Goal: Task Accomplishment & Management: Complete application form

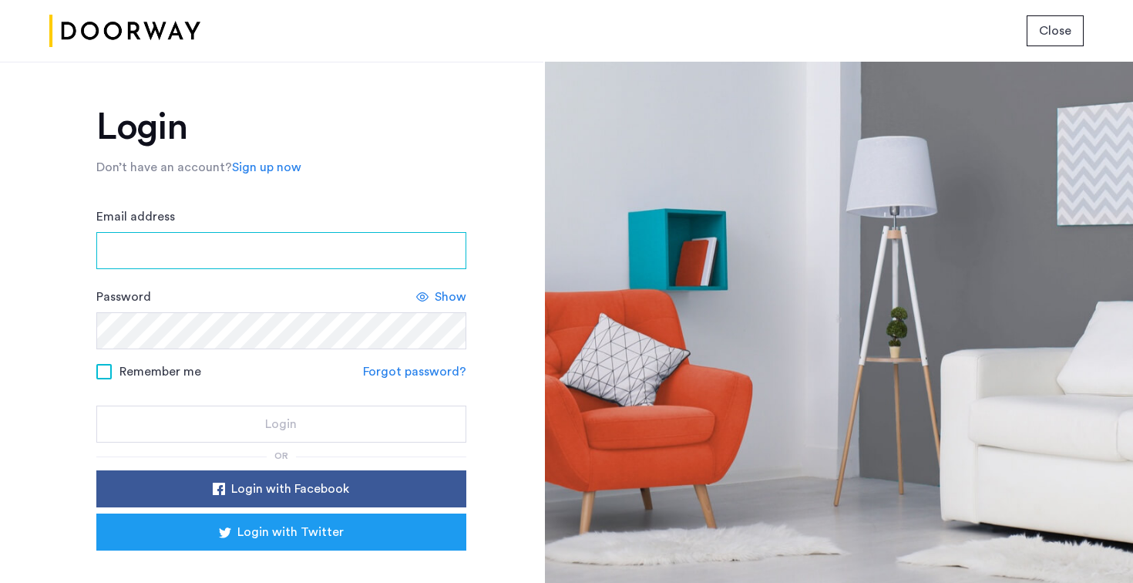
click at [213, 254] on input "Email address" at bounding box center [281, 250] width 370 height 37
type input "*"
type input "**********"
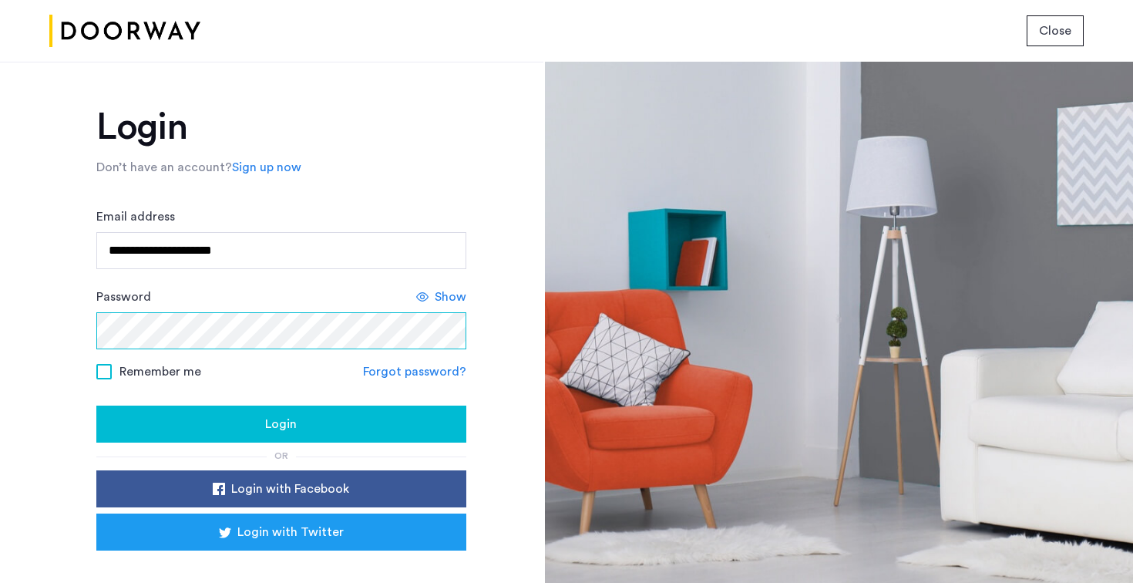
click at [96, 405] on button "Login" at bounding box center [281, 423] width 370 height 37
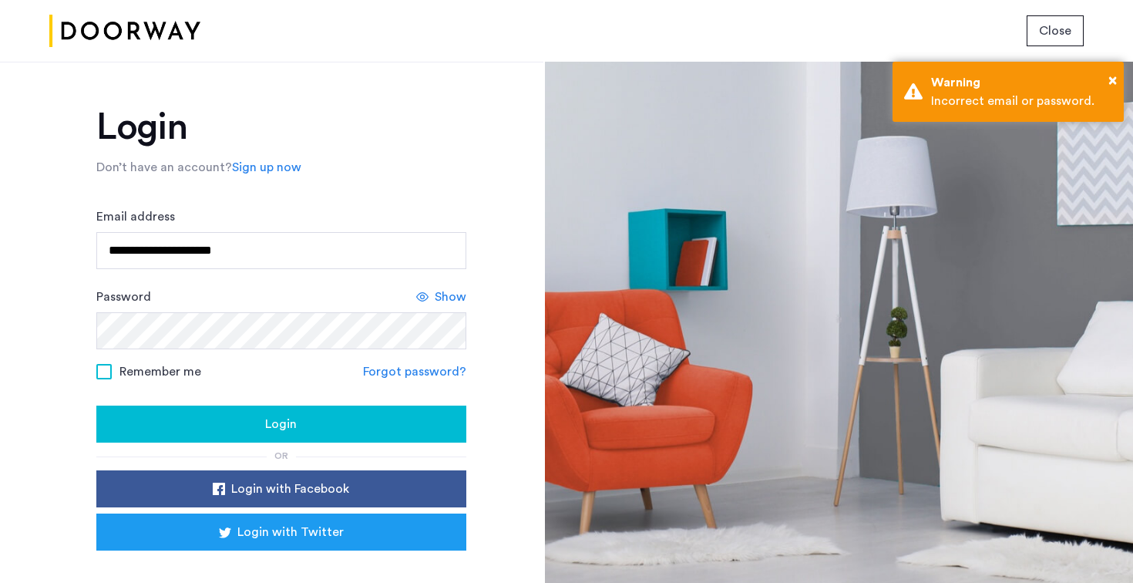
click at [309, 429] on div "Login" at bounding box center [281, 424] width 345 height 18
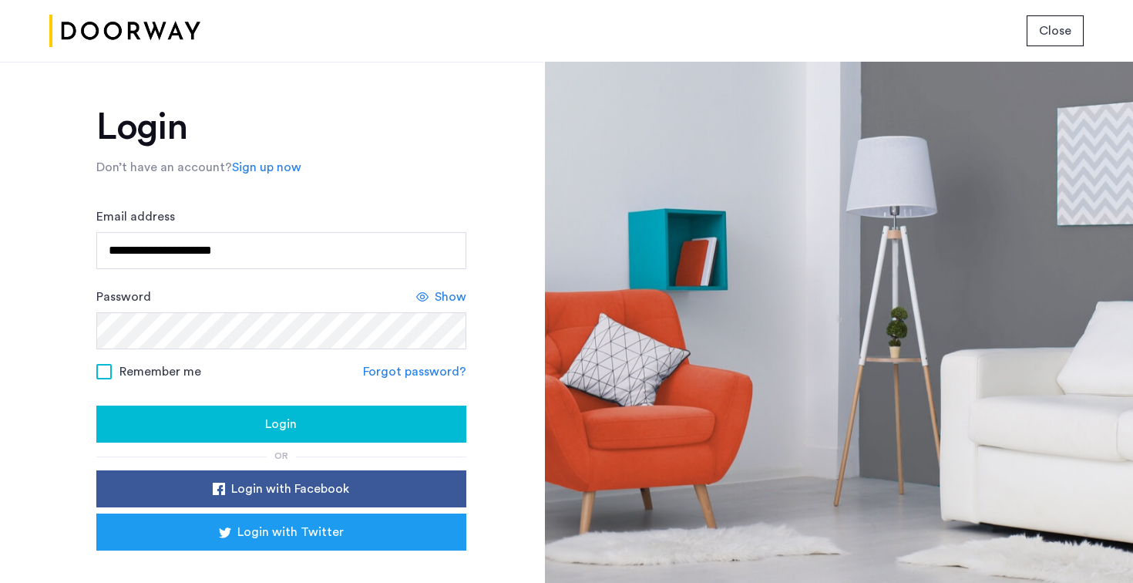
scroll to position [59, 0]
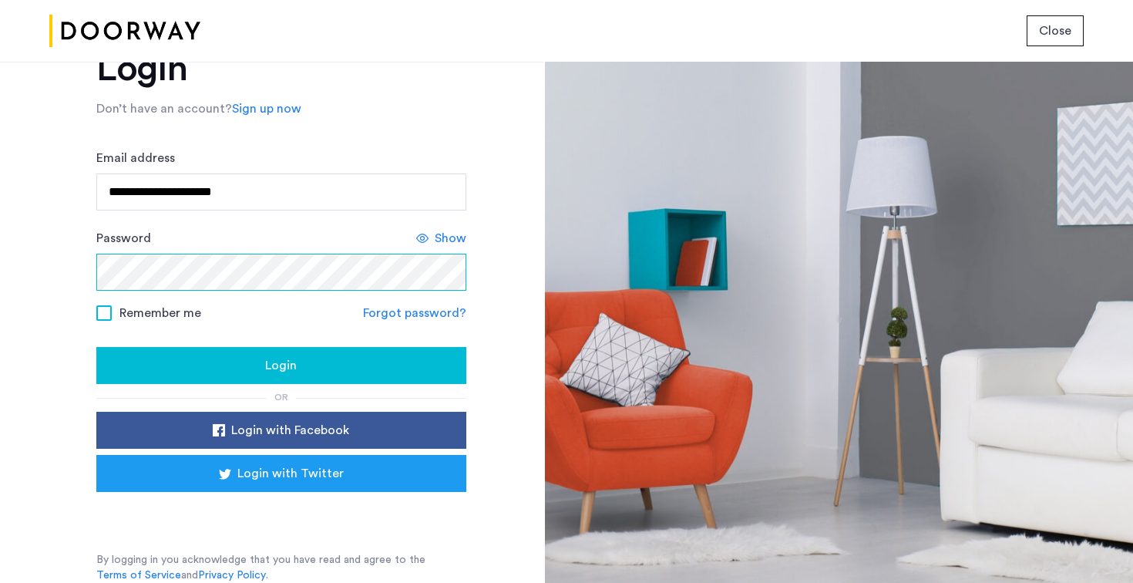
click at [96, 347] on button "Login" at bounding box center [281, 365] width 370 height 37
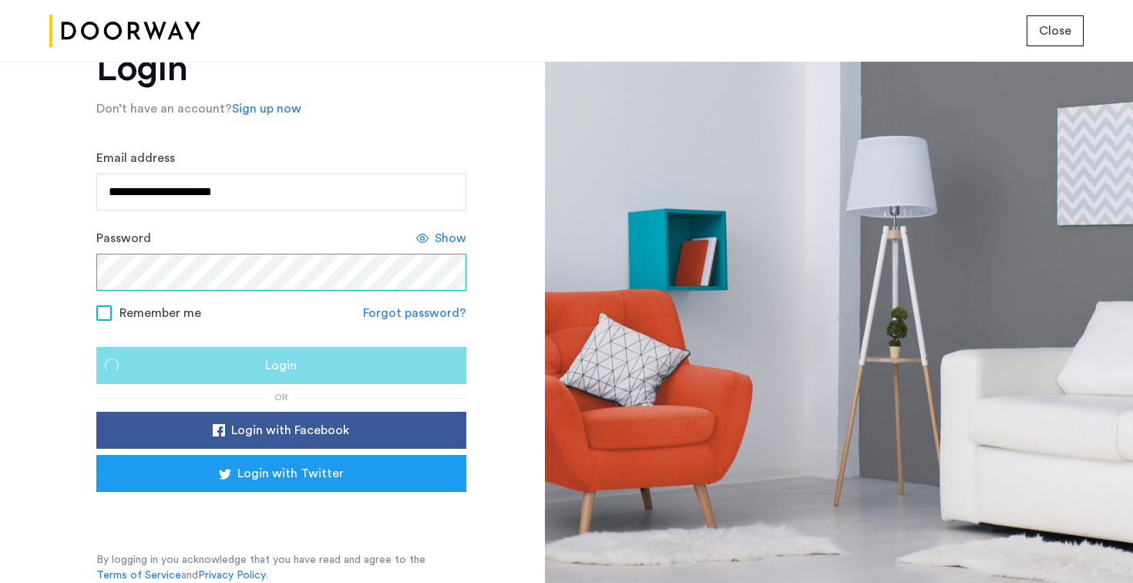
scroll to position [0, 0]
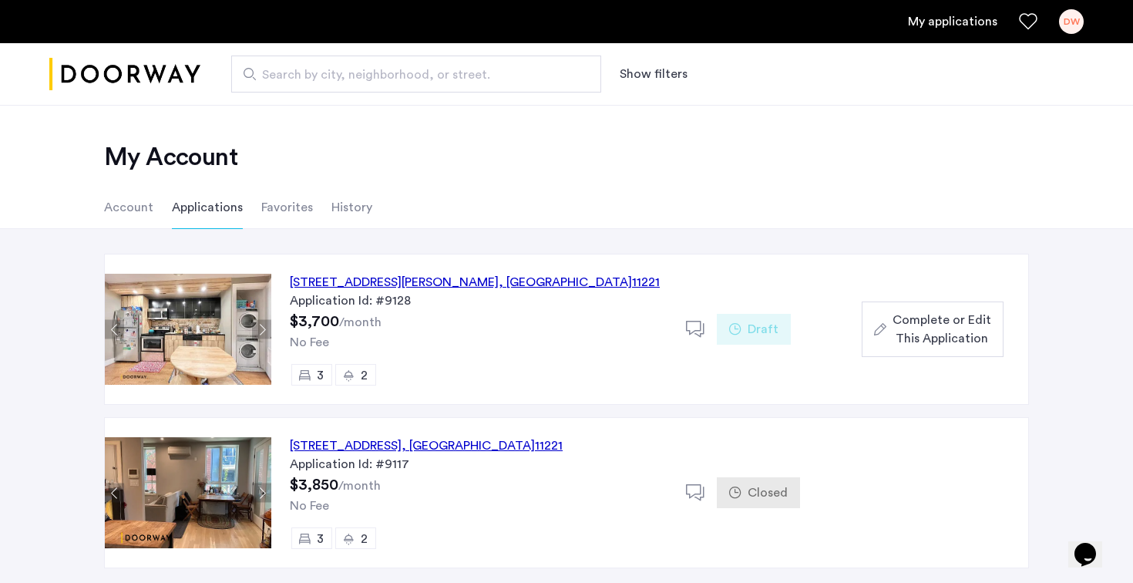
click at [516, 291] on div "1197 Greene Avenue, Unit 2, Brooklyn , NY 11221" at bounding box center [475, 282] width 370 height 18
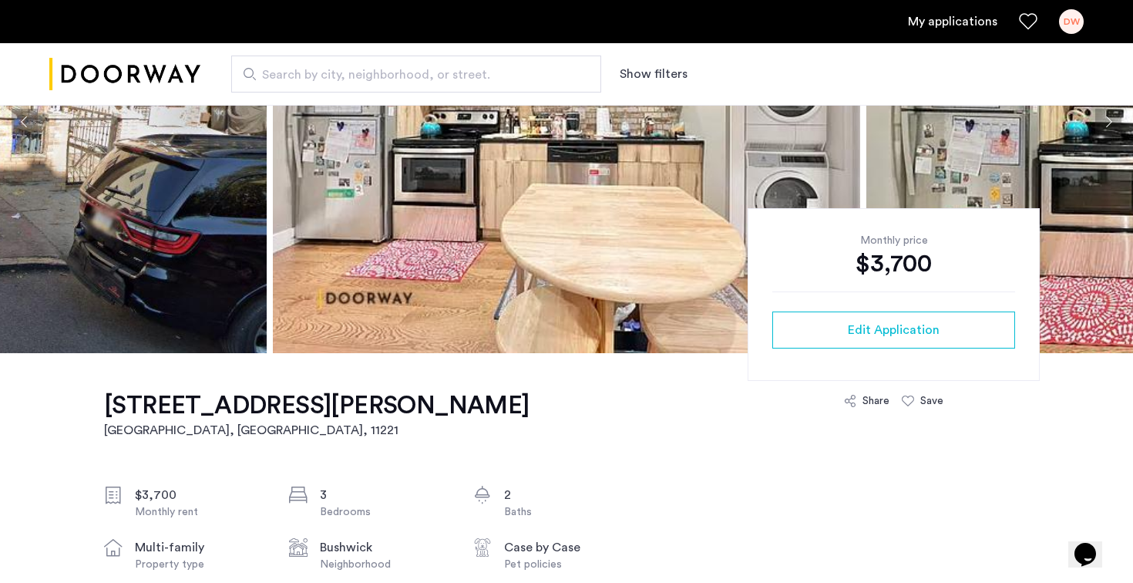
scroll to position [260, 0]
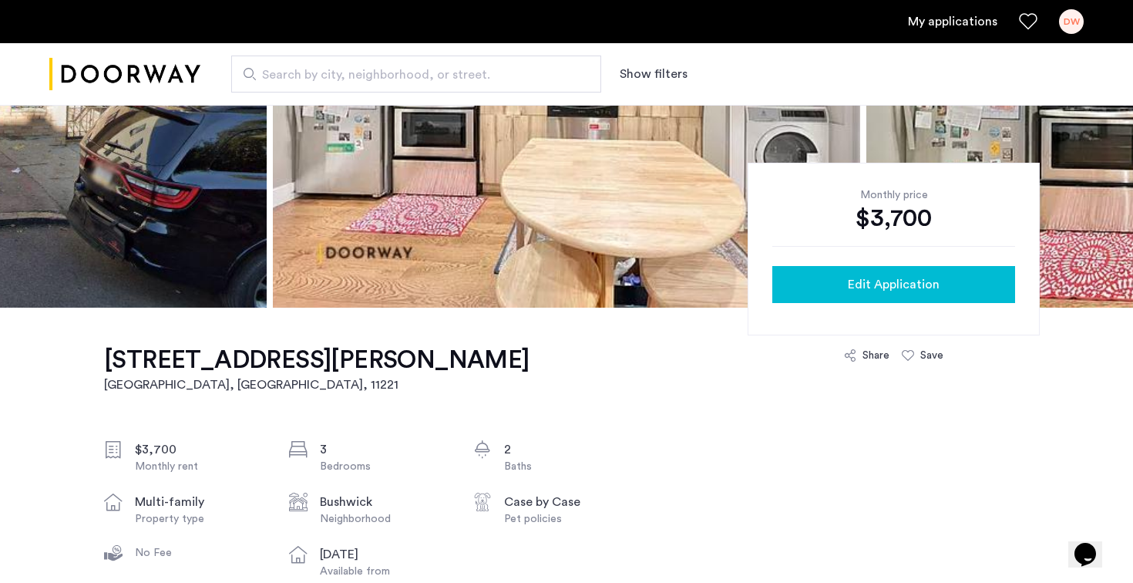
click at [835, 301] on button "Edit Application" at bounding box center [893, 284] width 243 height 37
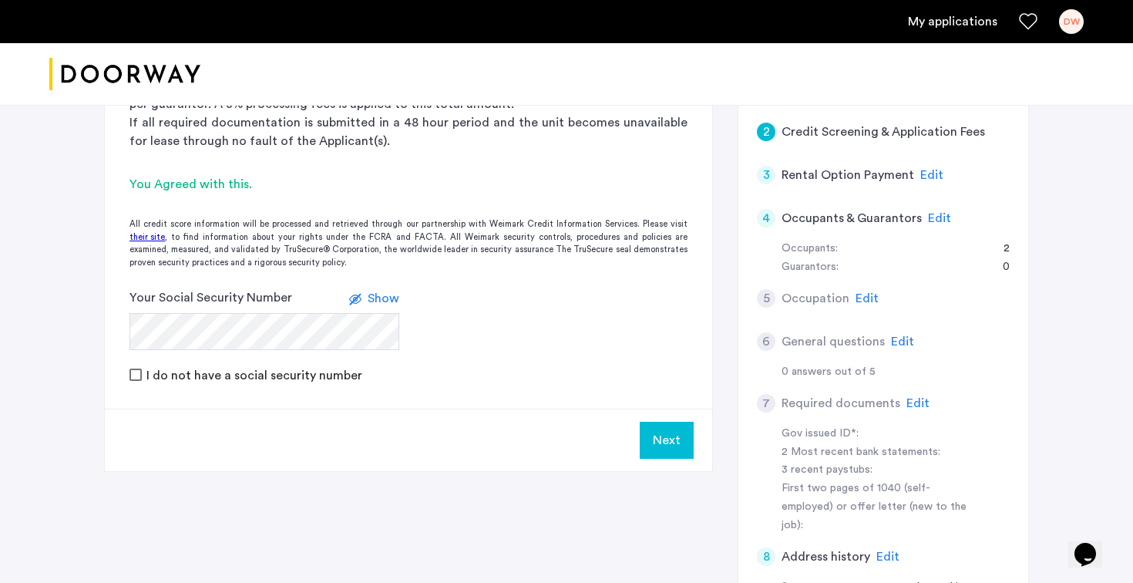
scroll to position [258, 0]
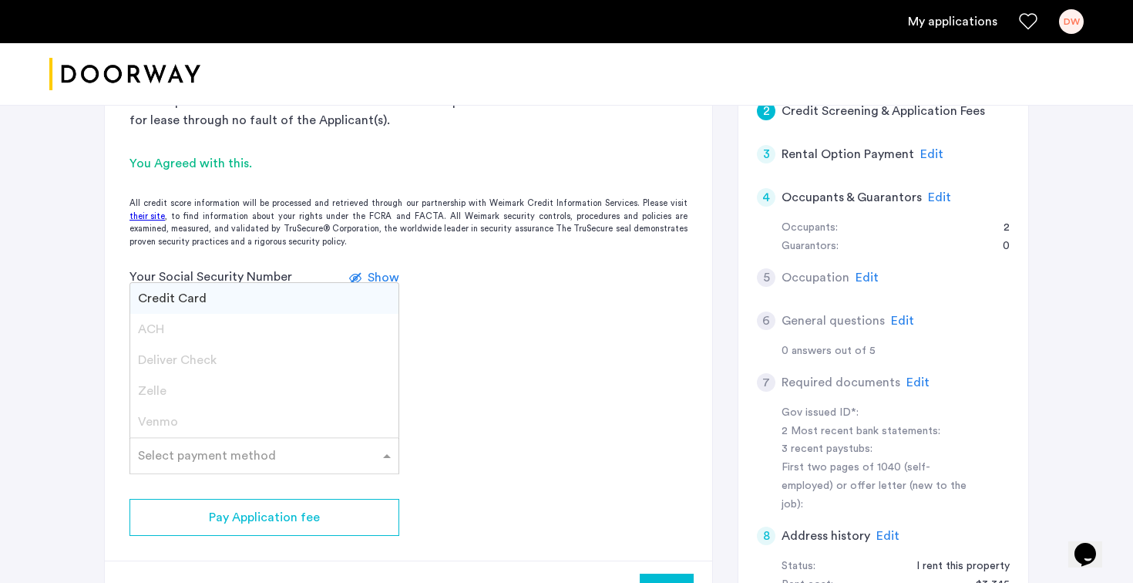
click at [227, 461] on div "Select payment method" at bounding box center [207, 455] width 138 height 18
click at [197, 424] on div "Venmo" at bounding box center [264, 421] width 268 height 31
click at [481, 451] on app-credit-screening "2 Credit Screening & Application Fees Application Fees Please submit your appli…" at bounding box center [408, 291] width 607 height 663
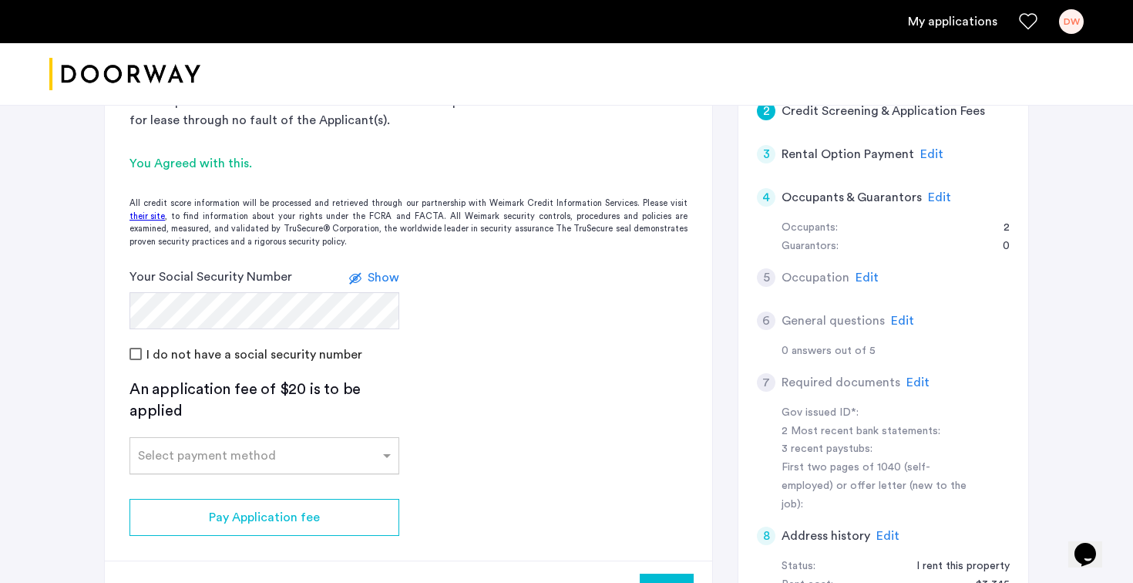
click at [260, 447] on input "text" at bounding box center [249, 452] width 222 height 11
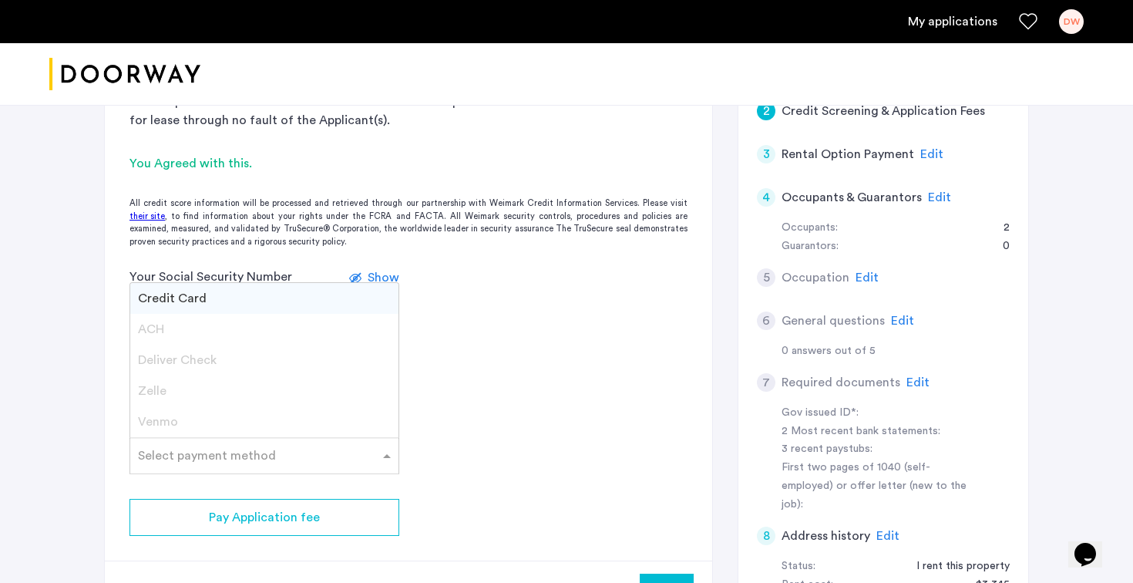
click at [172, 302] on span "Credit Card" at bounding box center [172, 298] width 69 height 12
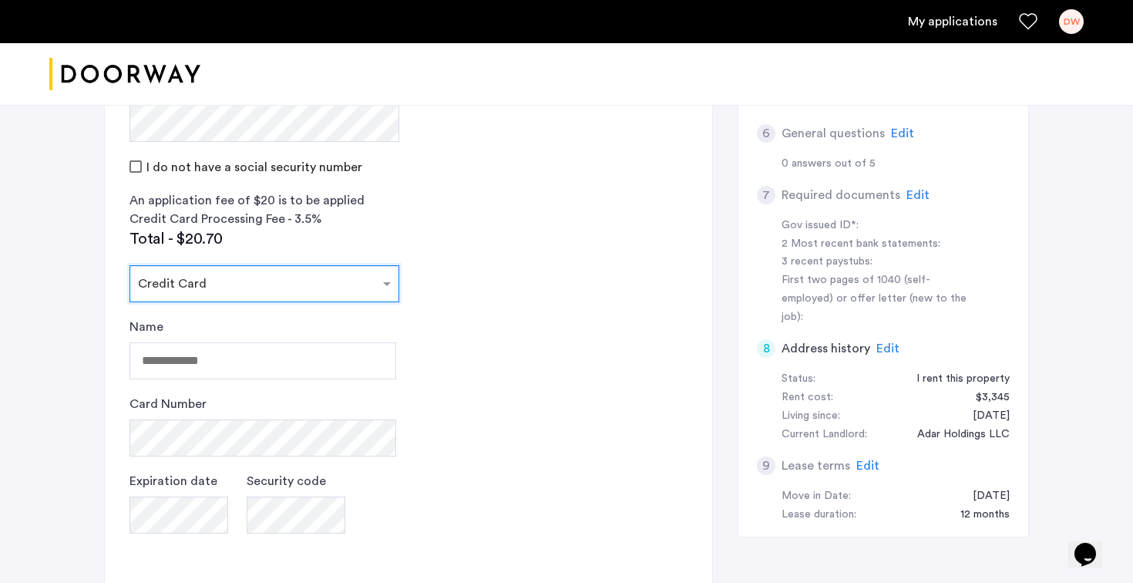
scroll to position [462, 0]
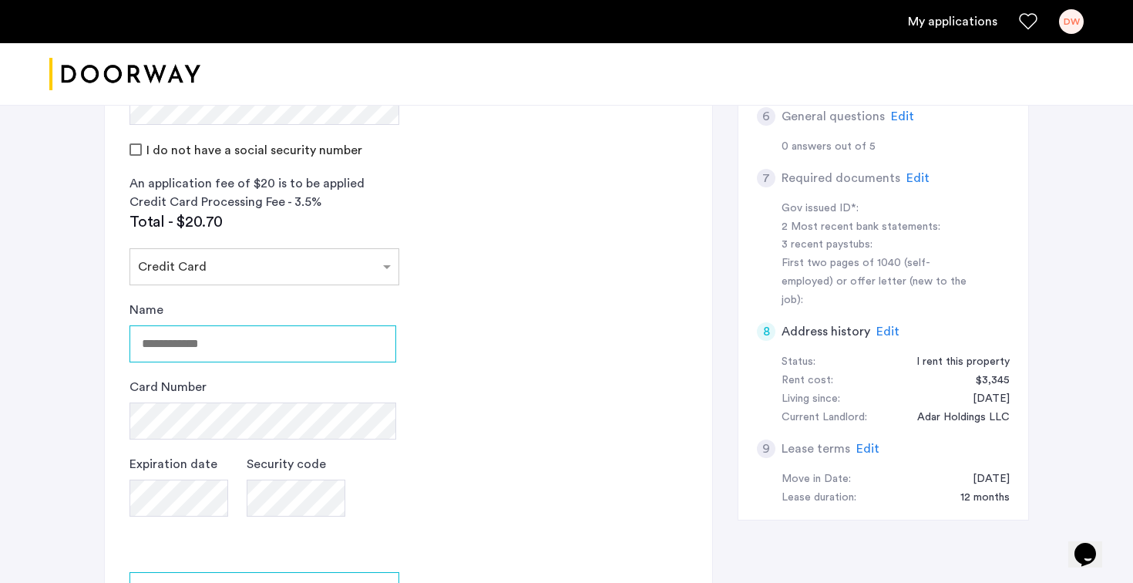
click at [224, 331] on input "Name" at bounding box center [262, 343] width 267 height 37
type input "**********"
click at [527, 484] on app-credit-screening "2 Credit Screening & Application Fees Application Fees Please submit your appli…" at bounding box center [408, 226] width 607 height 940
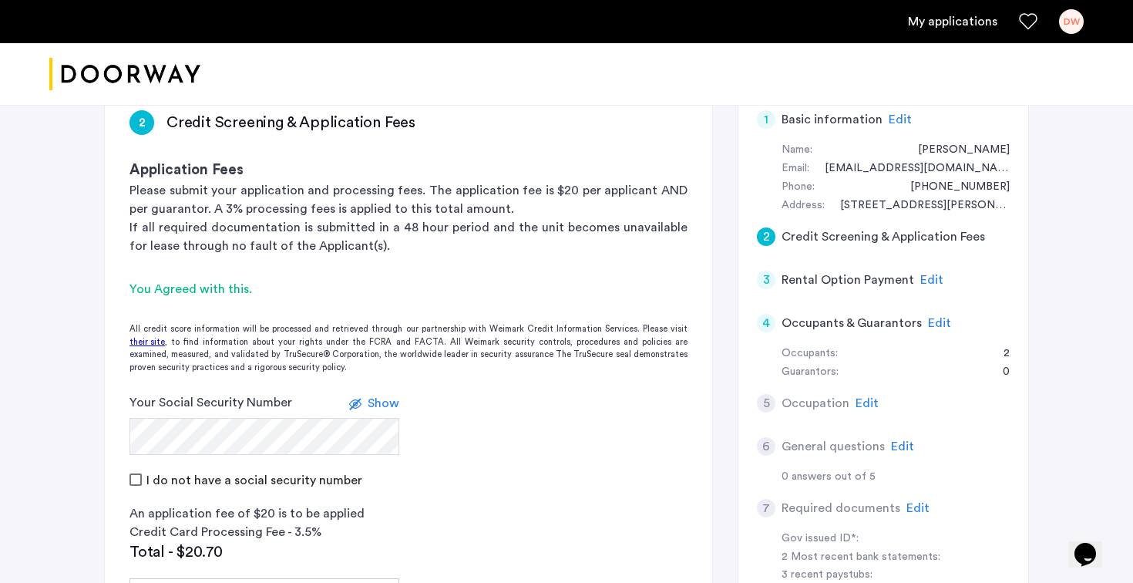
scroll to position [115, 0]
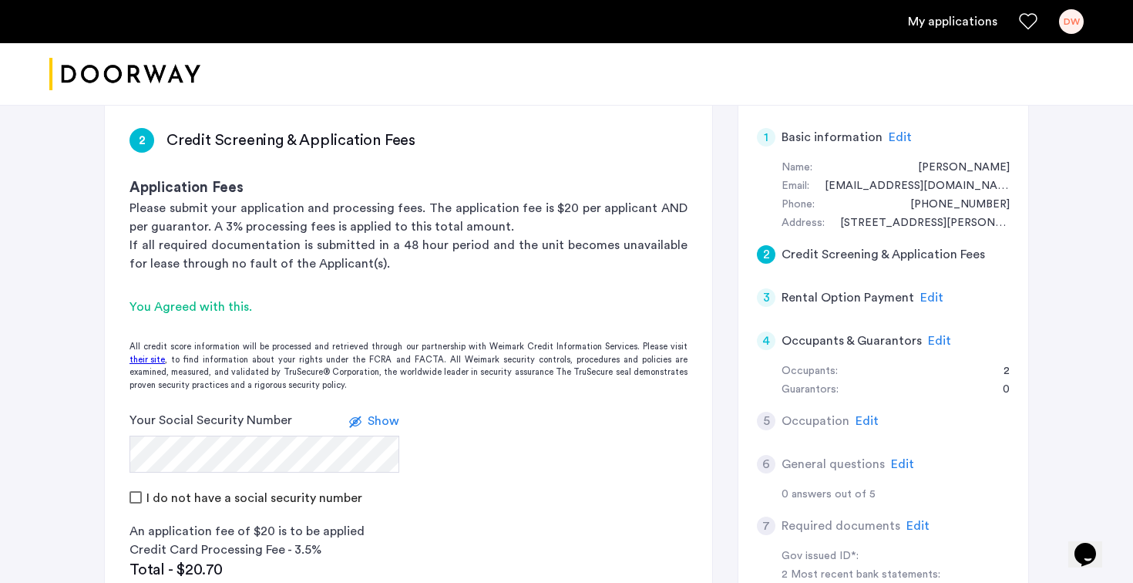
click at [936, 345] on span "Edit" at bounding box center [939, 340] width 23 height 12
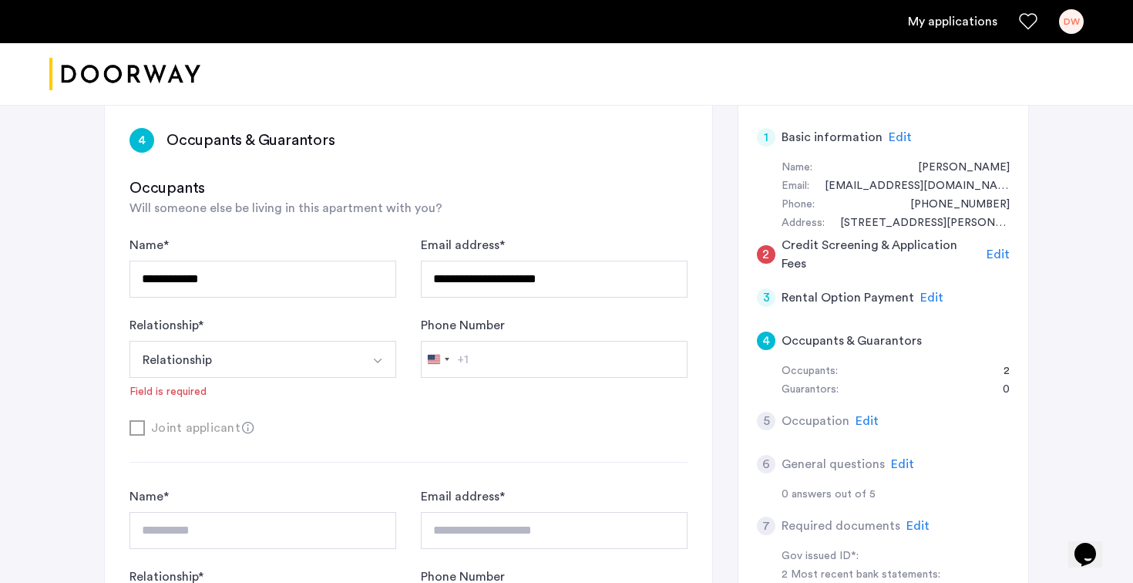
click at [556, 414] on form "**********" at bounding box center [408, 336] width 558 height 201
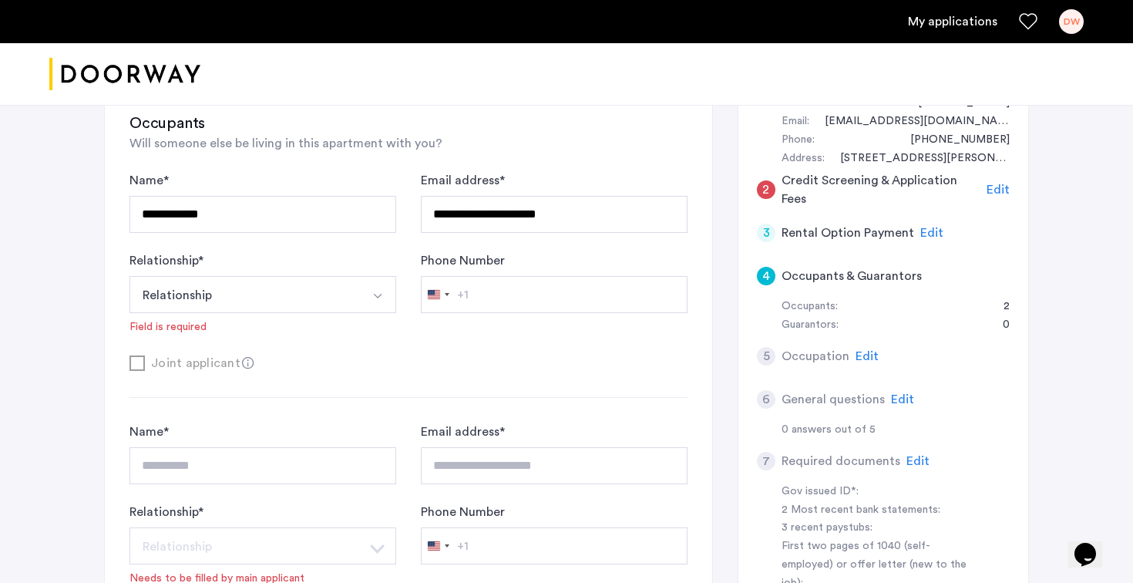
scroll to position [176, 0]
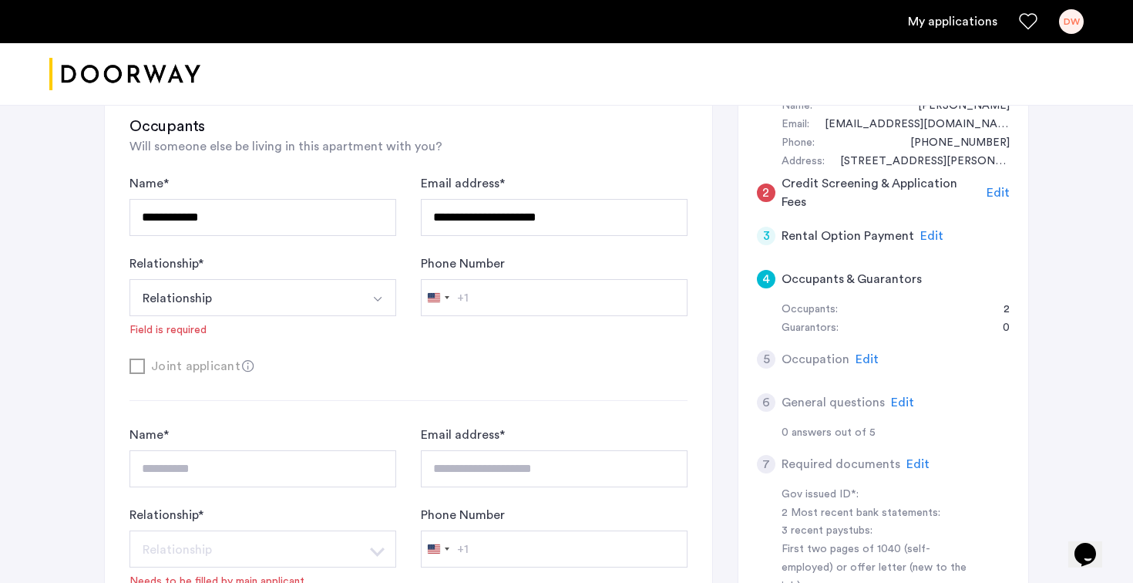
click at [1003, 190] on span "Edit" at bounding box center [997, 192] width 23 height 12
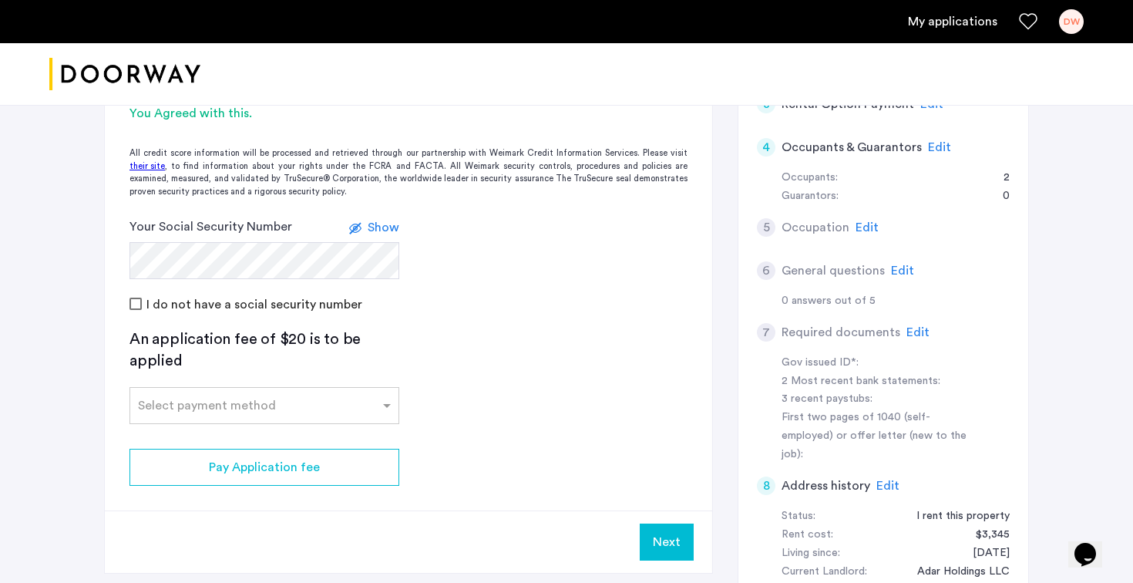
scroll to position [338, 0]
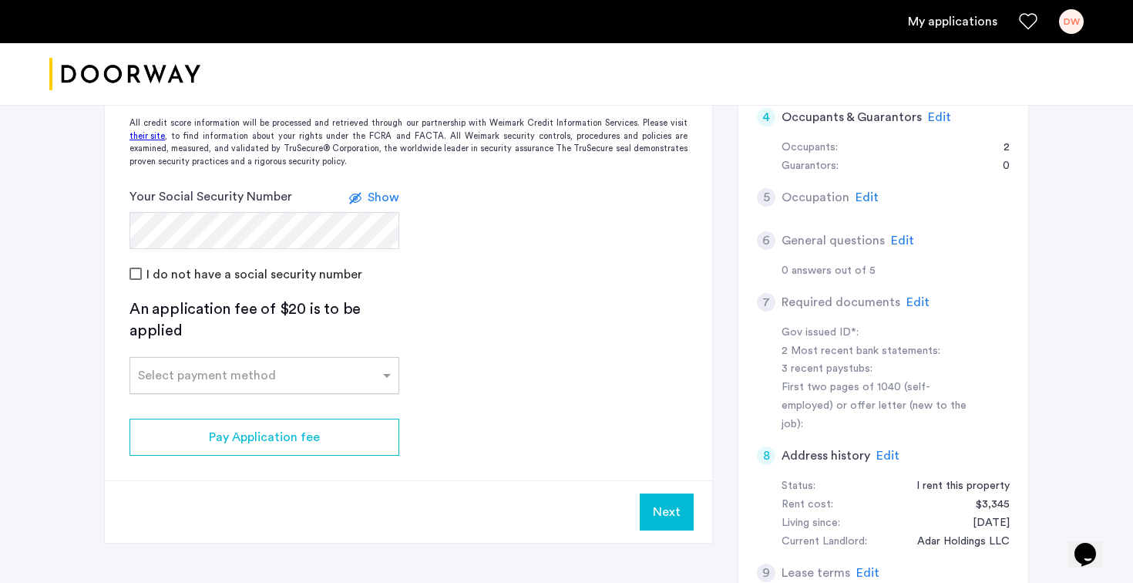
click at [328, 375] on input "text" at bounding box center [249, 372] width 222 height 11
click at [506, 338] on app-credit-screening "2 Credit Screening & Application Fees Application Fees Please submit your appli…" at bounding box center [408, 211] width 607 height 663
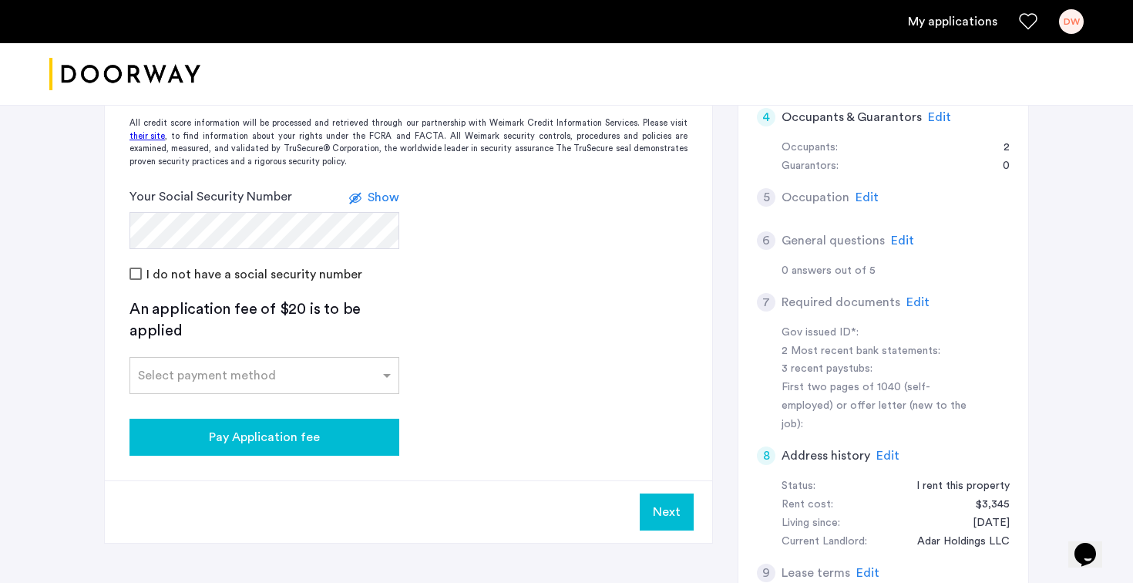
click at [337, 420] on button "Pay Application fee" at bounding box center [264, 436] width 270 height 37
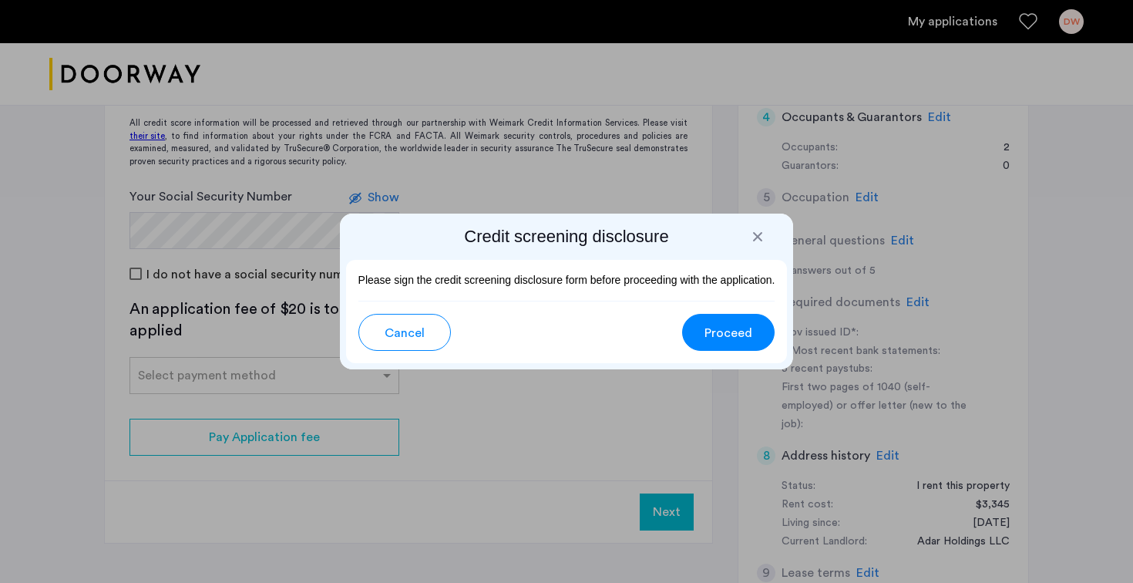
click at [402, 336] on span "Cancel" at bounding box center [405, 333] width 40 height 18
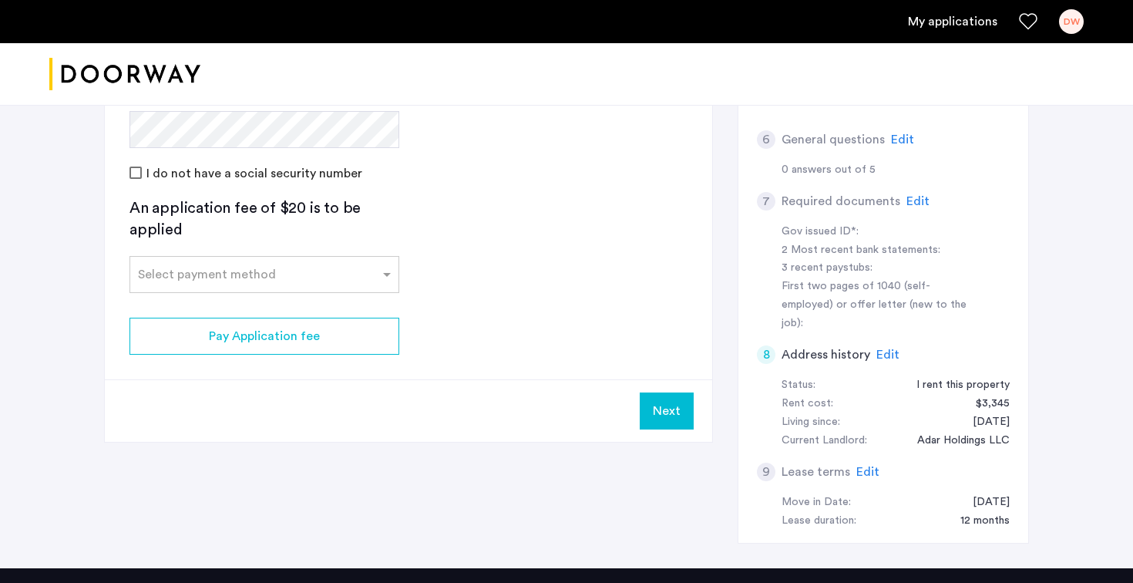
scroll to position [454, 0]
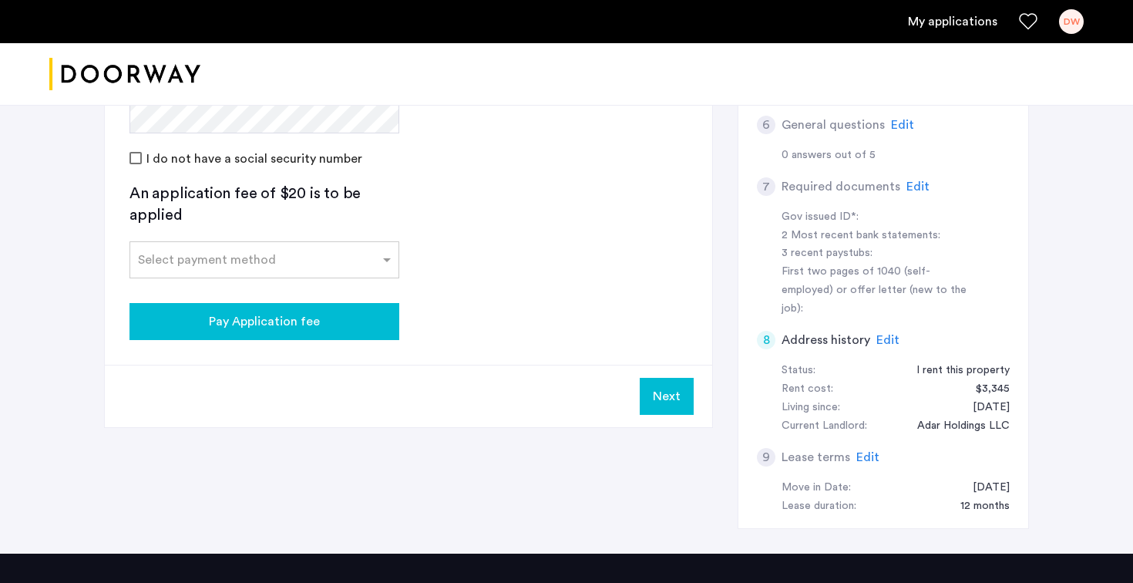
click at [377, 313] on div "Pay Application fee" at bounding box center [264, 321] width 245 height 18
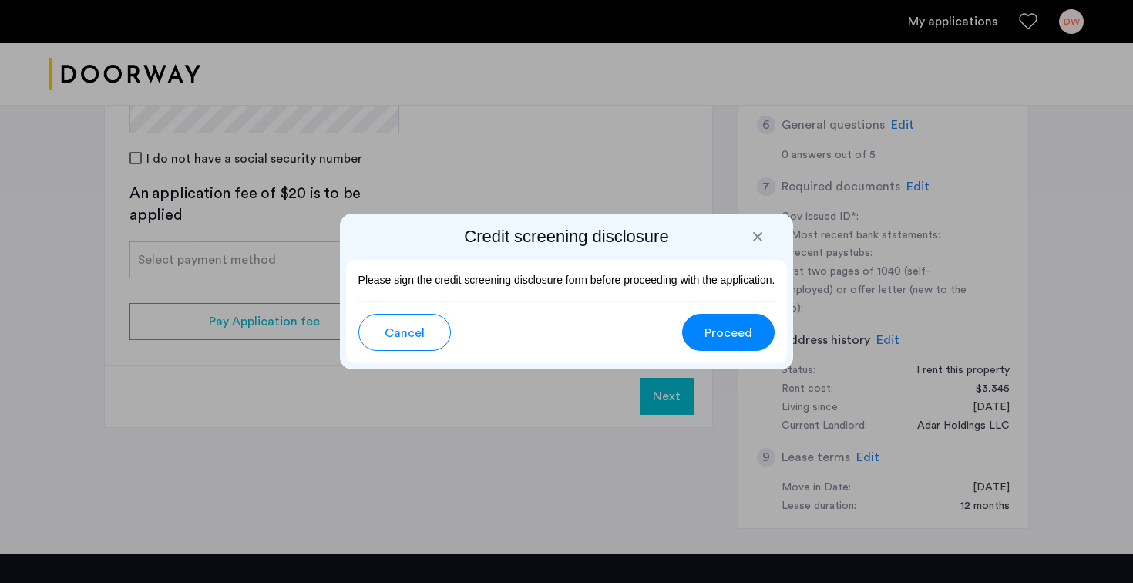
click at [747, 331] on span "Proceed" at bounding box center [728, 333] width 48 height 18
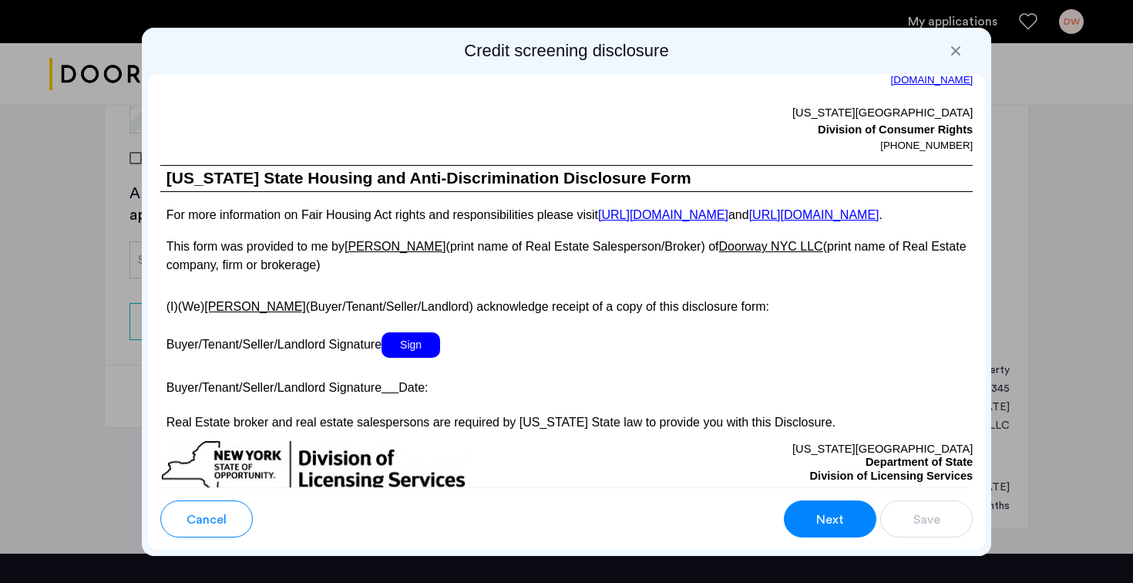
scroll to position [2718, 0]
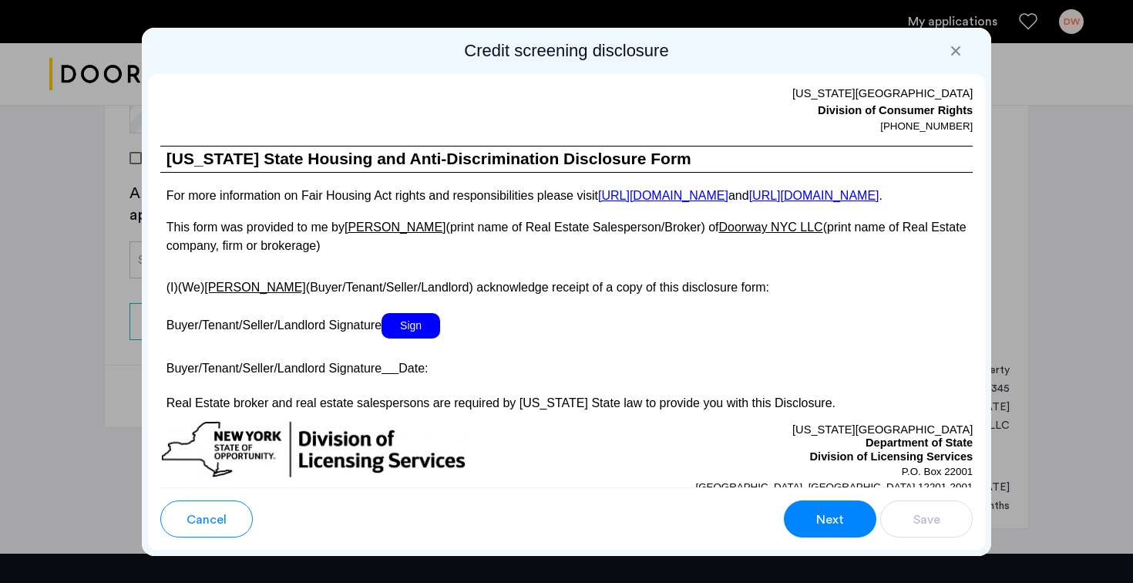
click at [406, 338] on span "Sign" at bounding box center [410, 325] width 59 height 25
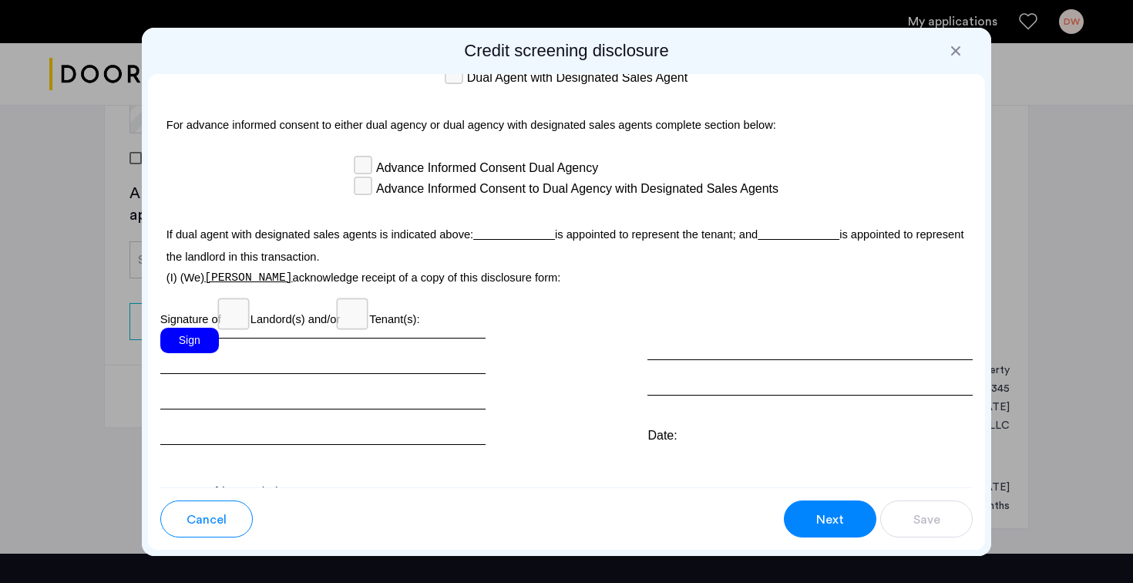
scroll to position [4498, 0]
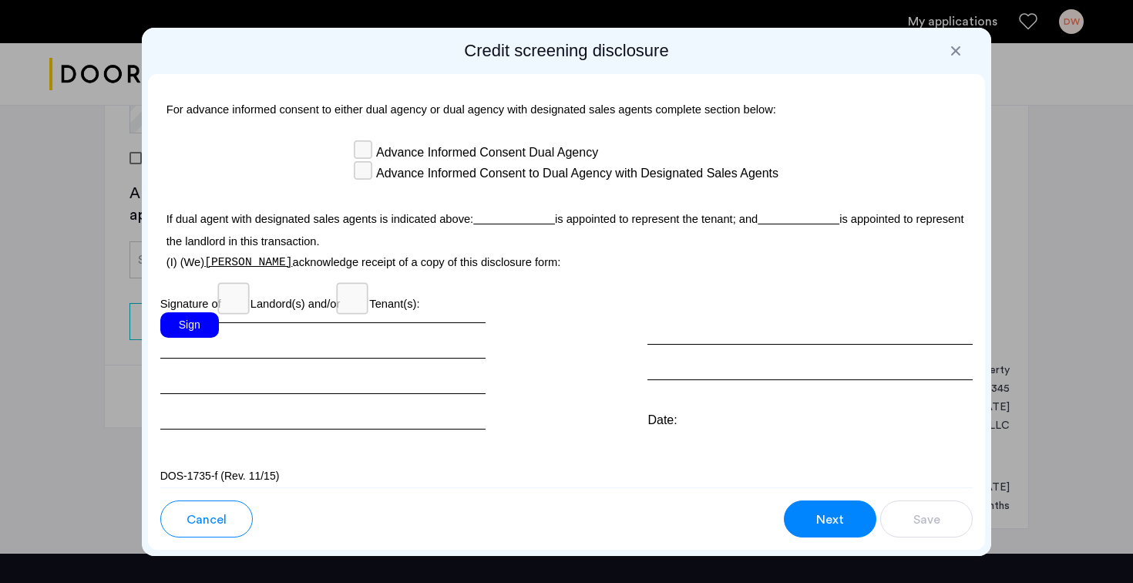
click at [179, 319] on div "Sign" at bounding box center [189, 324] width 59 height 25
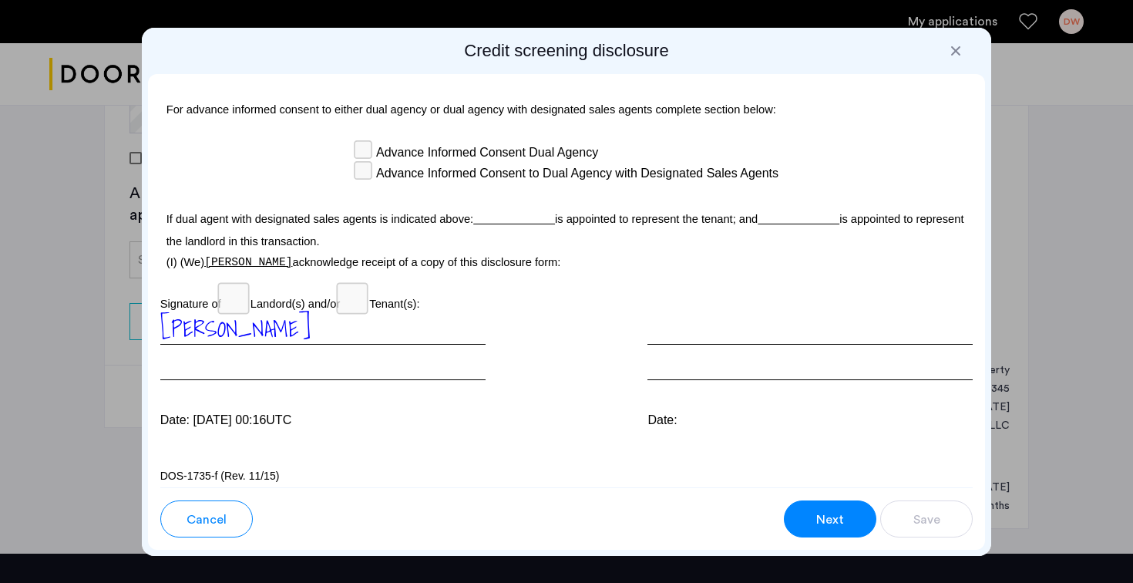
click at [834, 506] on button "Next" at bounding box center [830, 518] width 92 height 37
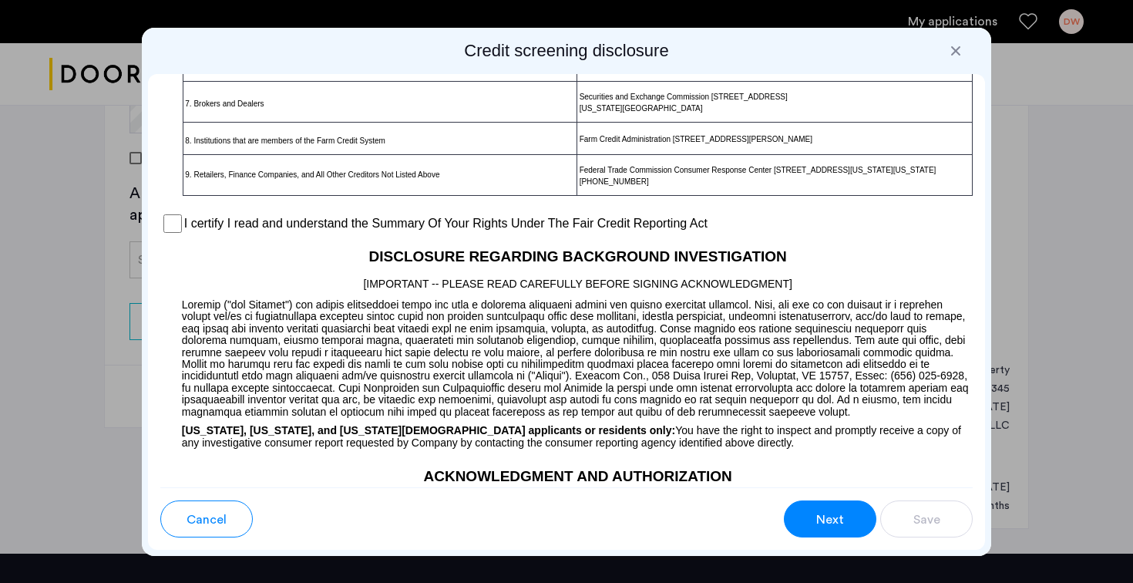
scroll to position [1182, 0]
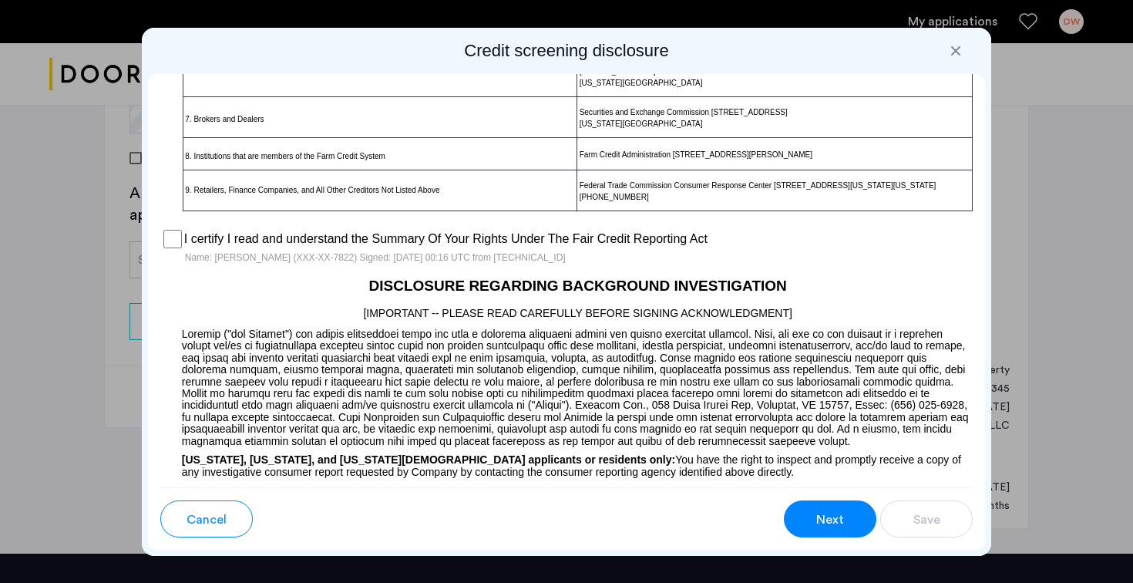
click at [836, 516] on span "Next" at bounding box center [830, 519] width 28 height 18
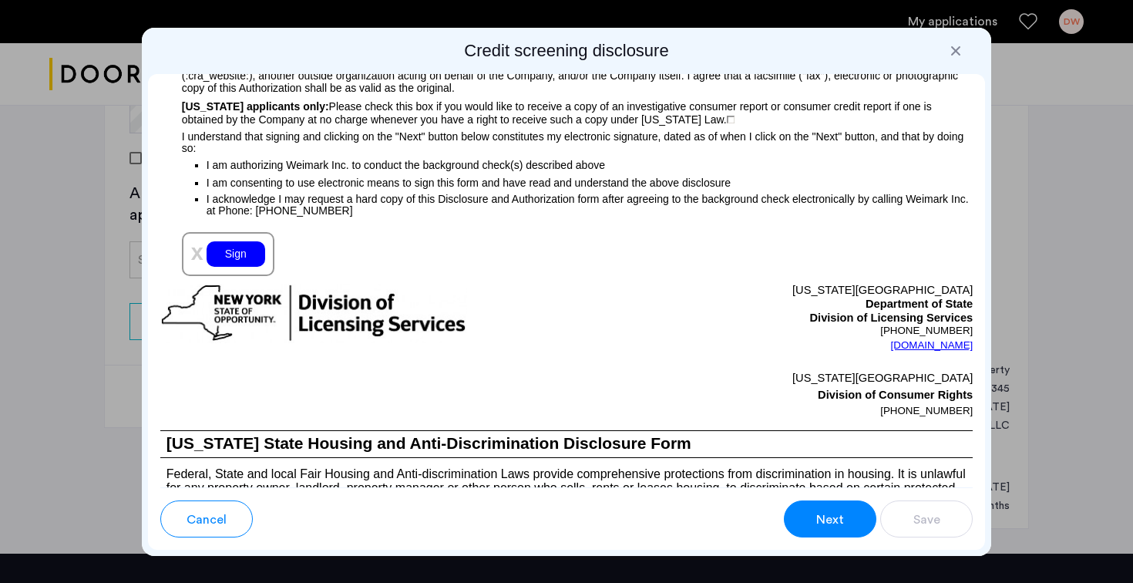
scroll to position [1735, 0]
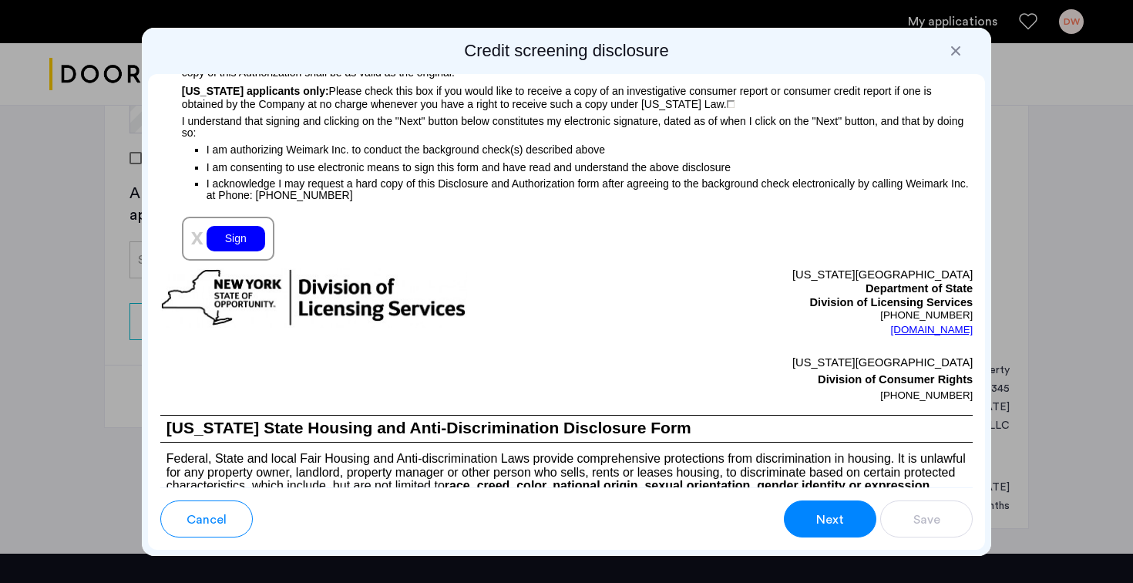
click at [250, 251] on div "Sign" at bounding box center [236, 238] width 59 height 25
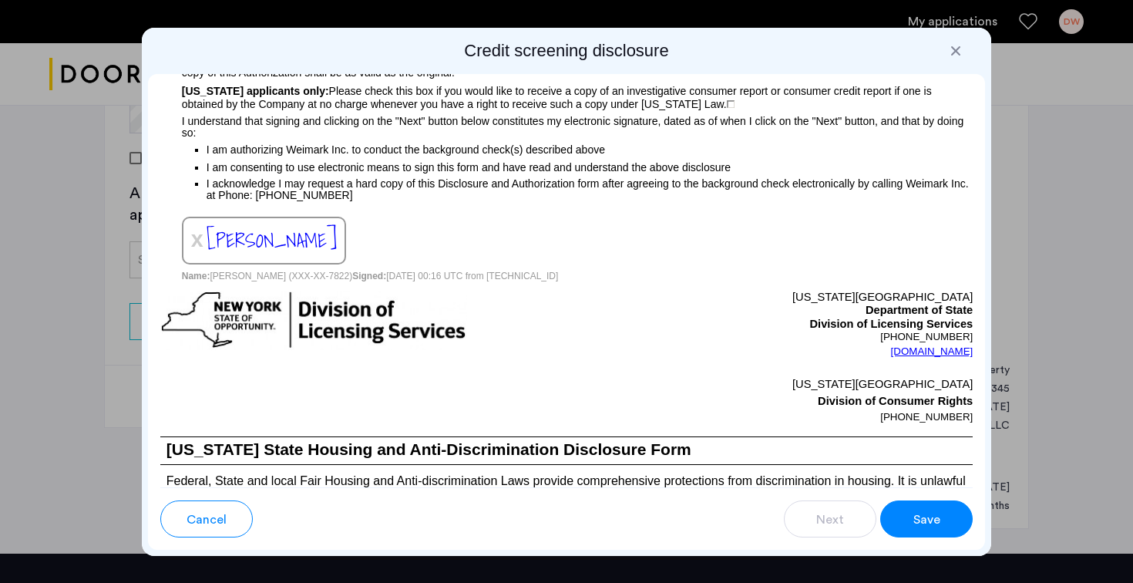
click at [904, 529] on button "Save" at bounding box center [926, 518] width 92 height 37
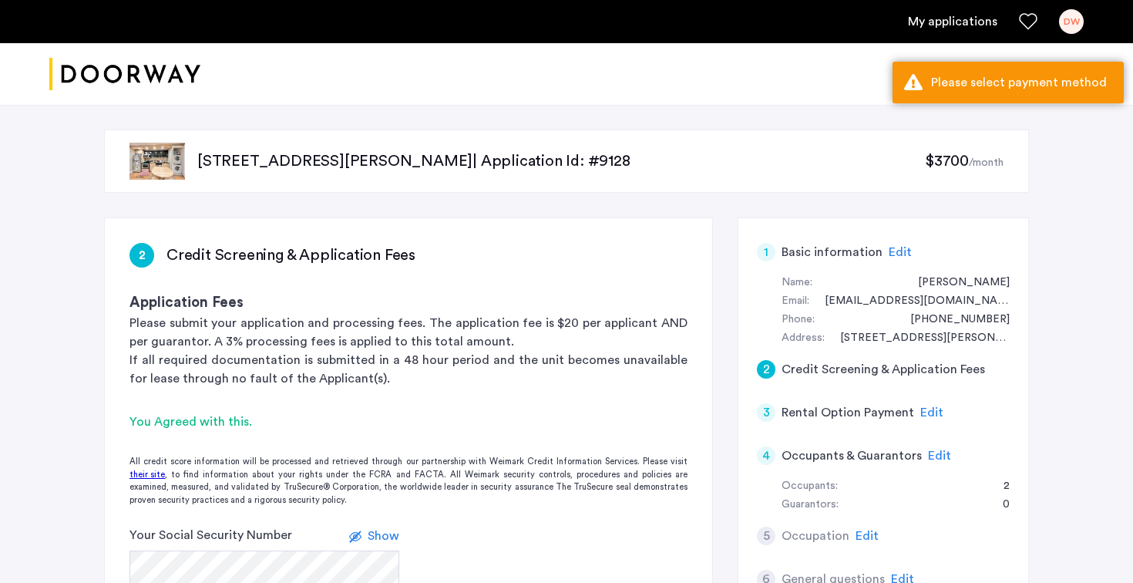
scroll to position [454, 0]
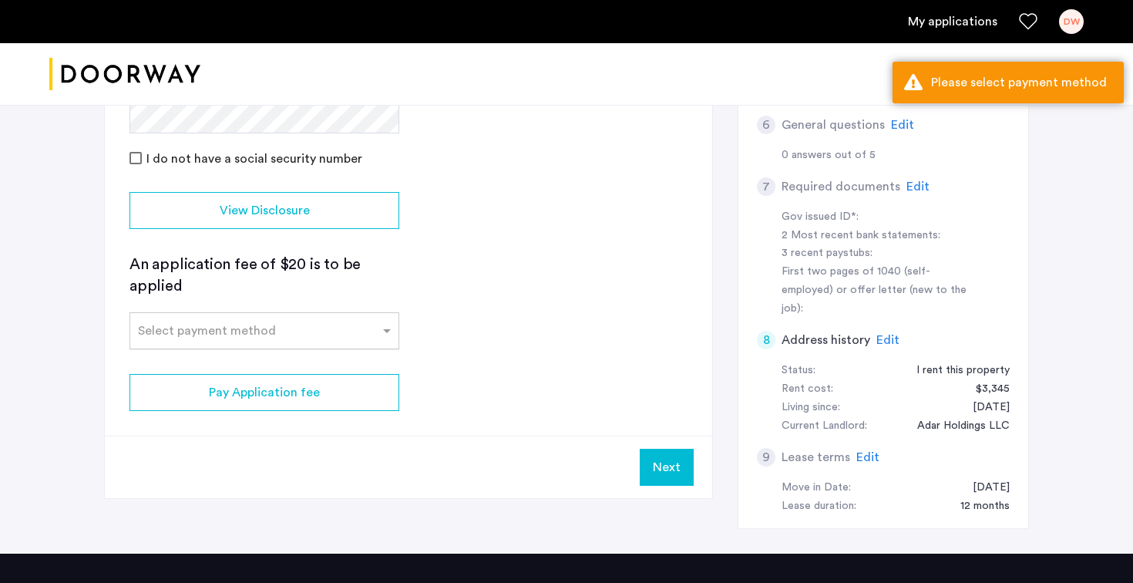
click at [291, 322] on input "text" at bounding box center [249, 327] width 222 height 11
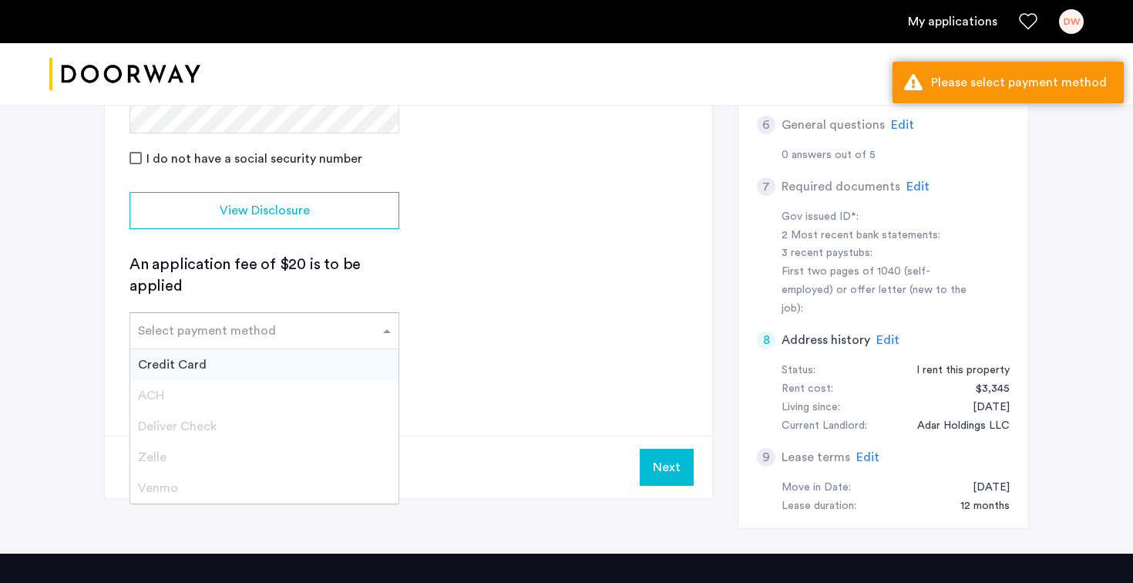
click at [230, 355] on div "Credit Card" at bounding box center [264, 364] width 268 height 31
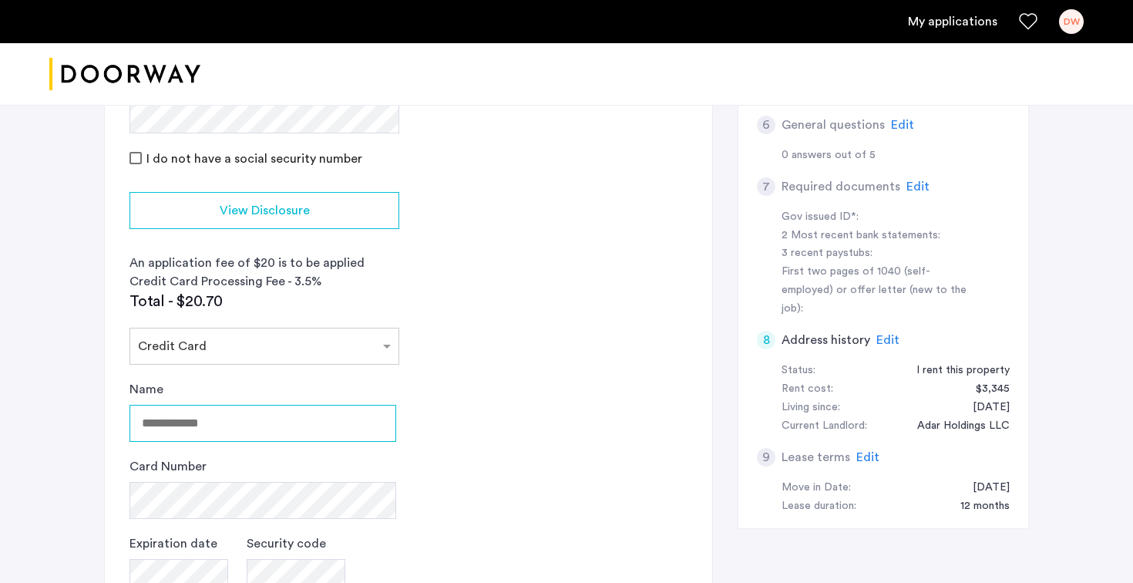
click at [250, 438] on input "Name" at bounding box center [262, 423] width 267 height 37
type input "**********"
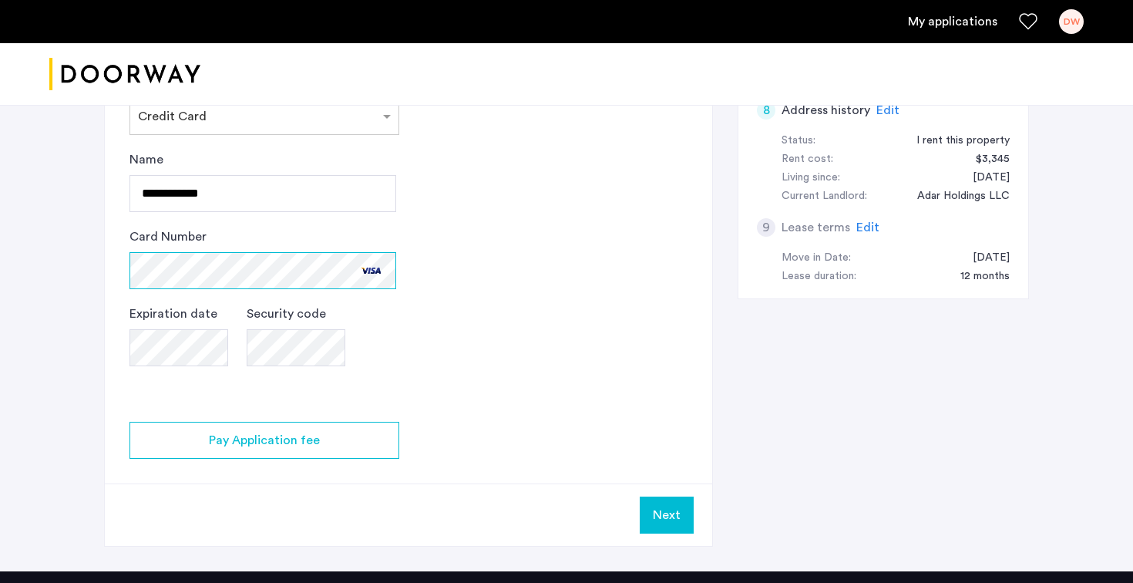
scroll to position [688, 0]
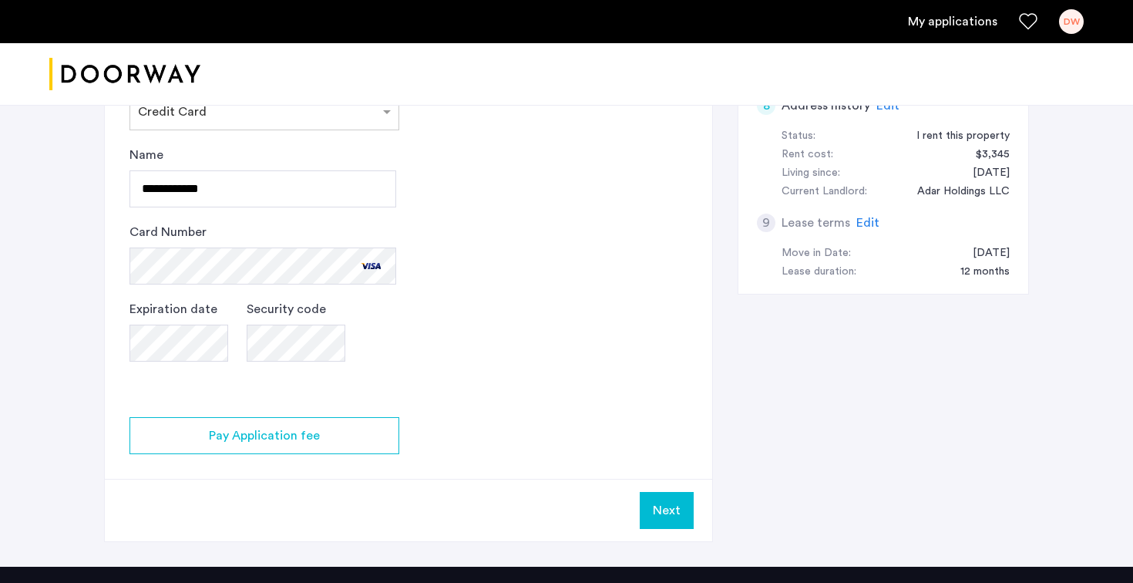
click at [540, 348] on app-credit-screening "2 Credit Screening & Application Fees Application Fees Please submit your appli…" at bounding box center [408, 35] width 607 height 1011
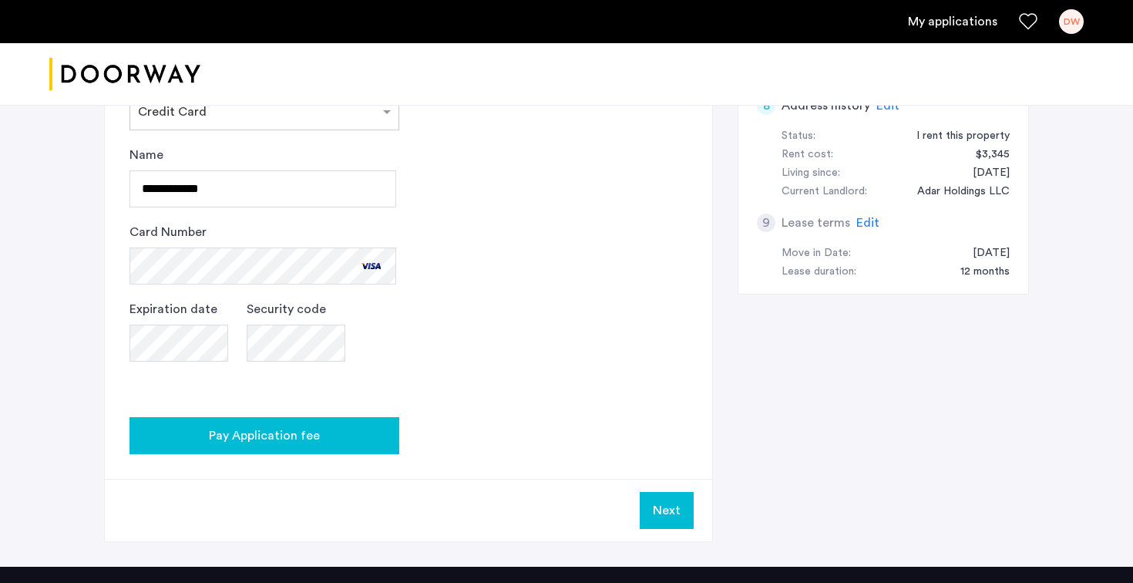
click at [375, 436] on div "Pay Application fee" at bounding box center [264, 435] width 245 height 18
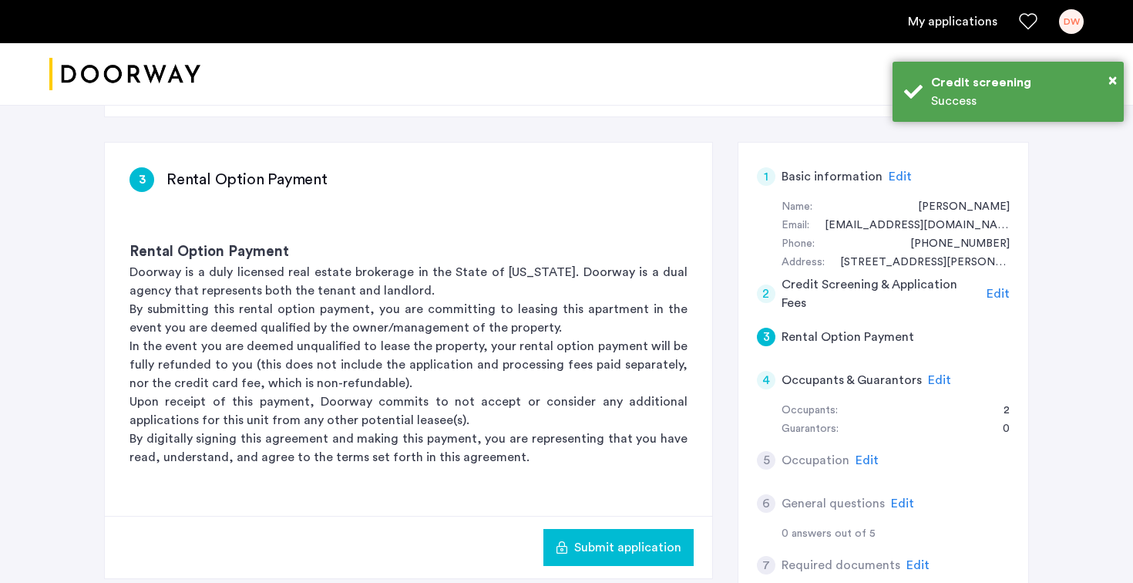
scroll to position [91, 0]
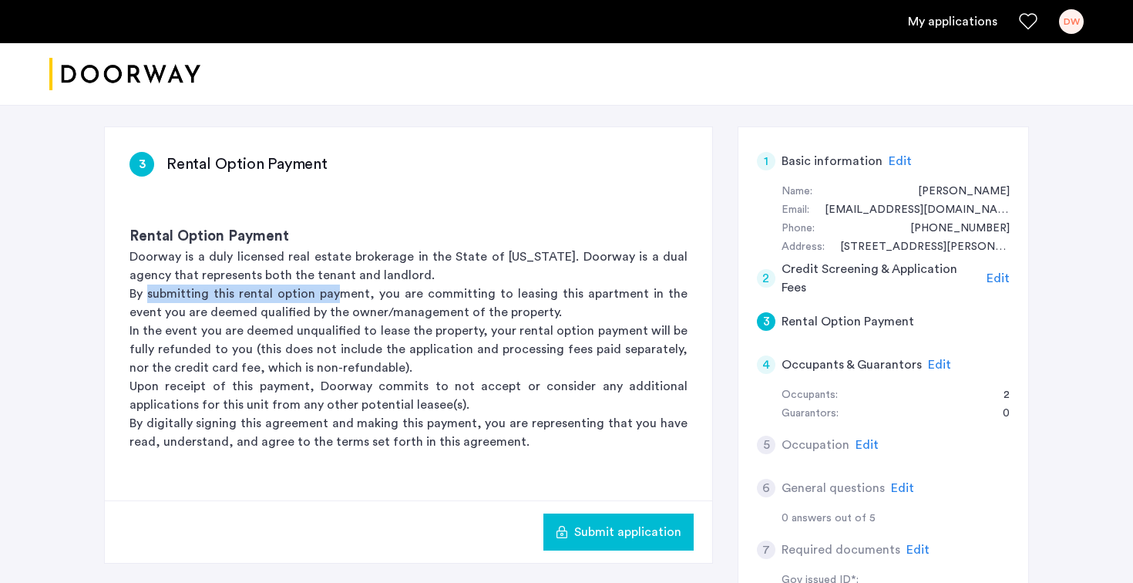
drag, startPoint x: 149, startPoint y: 299, endPoint x: 337, endPoint y: 301, distance: 188.0
click at [338, 301] on p "By submitting this rental option payment, you are committing to leasing this ap…" at bounding box center [408, 302] width 558 height 37
click at [337, 301] on p "By submitting this rental option payment, you are committing to leasing this ap…" at bounding box center [408, 302] width 558 height 37
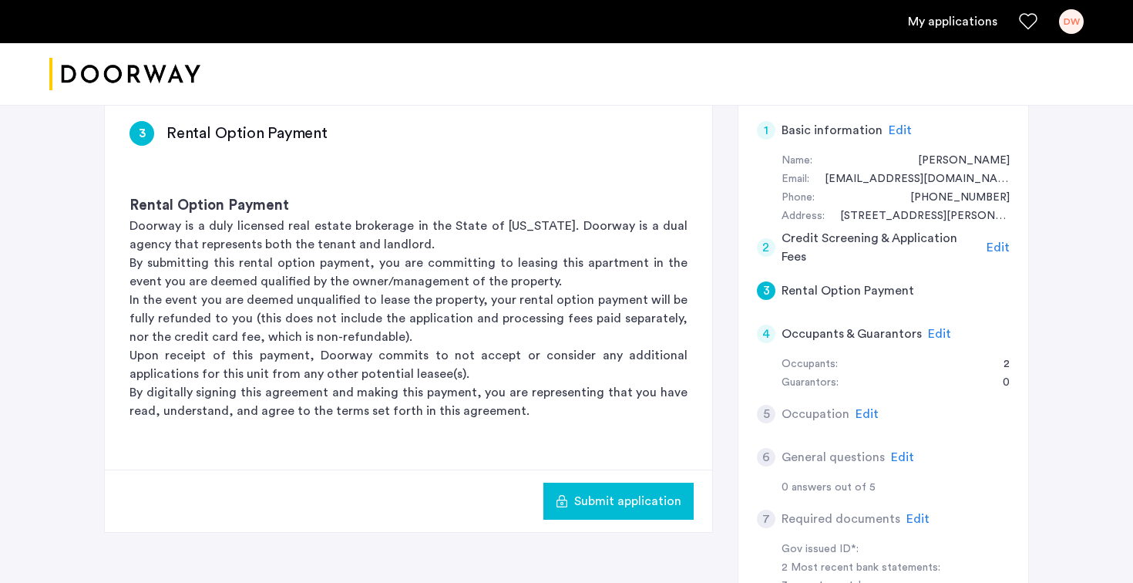
scroll to position [123, 0]
click at [863, 412] on span "Edit" at bounding box center [866, 413] width 23 height 12
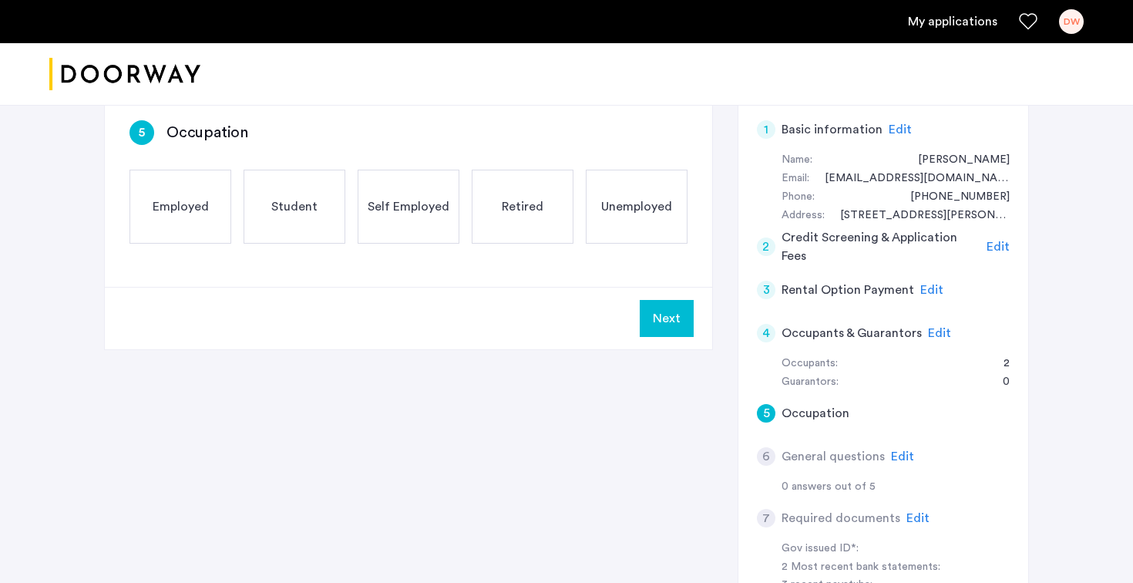
click at [190, 206] on span "Employed" at bounding box center [181, 206] width 56 height 18
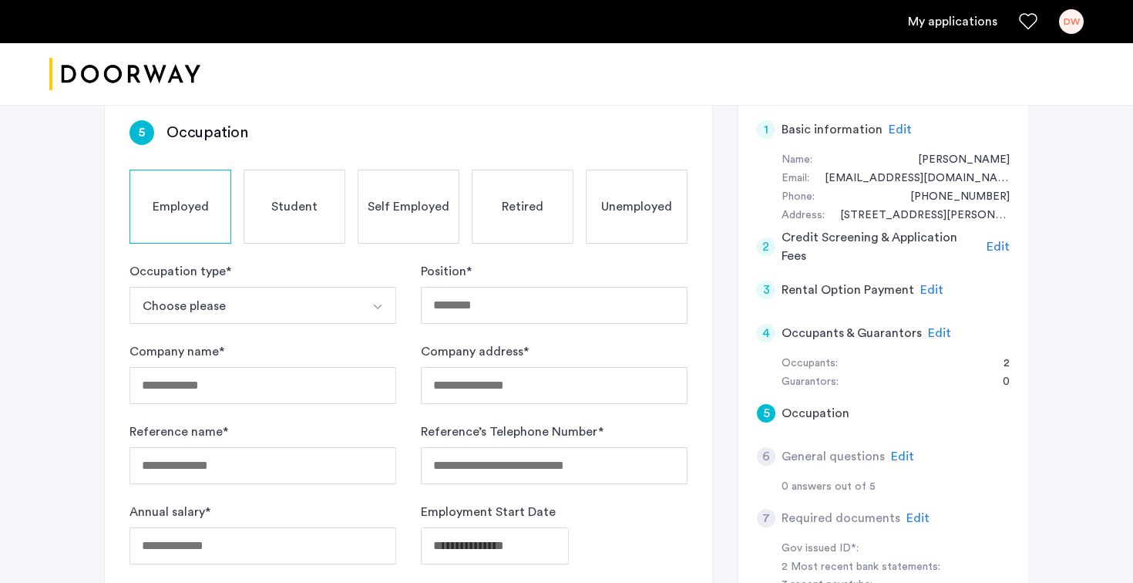
click at [255, 304] on button "Choose please" at bounding box center [244, 305] width 230 height 37
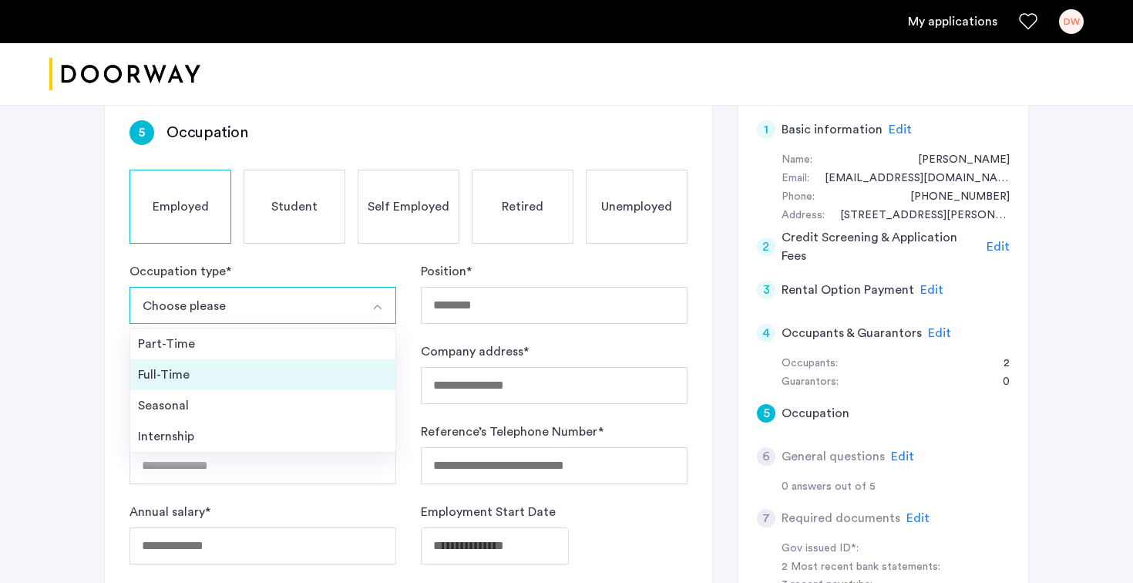
click at [241, 381] on div "Full-Time" at bounding box center [263, 374] width 250 height 18
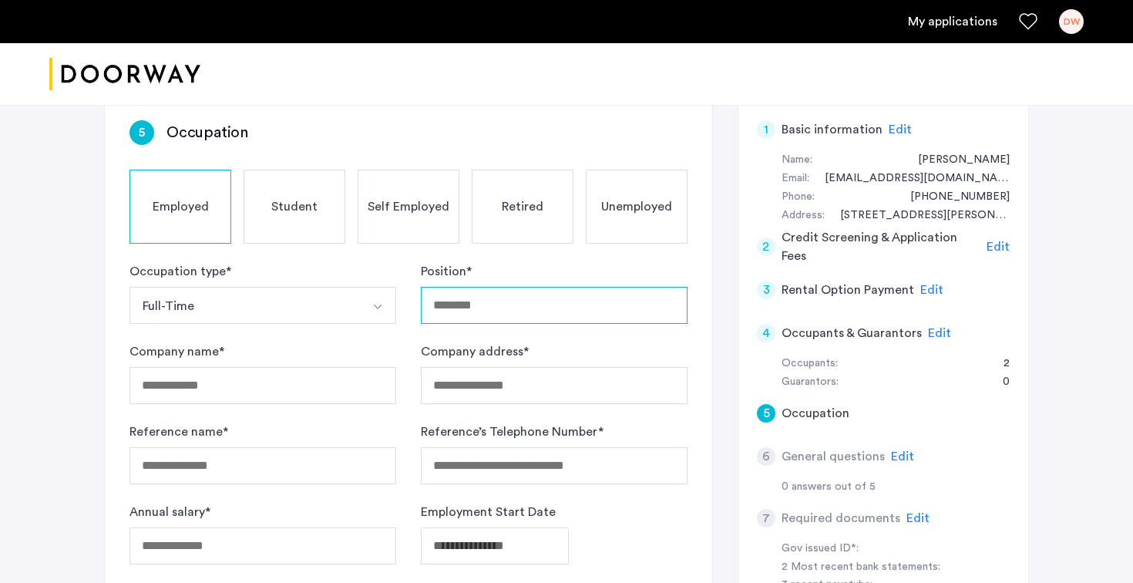
click at [509, 304] on input "Position *" at bounding box center [554, 305] width 267 height 37
type input "**********"
click at [301, 378] on input "Company name *" at bounding box center [262, 385] width 267 height 37
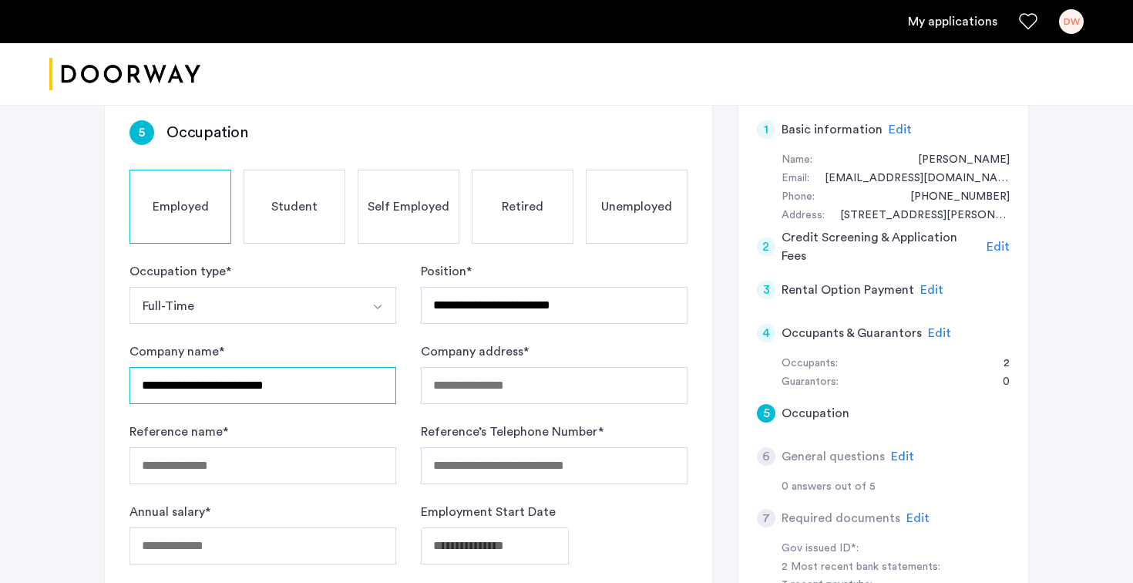
type input "**********"
click at [500, 398] on input "Company address *" at bounding box center [554, 385] width 267 height 37
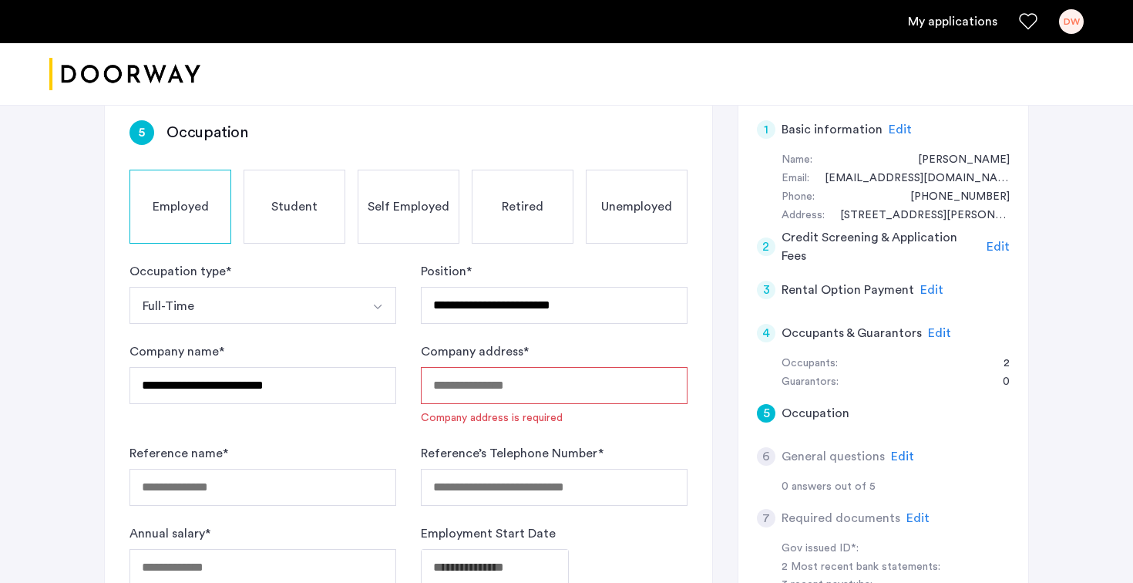
paste input "**********"
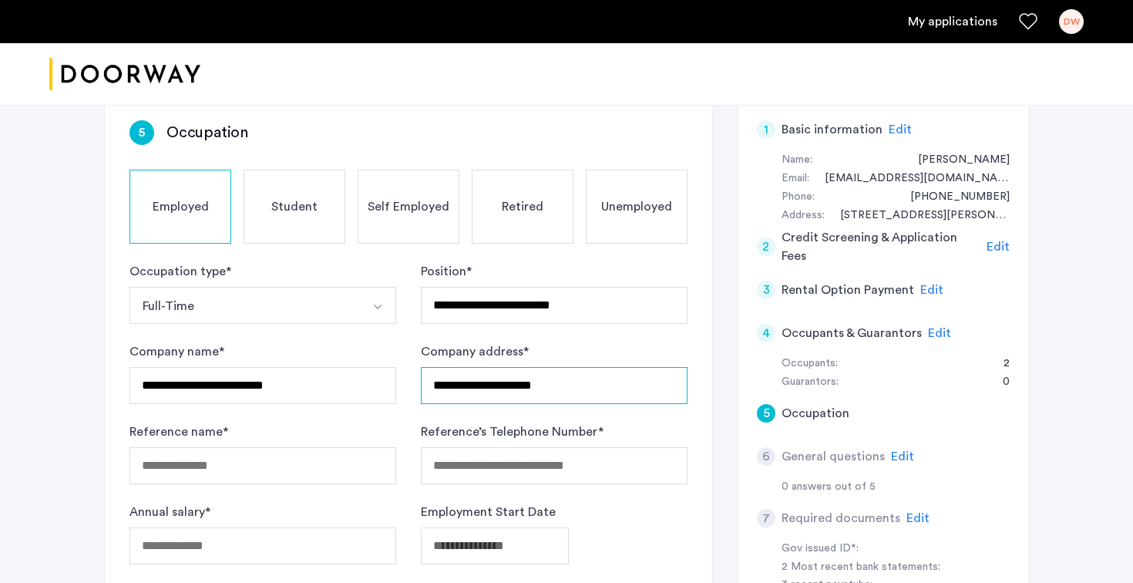
type input "**********"
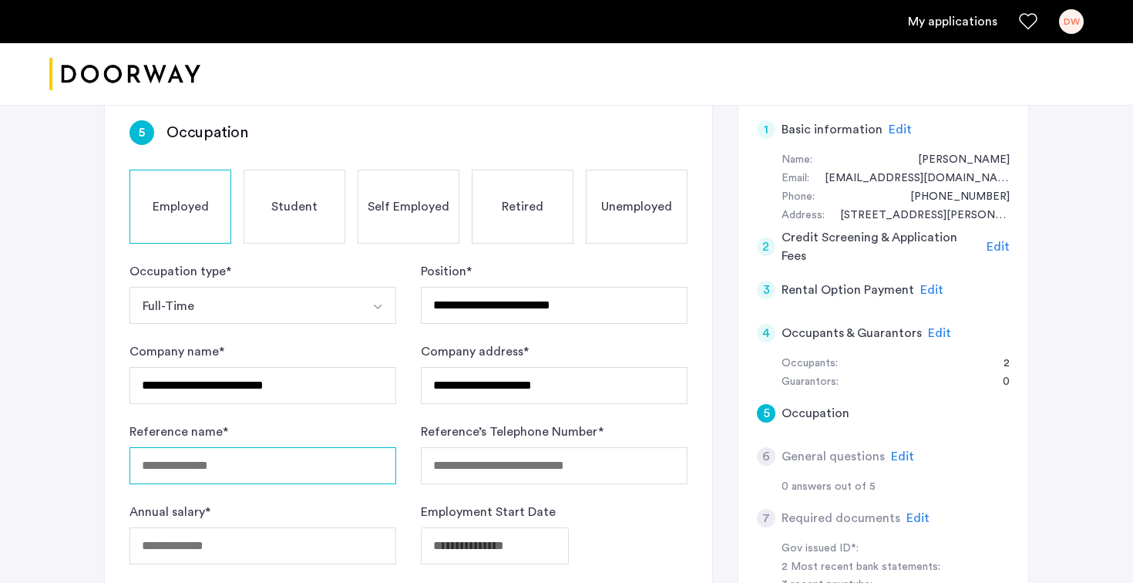
click at [302, 475] on input "Reference name *" at bounding box center [262, 465] width 267 height 37
type input "**********"
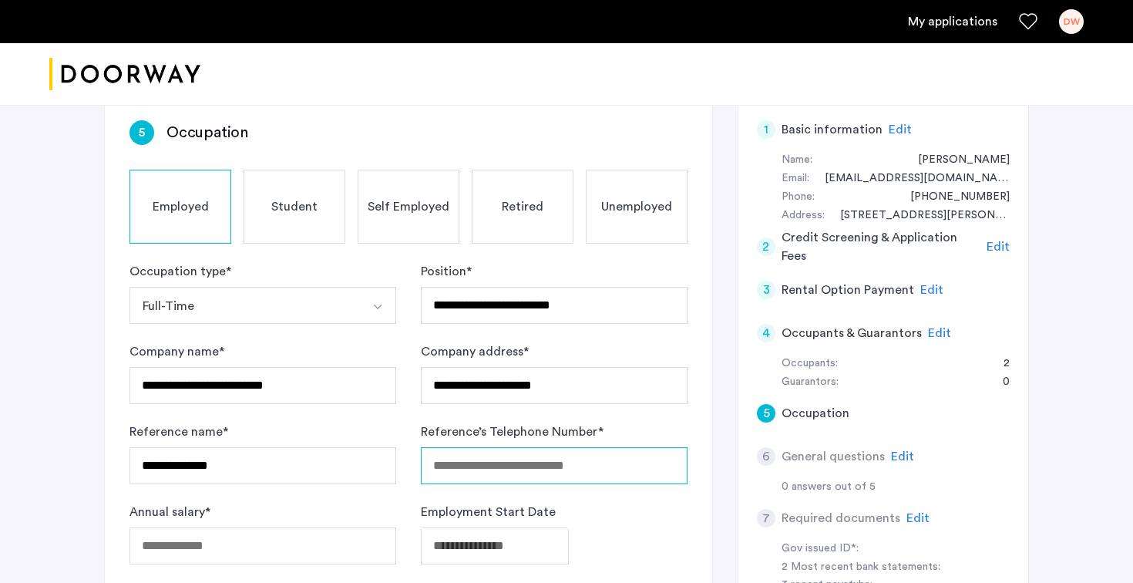
click at [482, 476] on input "Reference’s Telephone Number *" at bounding box center [554, 465] width 267 height 37
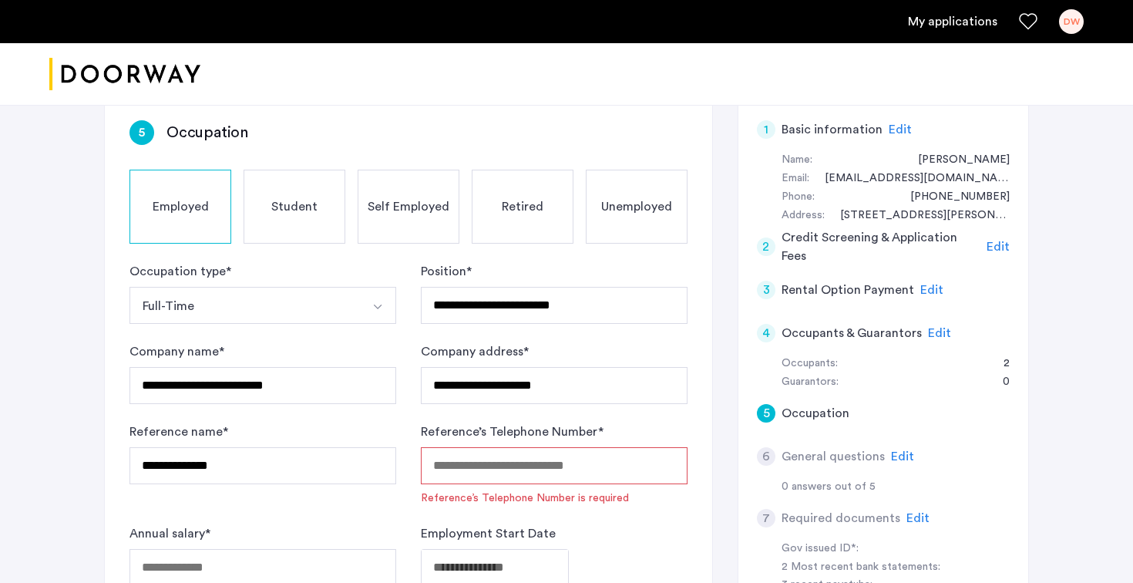
paste input "**********"
type input "**********"
click at [315, 502] on div "**********" at bounding box center [262, 463] width 267 height 83
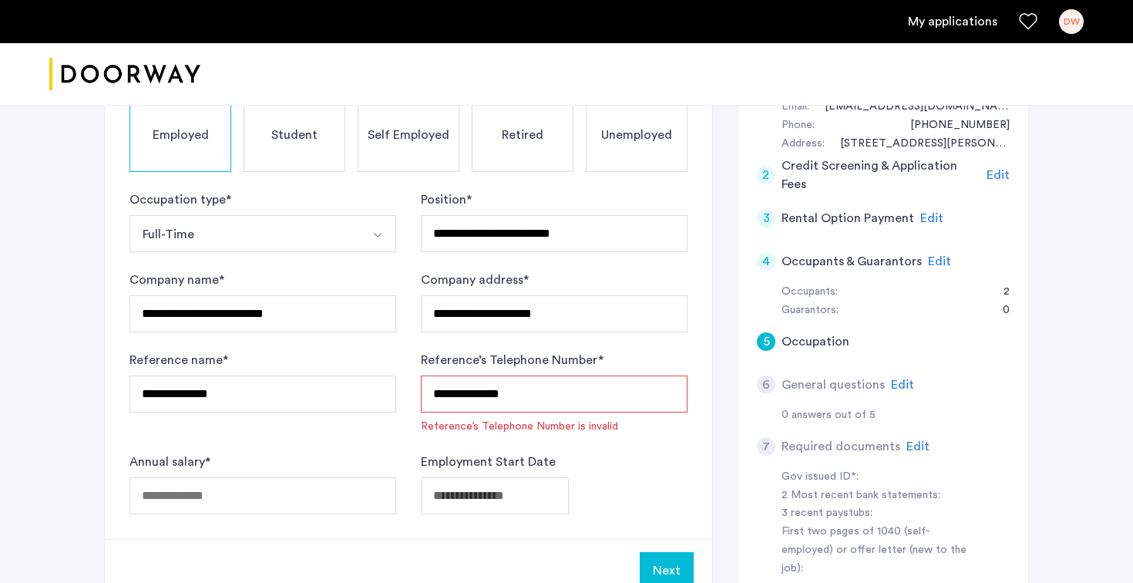
scroll to position [219, 0]
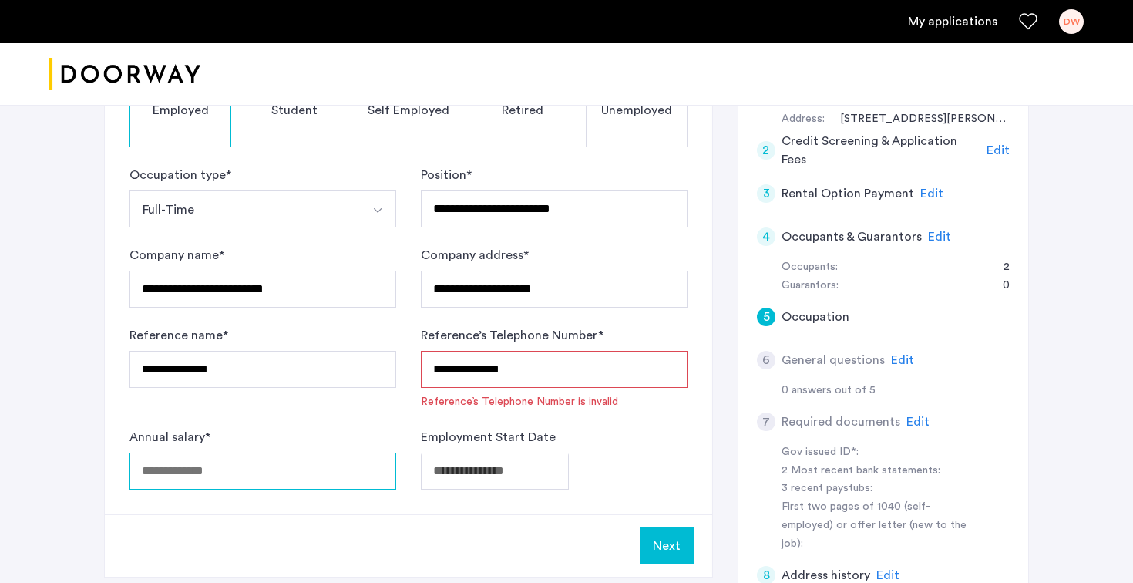
click at [277, 462] on input "Annual salary *" at bounding box center [262, 470] width 267 height 37
type input "*****"
click at [277, 443] on div "Annual salary * *****" at bounding box center [262, 459] width 267 height 62
click at [522, 364] on body "**********" at bounding box center [566, 72] width 1133 height 583
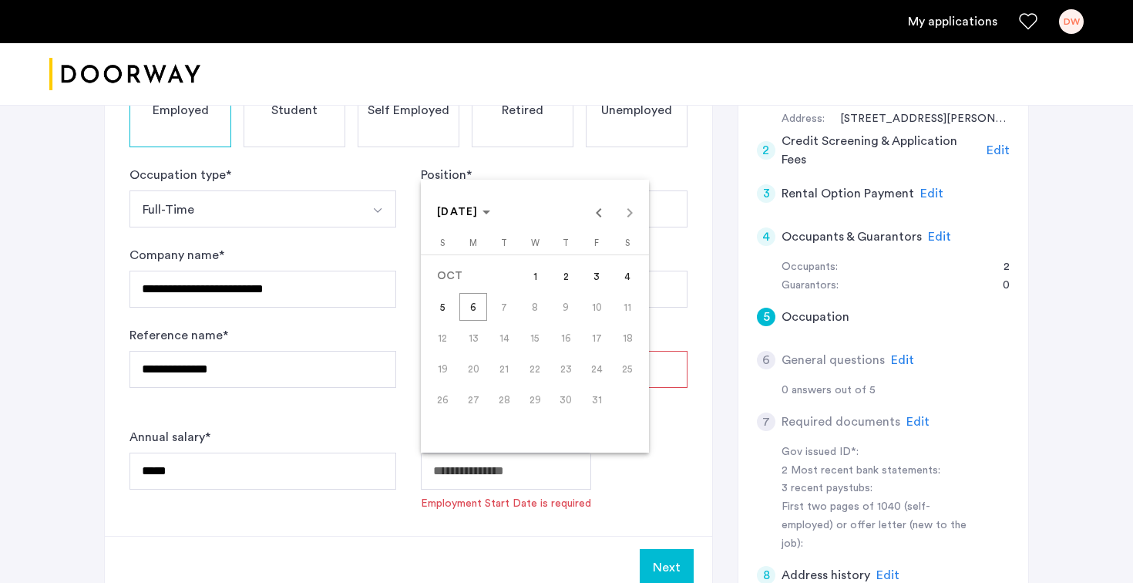
click at [672, 461] on div at bounding box center [566, 291] width 1133 height 583
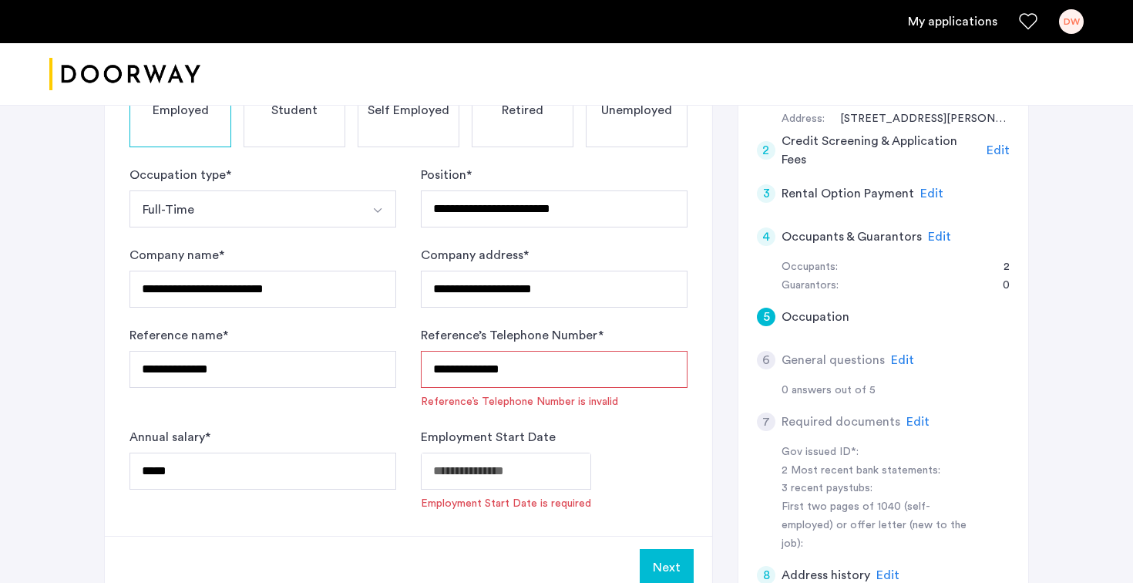
click at [537, 364] on body "**********" at bounding box center [566, 72] width 1133 height 583
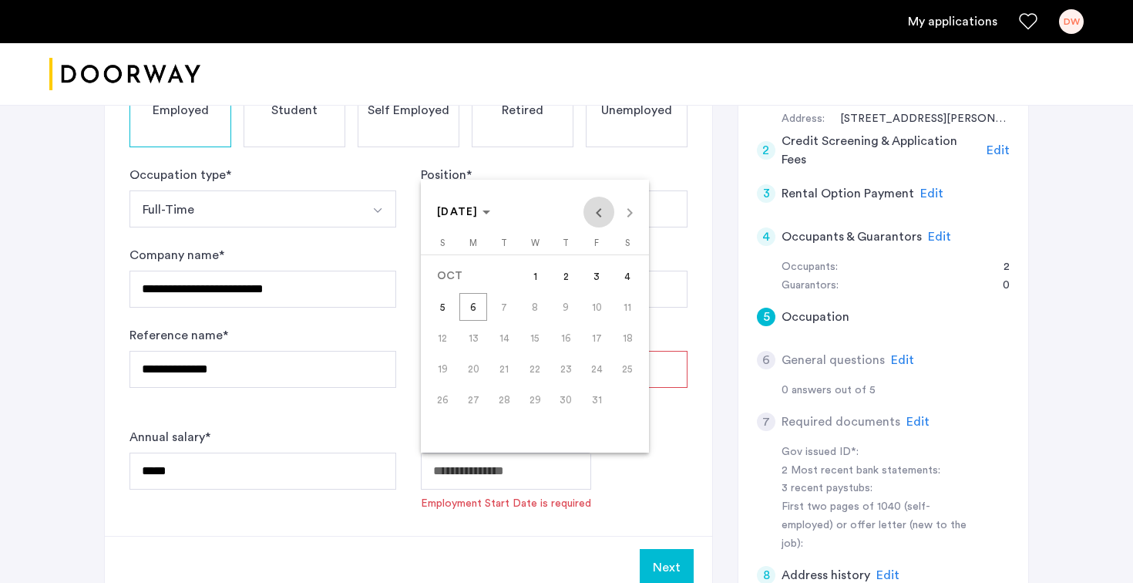
click at [593, 213] on span "Previous month" at bounding box center [598, 212] width 31 height 31
click at [439, 428] on span "28" at bounding box center [442, 430] width 28 height 28
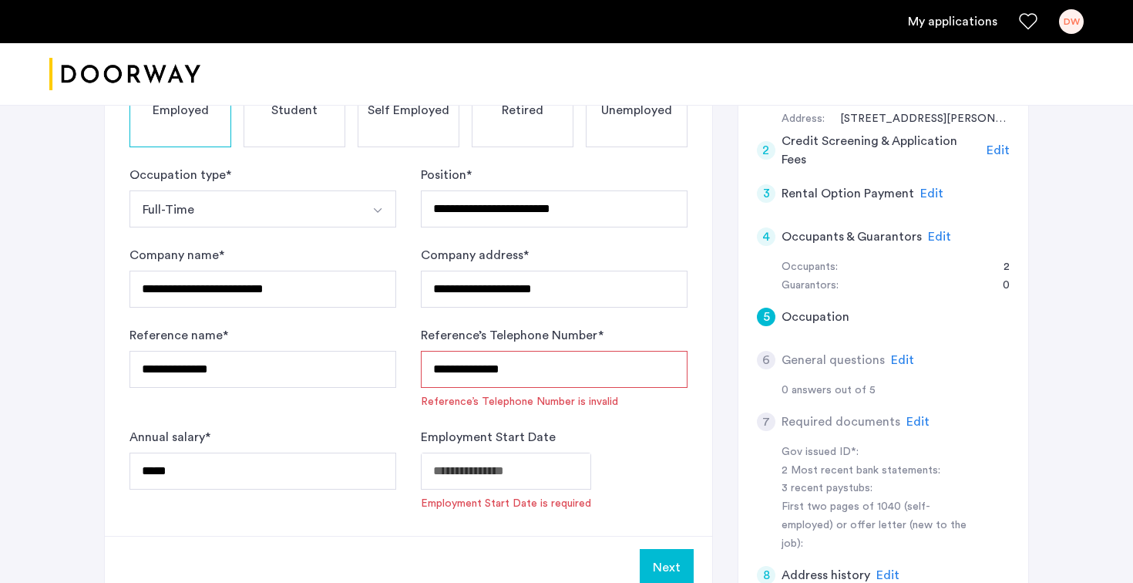
type input "**********"
click at [540, 380] on input "**********" at bounding box center [554, 369] width 267 height 37
click at [487, 366] on input "**********" at bounding box center [554, 369] width 267 height 37
click at [462, 373] on input "**********" at bounding box center [554, 369] width 267 height 37
click at [436, 370] on input "**********" at bounding box center [554, 369] width 267 height 37
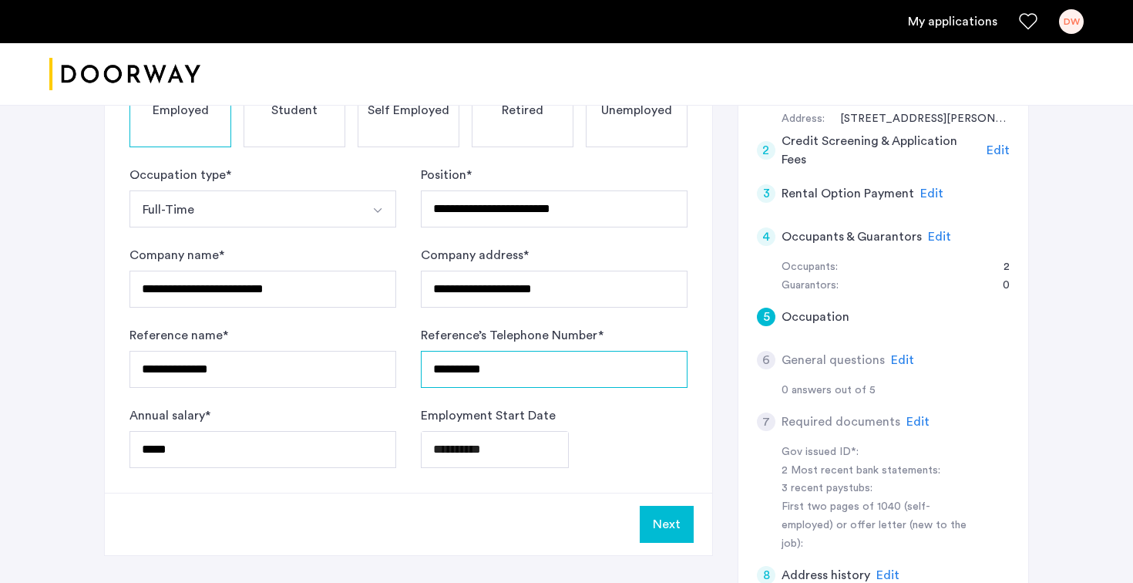
type input "**********"
click at [573, 425] on div "**********" at bounding box center [554, 437] width 267 height 62
click at [666, 533] on button "Next" at bounding box center [667, 524] width 54 height 37
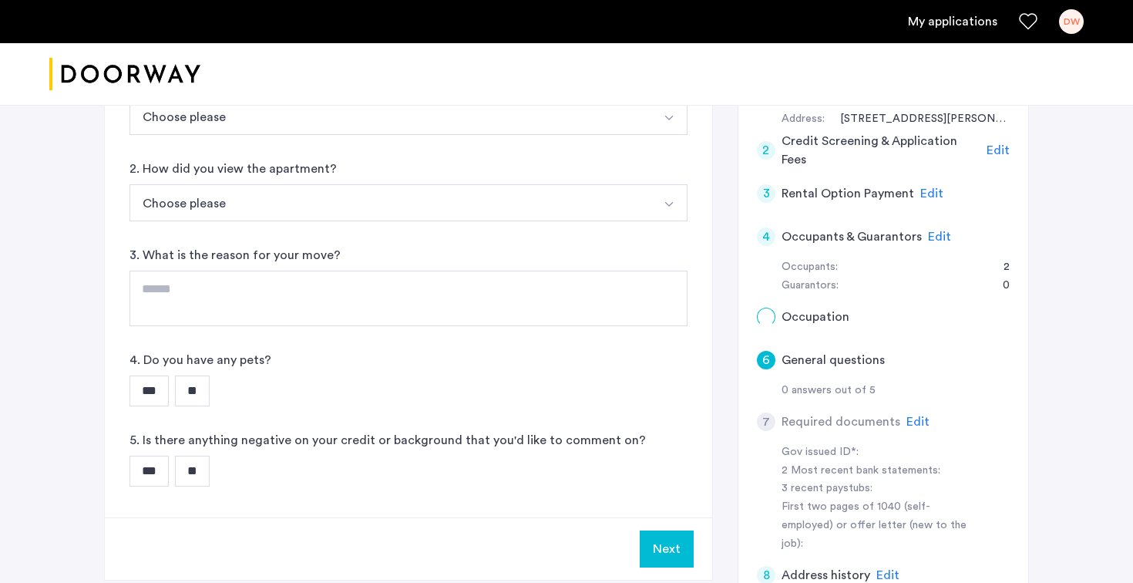
scroll to position [0, 0]
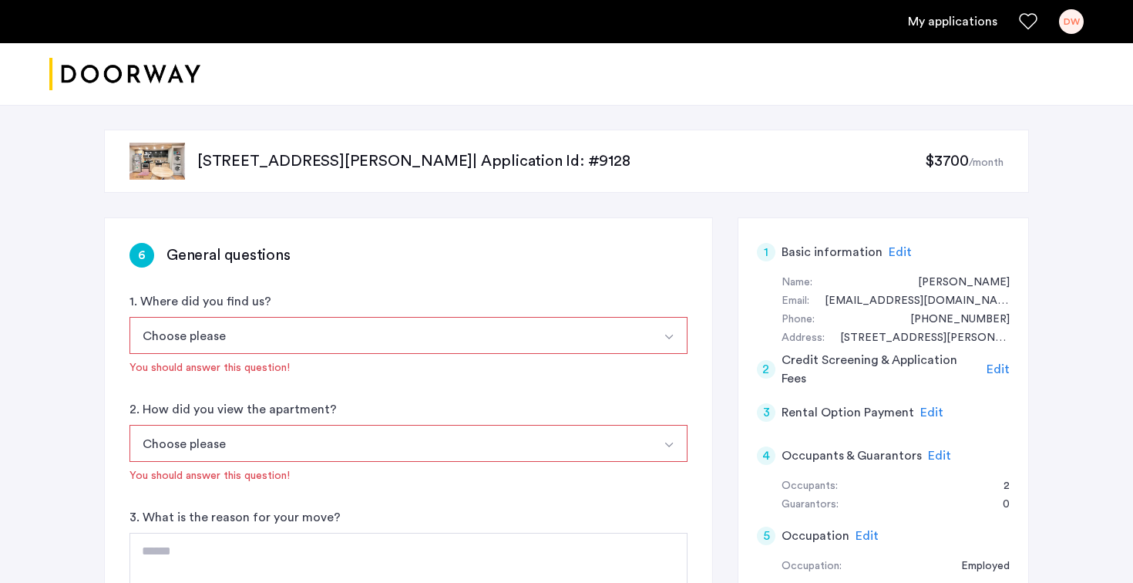
click at [449, 340] on button "Choose please" at bounding box center [390, 335] width 522 height 37
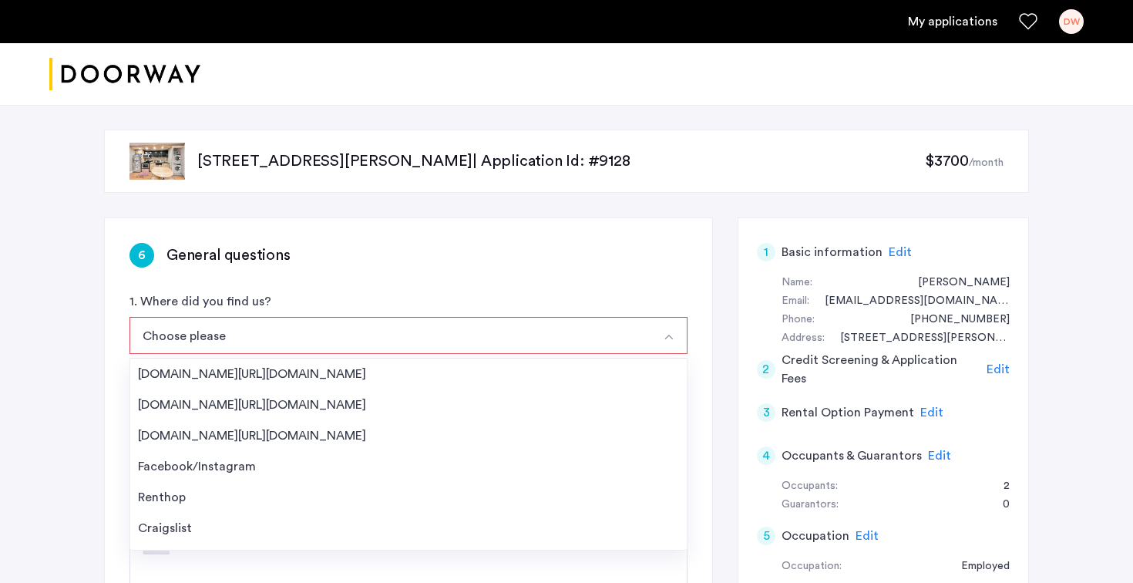
click at [422, 277] on div "6 General questions 1. Where did you find us? Choose please [DOMAIN_NAME][URL][…" at bounding box center [408, 498] width 607 height 561
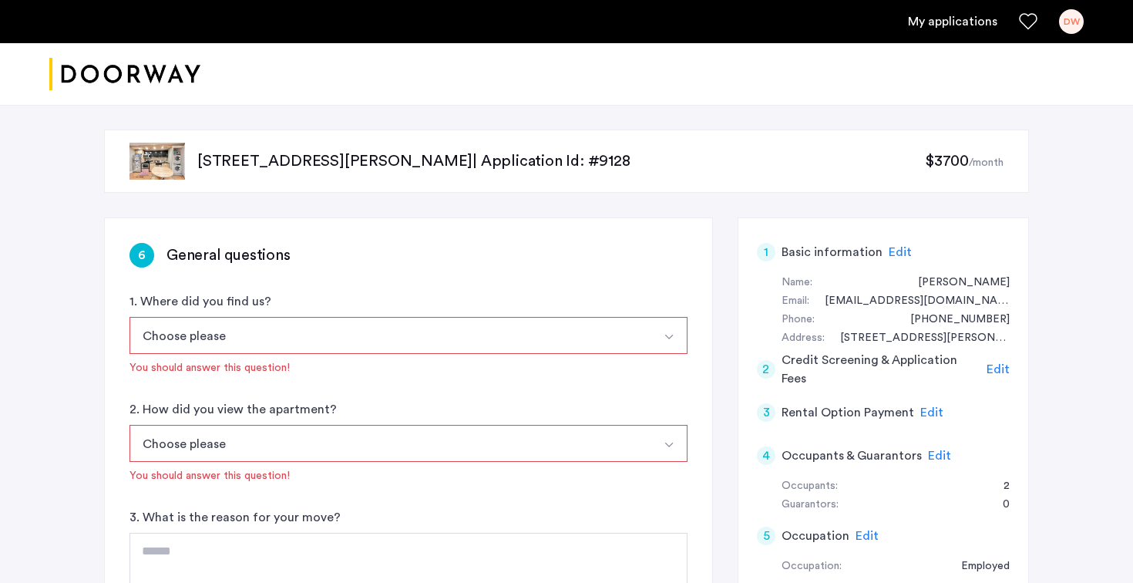
click at [391, 360] on div "You should answer this question!" at bounding box center [408, 367] width 558 height 15
click at [391, 341] on button "Choose please" at bounding box center [390, 335] width 522 height 37
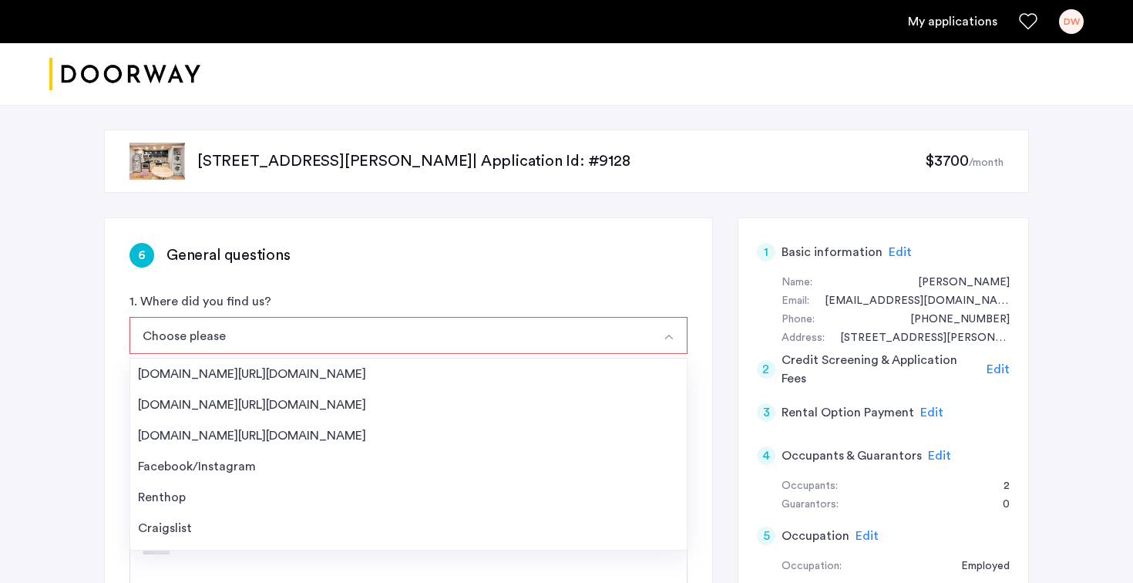
click at [85, 475] on div "[STREET_ADDRESS][PERSON_NAME] | Application Id: #9128 $3700 /month 6 General qu…" at bounding box center [566, 565] width 971 height 921
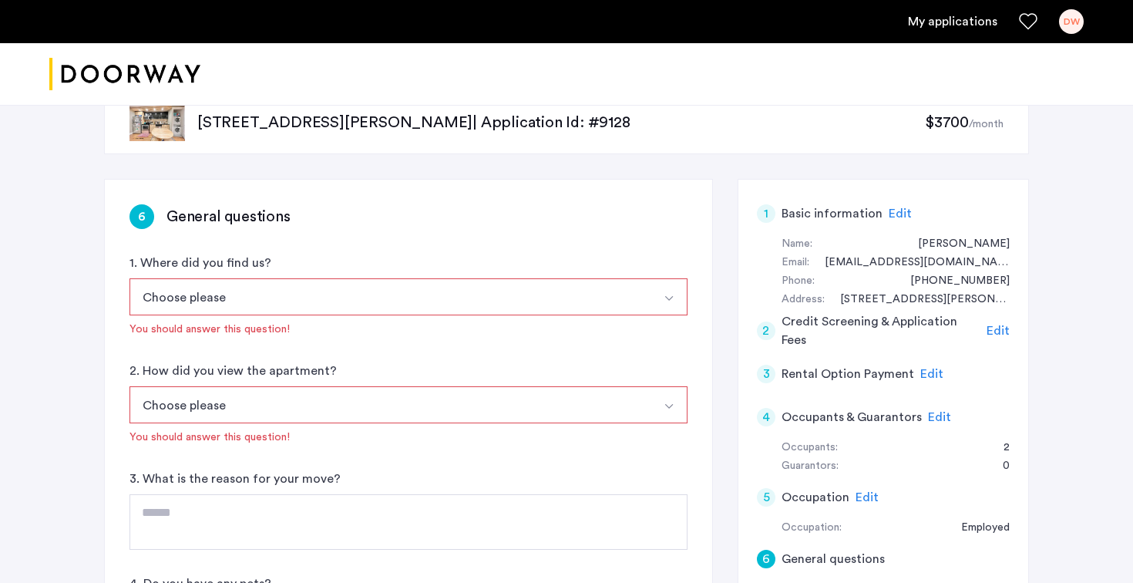
scroll to position [42, 0]
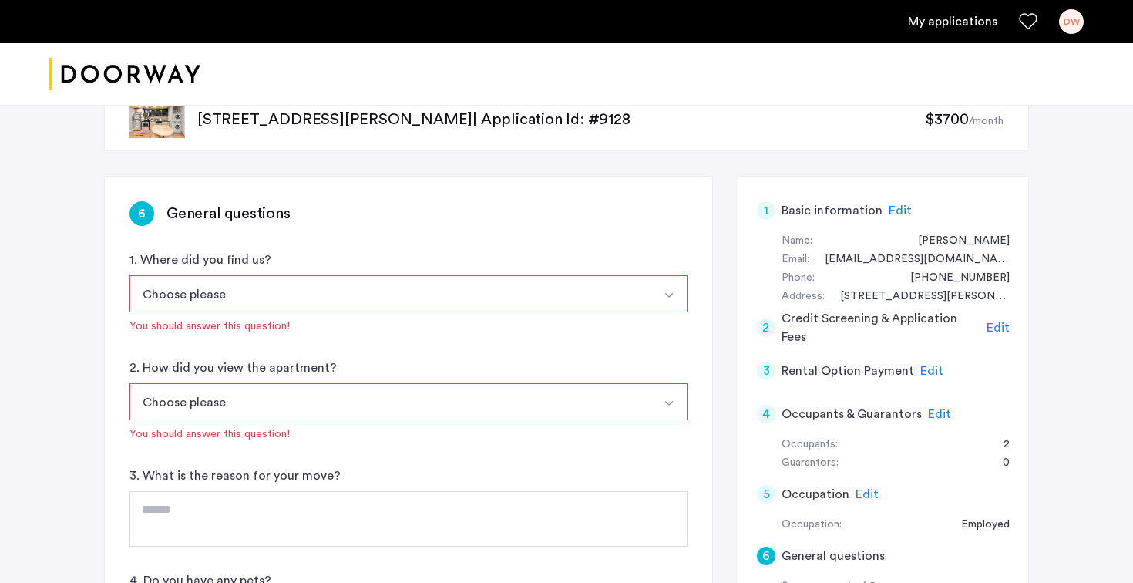
click at [218, 405] on button "Choose please" at bounding box center [390, 401] width 522 height 37
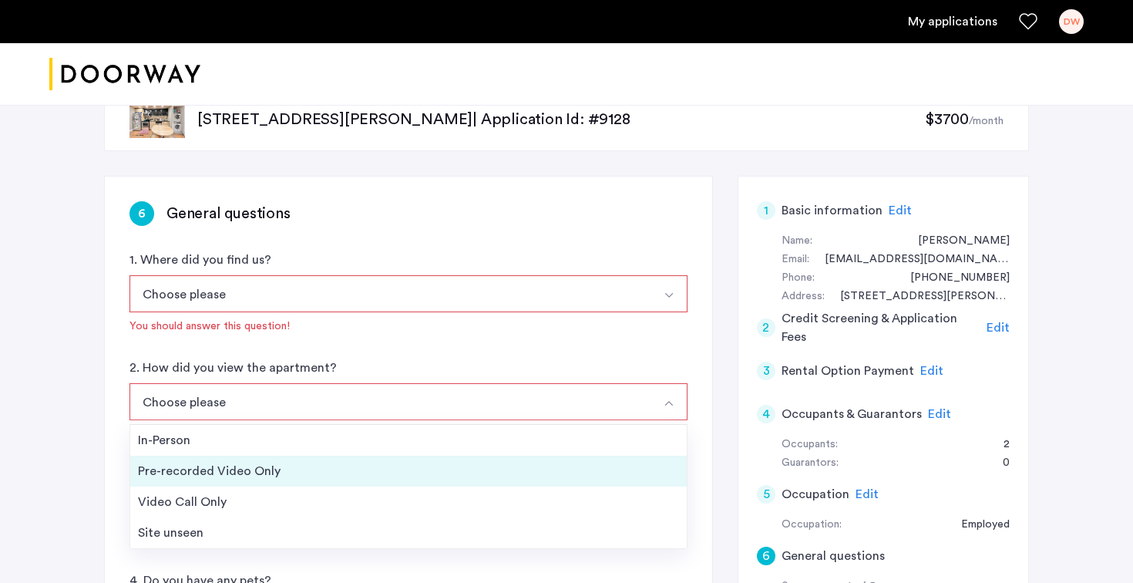
click at [209, 483] on li "Pre-recorded Video Only" at bounding box center [408, 470] width 556 height 31
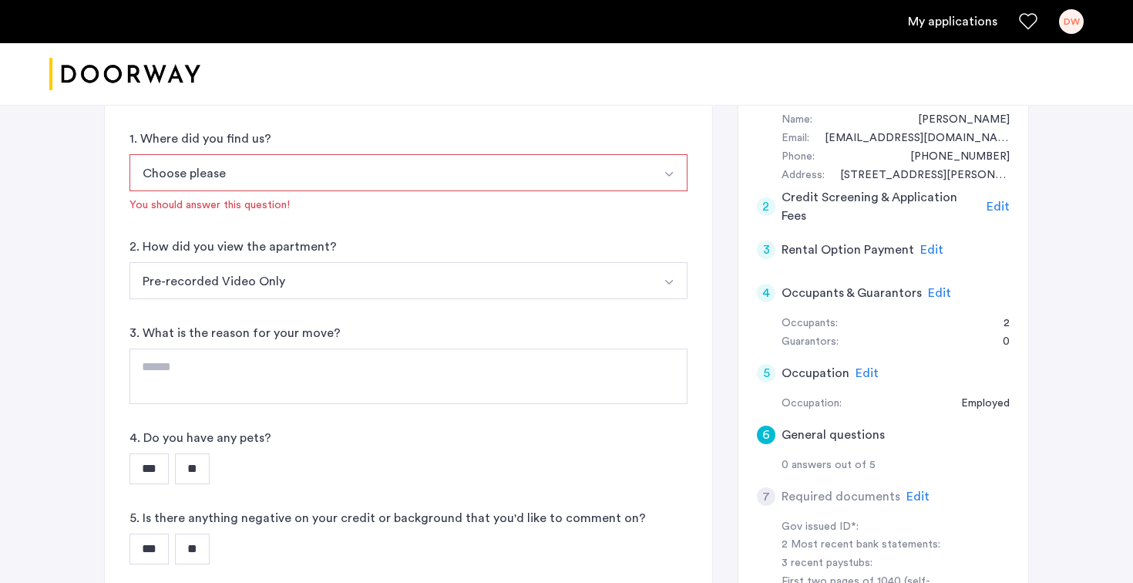
scroll to position [169, 0]
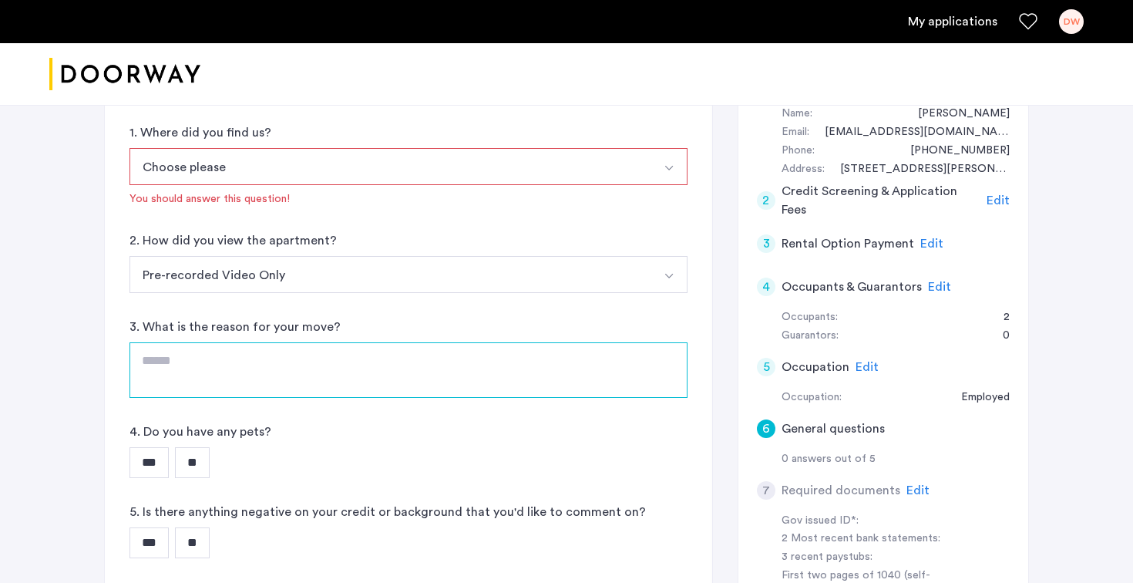
click at [306, 381] on textarea at bounding box center [408, 369] width 558 height 55
type textarea "**********"
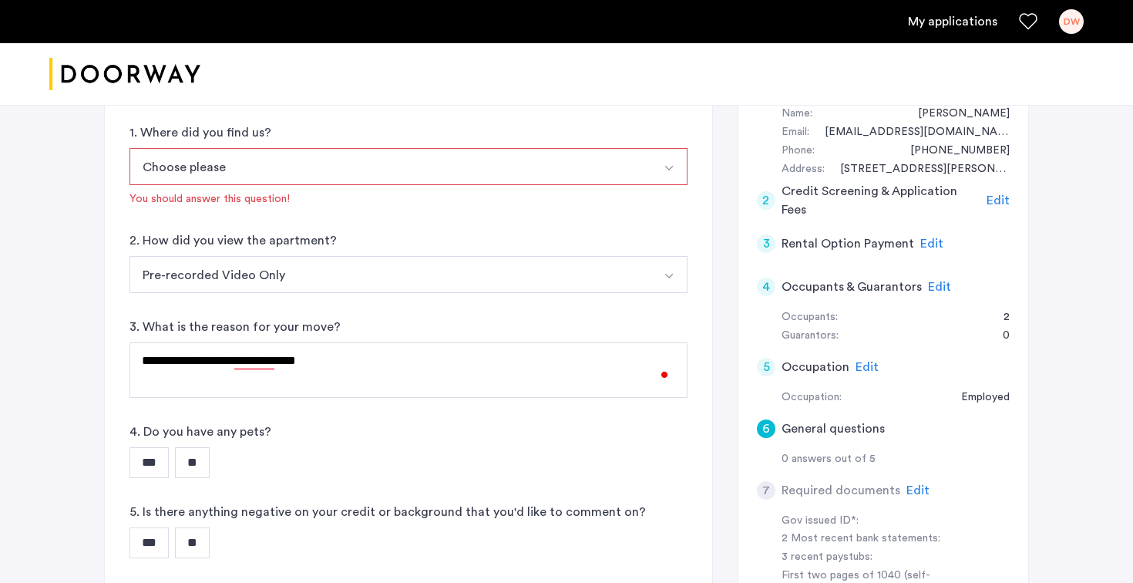
click at [29, 407] on div "**********" at bounding box center [566, 396] width 1133 height 921
click at [192, 470] on input "**" at bounding box center [192, 462] width 35 height 31
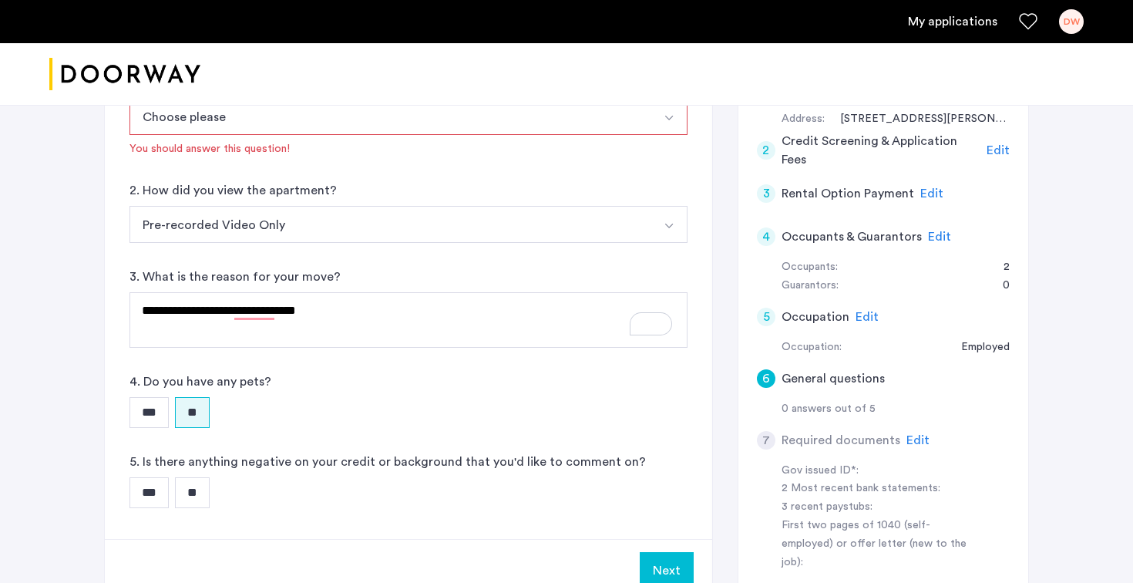
scroll to position [233, 0]
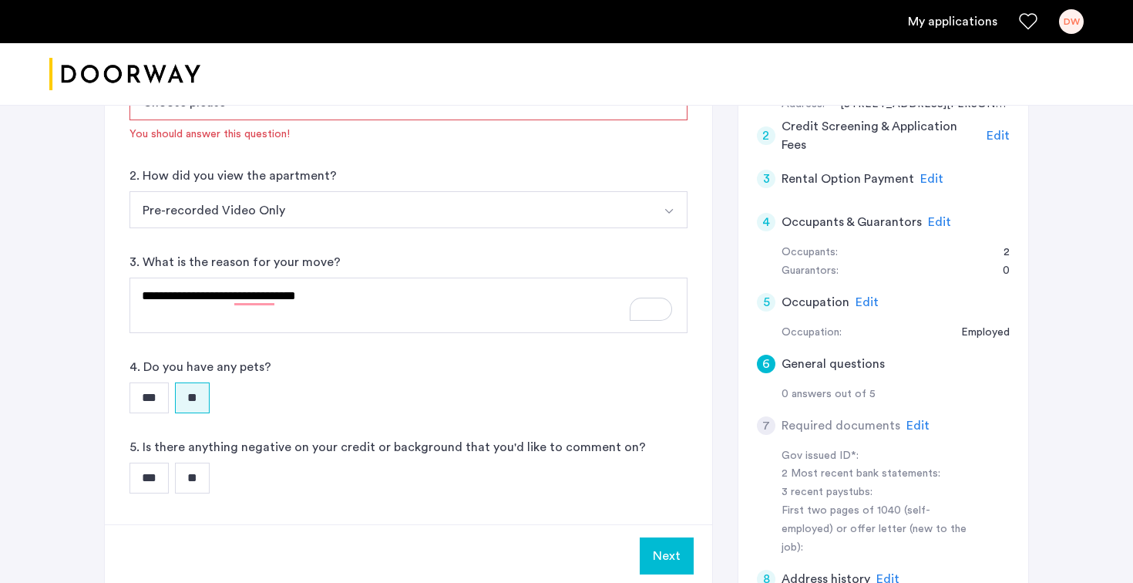
click at [200, 472] on input "**" at bounding box center [192, 477] width 35 height 31
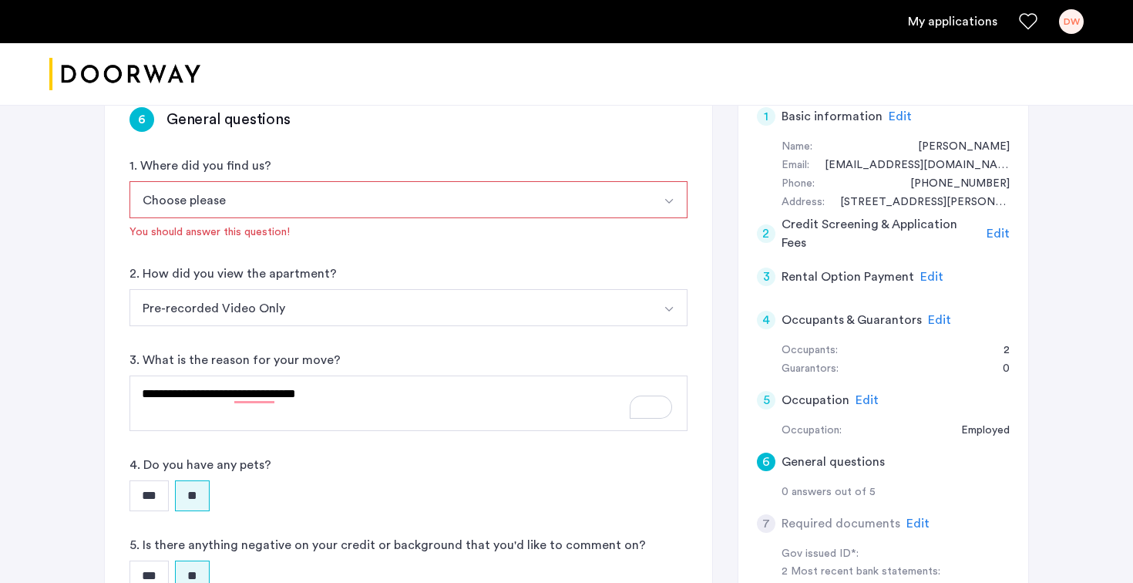
scroll to position [135, 0]
click at [404, 223] on div "Choose please [DOMAIN_NAME][URL][DOMAIN_NAME] [DOMAIN_NAME][URL][DOMAIN_NAME] […" at bounding box center [408, 211] width 558 height 59
click at [395, 210] on button "Choose please" at bounding box center [390, 200] width 522 height 37
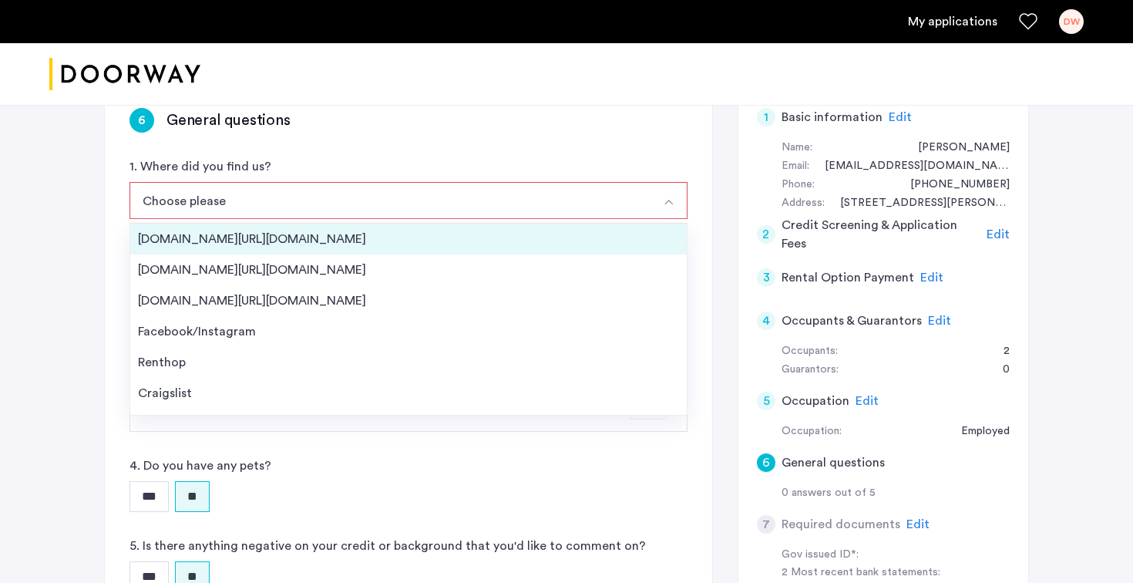
click at [298, 244] on div "[DOMAIN_NAME][URL][DOMAIN_NAME]" at bounding box center [408, 239] width 541 height 18
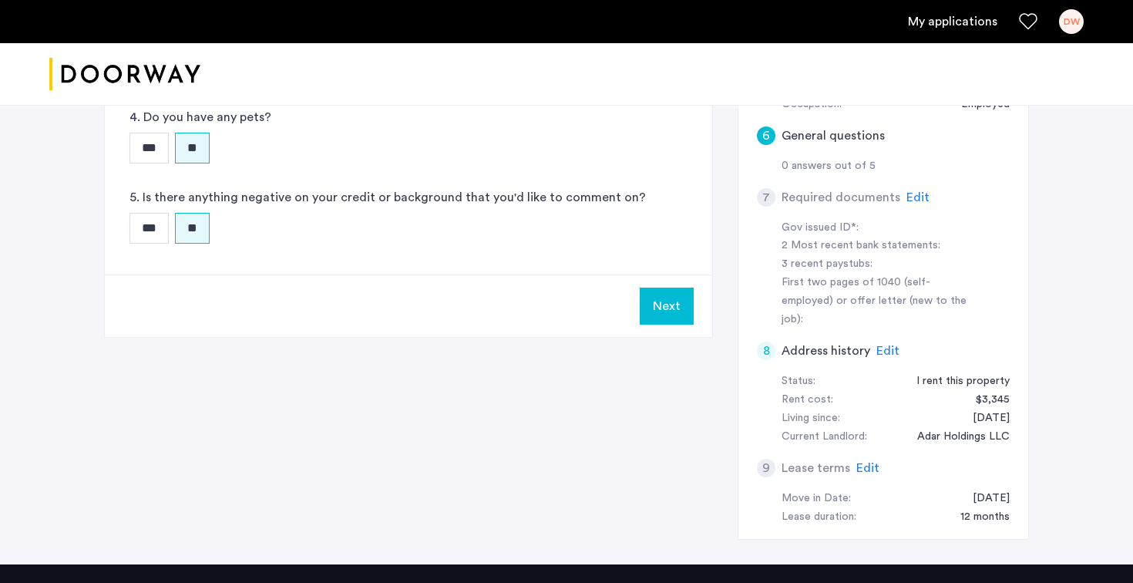
scroll to position [499, 0]
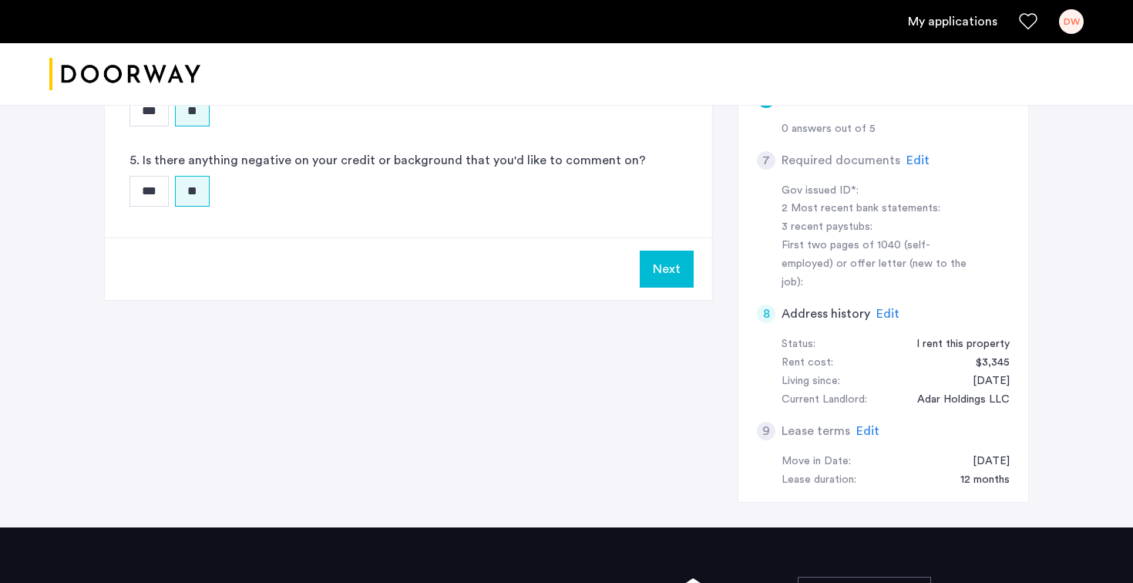
click at [667, 266] on button "Next" at bounding box center [667, 268] width 54 height 37
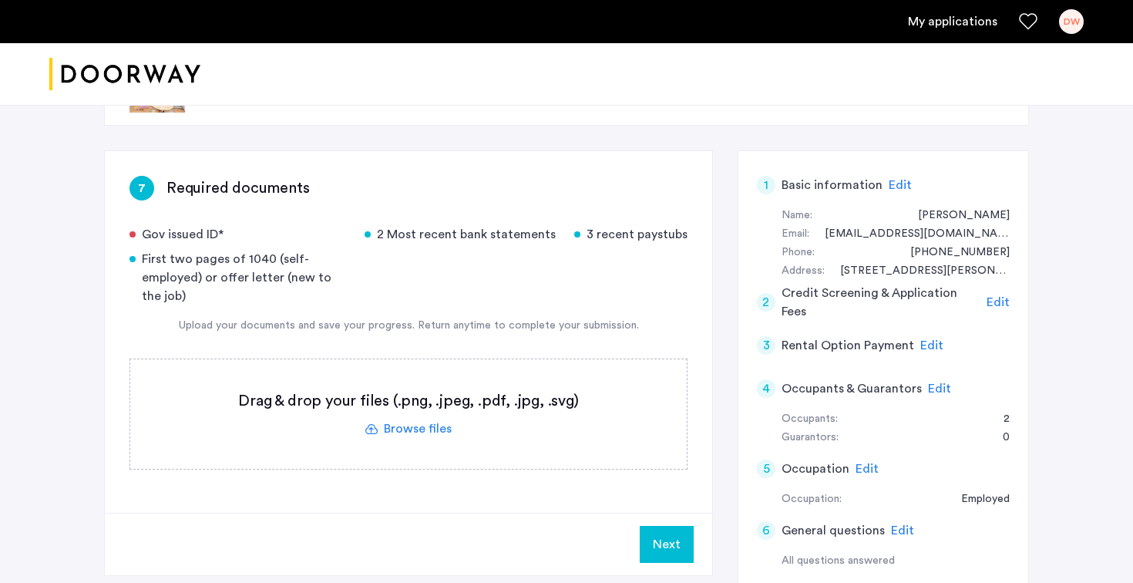
scroll to position [68, 0]
click at [412, 435] on label at bounding box center [408, 412] width 556 height 109
click at [0, 0] on input "file" at bounding box center [0, 0] width 0 height 0
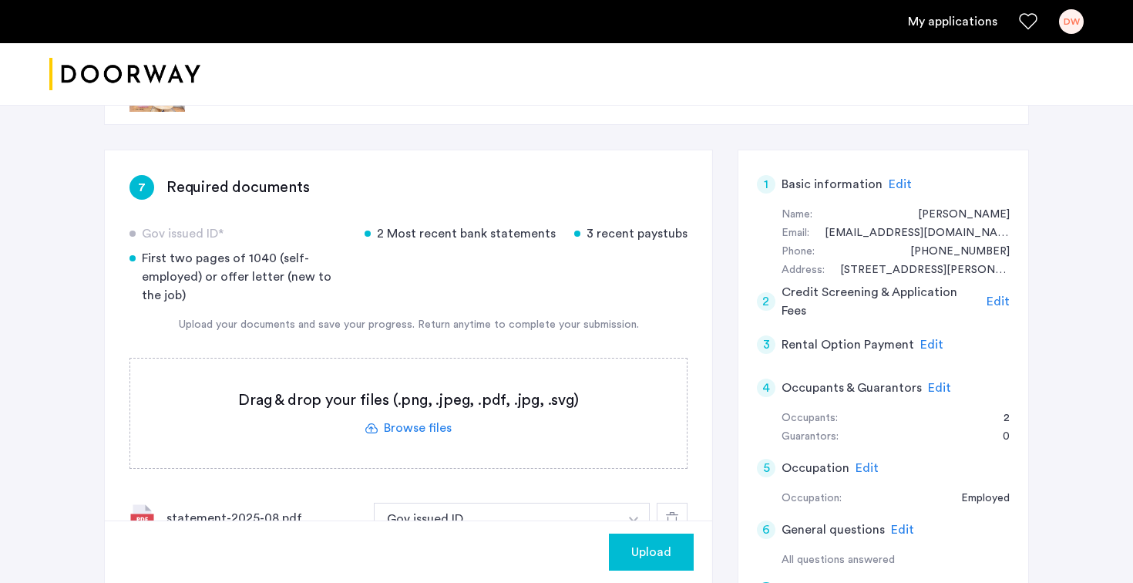
click at [421, 430] on label at bounding box center [408, 412] width 556 height 109
click at [0, 0] on input "file" at bounding box center [0, 0] width 0 height 0
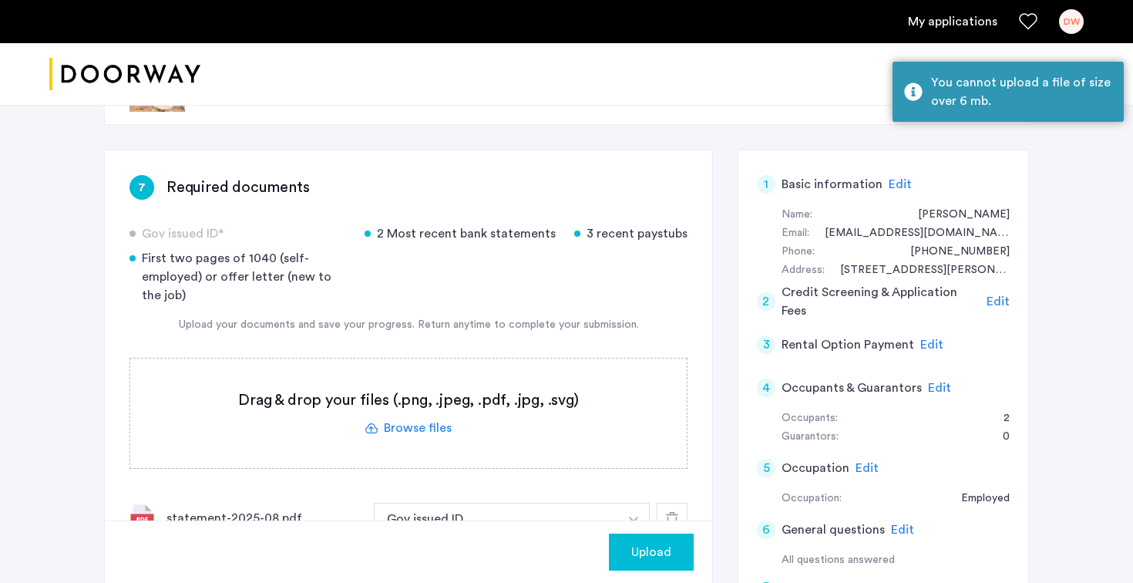
click at [420, 429] on label at bounding box center [408, 412] width 556 height 109
click at [0, 0] on input "file" at bounding box center [0, 0] width 0 height 0
click at [404, 430] on label at bounding box center [408, 412] width 556 height 109
click at [0, 0] on input "file" at bounding box center [0, 0] width 0 height 0
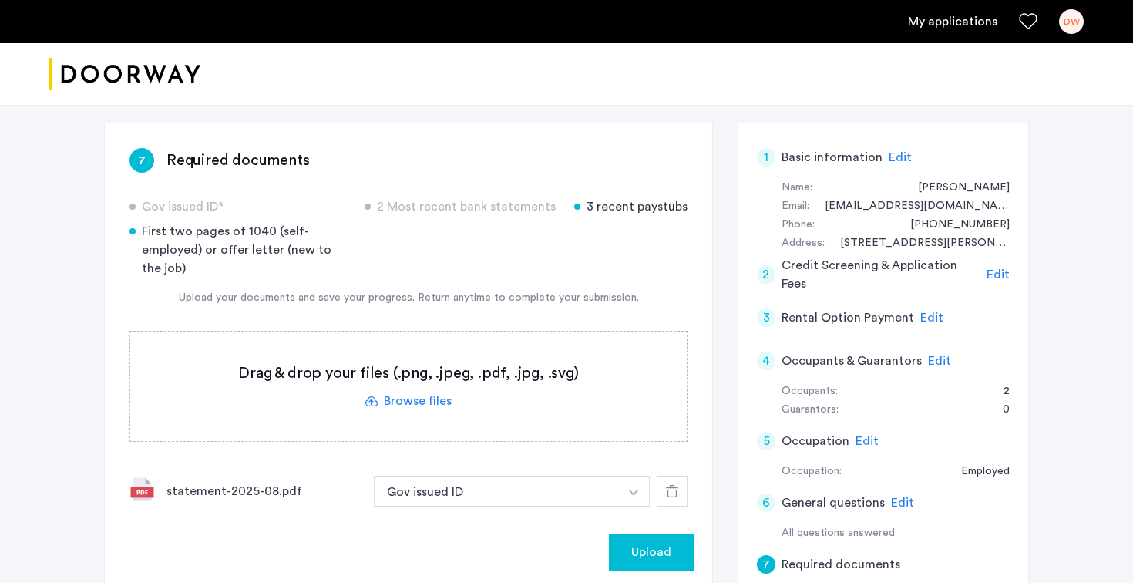
scroll to position [97, 0]
click at [428, 402] on label at bounding box center [408, 383] width 556 height 109
click at [0, 0] on input "file" at bounding box center [0, 0] width 0 height 0
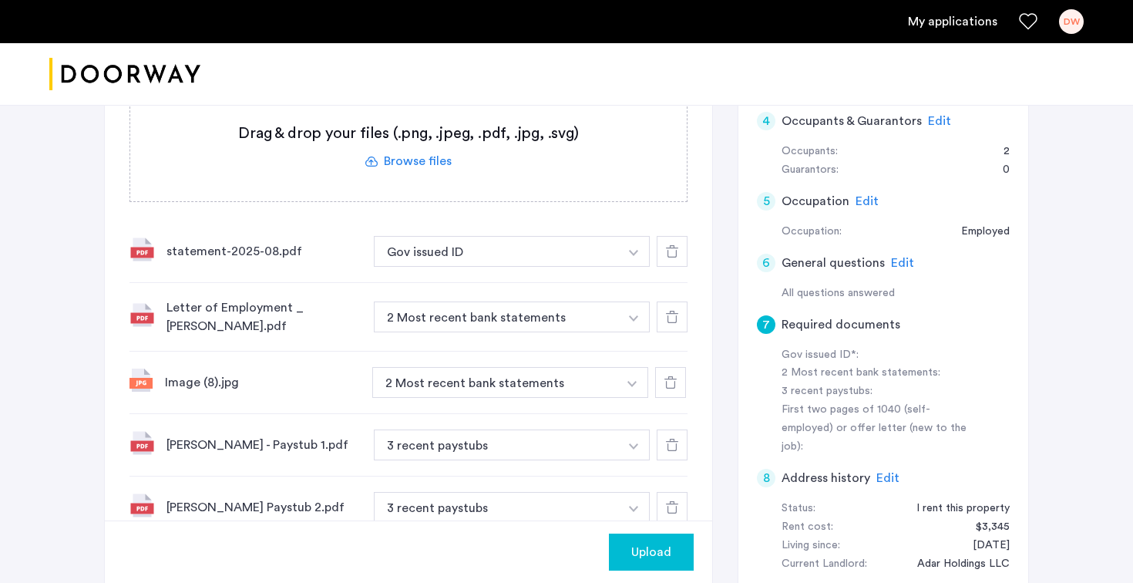
scroll to position [307, 0]
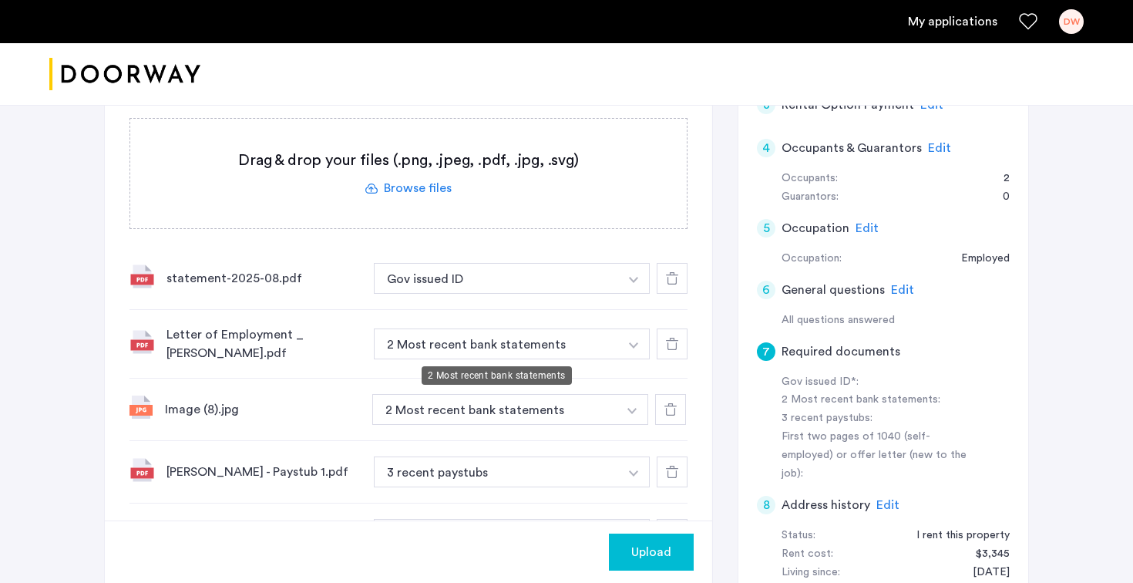
click at [496, 344] on button "2 Most recent bank statements" at bounding box center [496, 343] width 245 height 31
click at [632, 348] on img "button" at bounding box center [633, 345] width 9 height 6
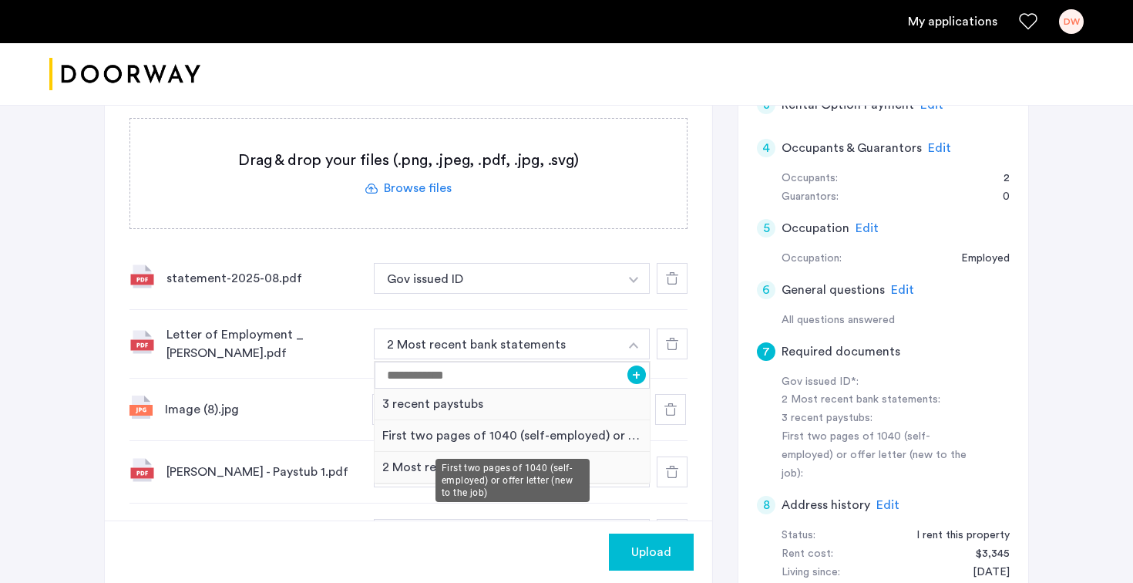
click at [506, 442] on div "First two pages of 1040 (self-employed) or offer letter (new to the job)" at bounding box center [512, 436] width 275 height 32
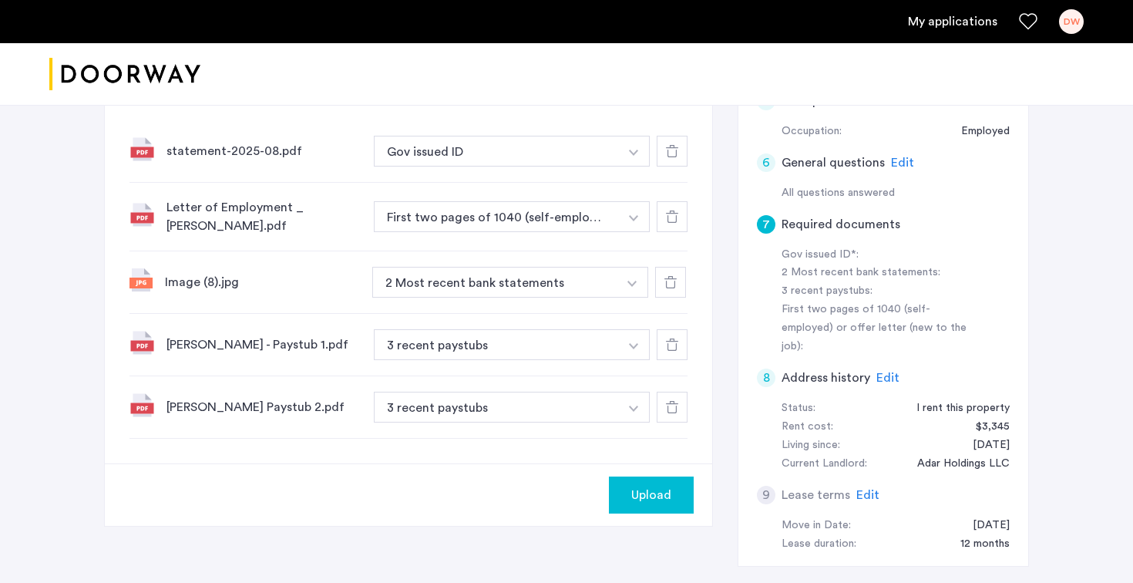
scroll to position [437, 0]
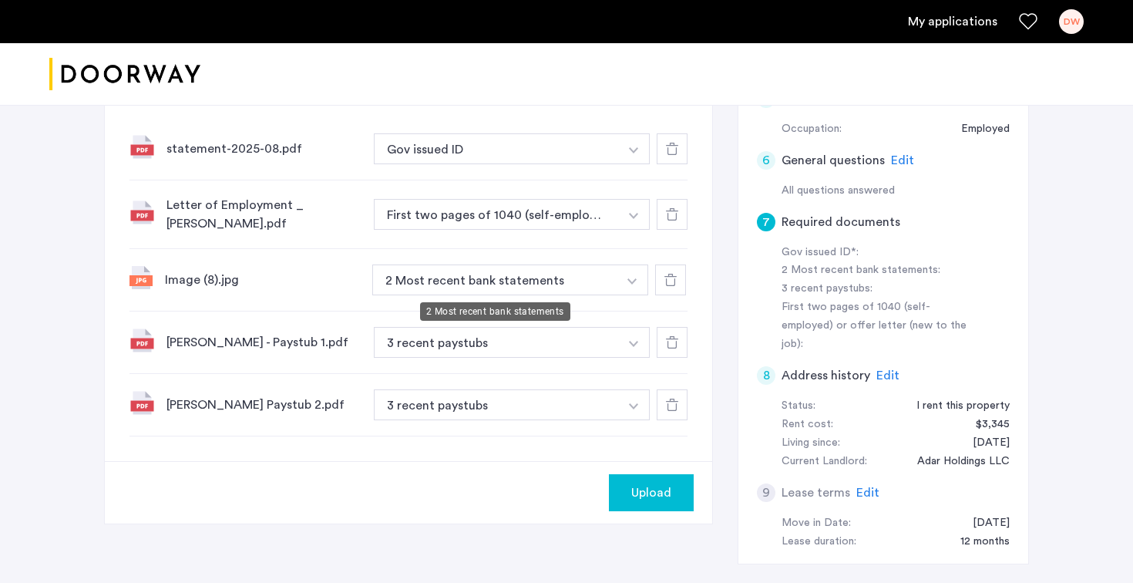
click at [490, 283] on button "2 Most recent bank statements" at bounding box center [494, 279] width 245 height 31
click at [634, 292] on button "button" at bounding box center [632, 279] width 32 height 31
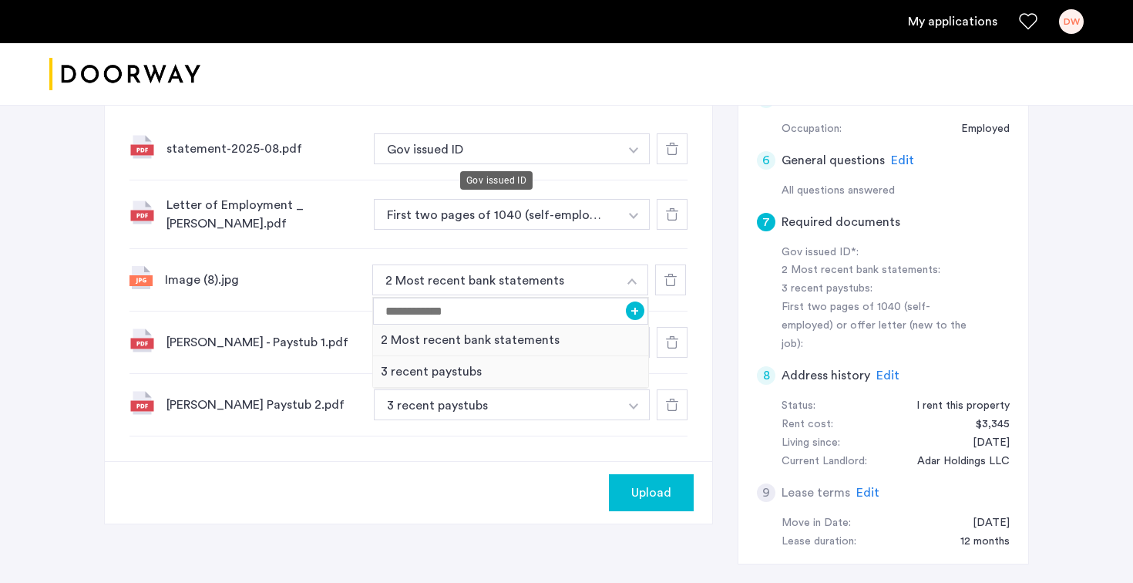
click at [528, 152] on button "Gov issued ID" at bounding box center [496, 148] width 245 height 31
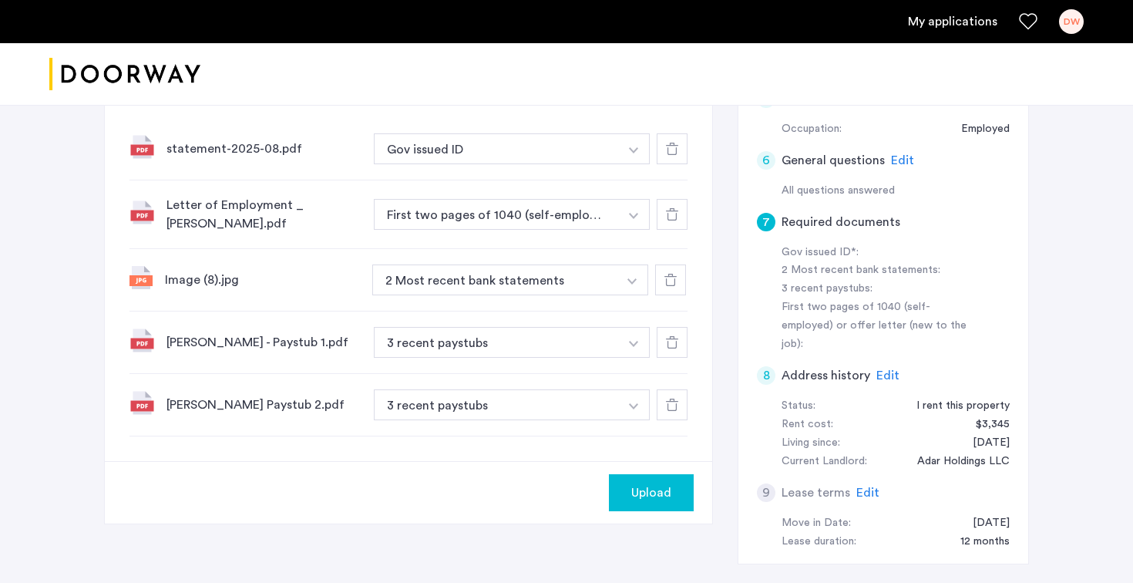
click at [621, 154] on button "button" at bounding box center [634, 148] width 32 height 31
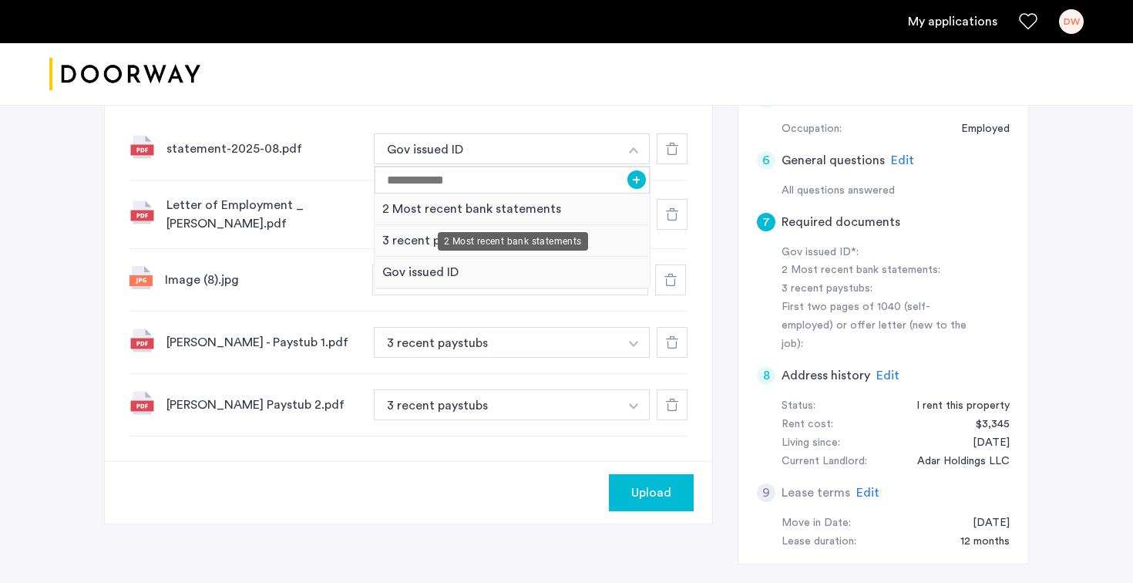
click at [509, 207] on div "2 Most recent bank statements" at bounding box center [512, 209] width 275 height 32
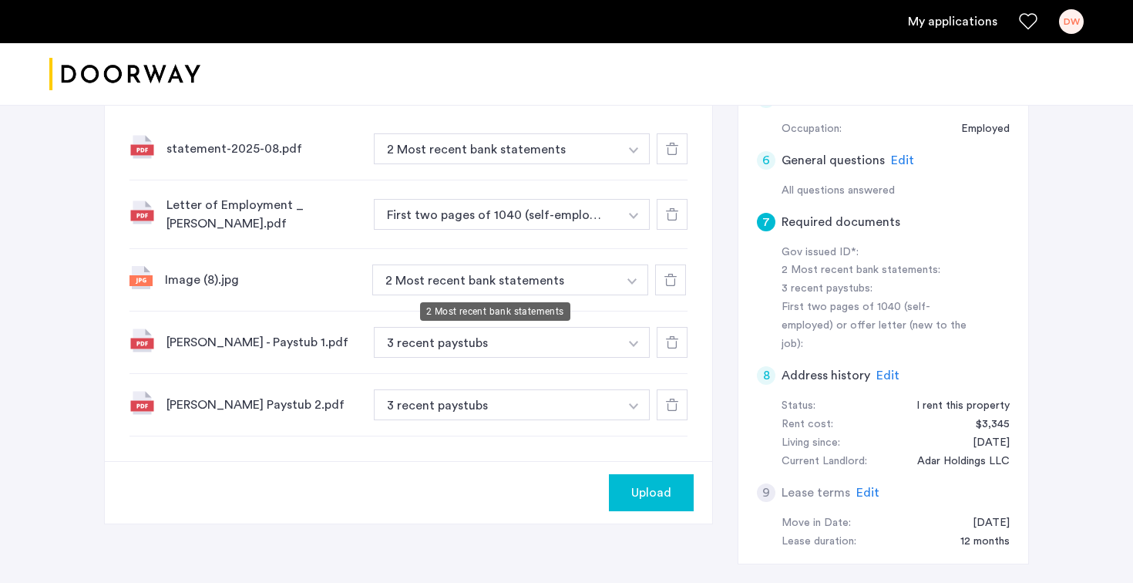
click at [547, 291] on button "2 Most recent bank statements" at bounding box center [494, 279] width 245 height 31
click at [560, 284] on button "2 Most recent bank statements" at bounding box center [494, 279] width 245 height 31
click at [634, 281] on img "button" at bounding box center [631, 281] width 9 height 6
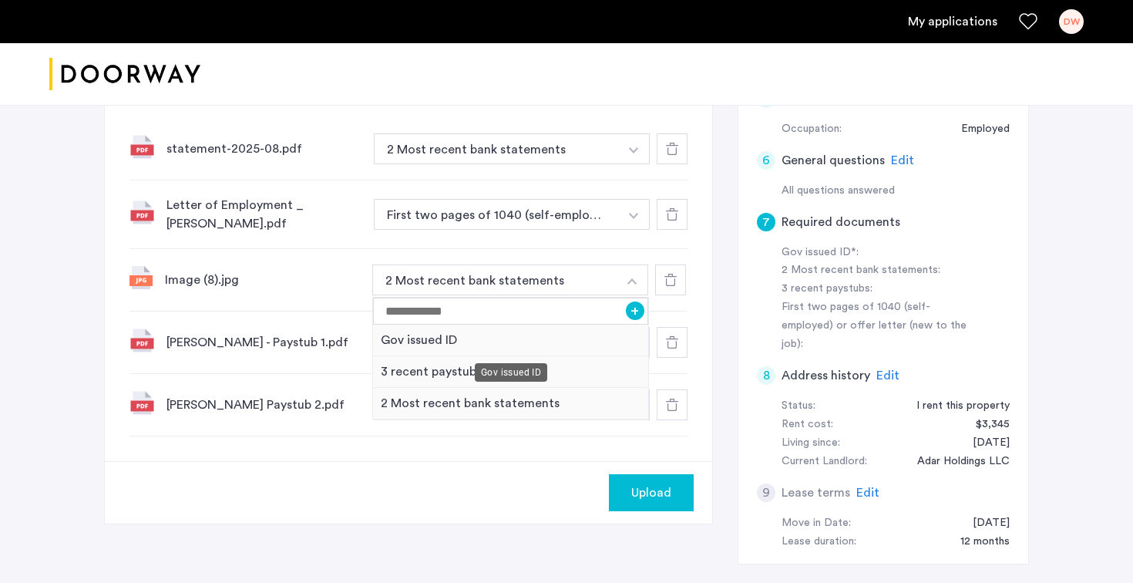
click at [505, 338] on div "Gov issued ID" at bounding box center [510, 340] width 275 height 32
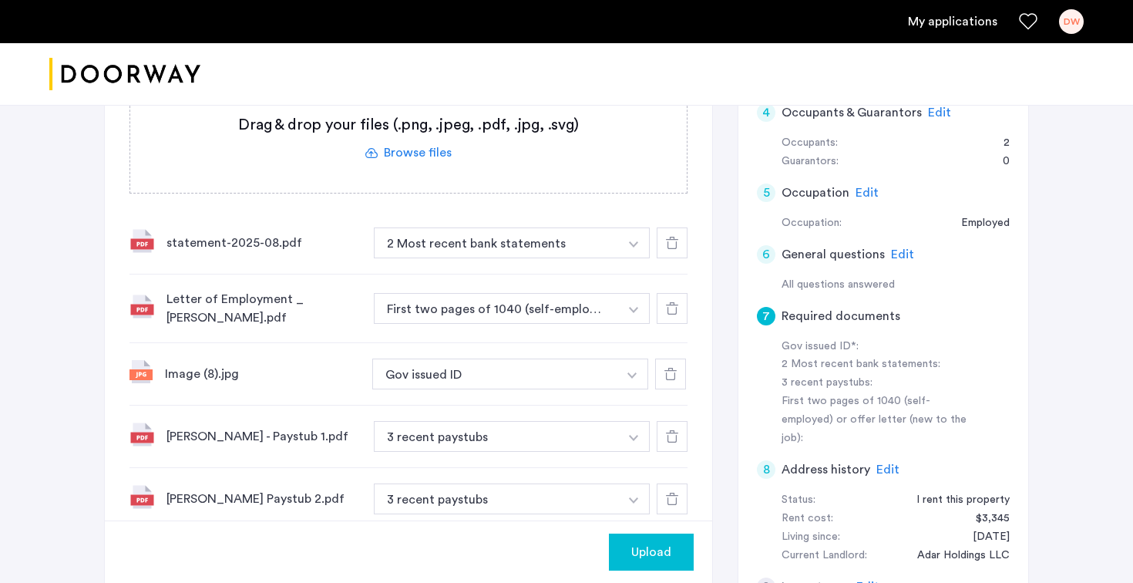
scroll to position [333, 0]
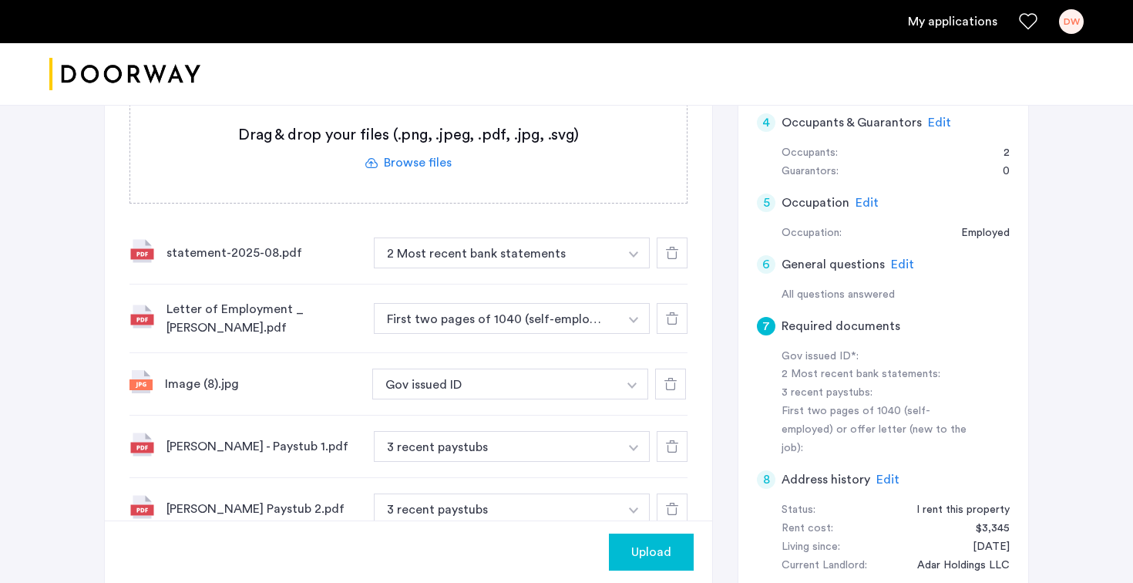
click at [425, 168] on label at bounding box center [408, 147] width 556 height 109
click at [0, 0] on input "file" at bounding box center [0, 0] width 0 height 0
click at [432, 176] on label at bounding box center [408, 147] width 556 height 109
click at [0, 0] on input "file" at bounding box center [0, 0] width 0 height 0
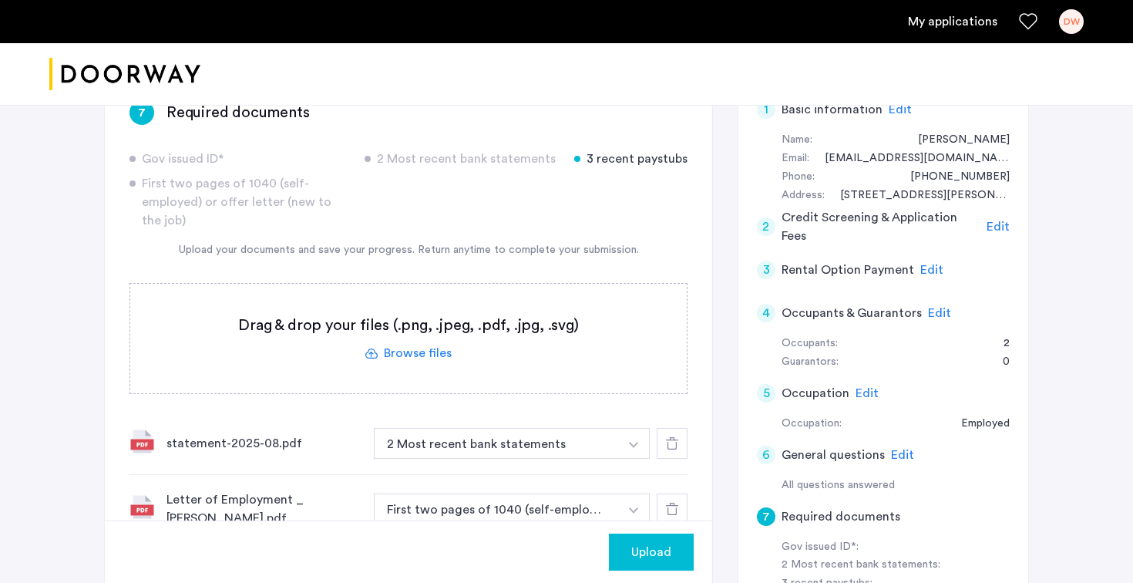
scroll to position [134, 0]
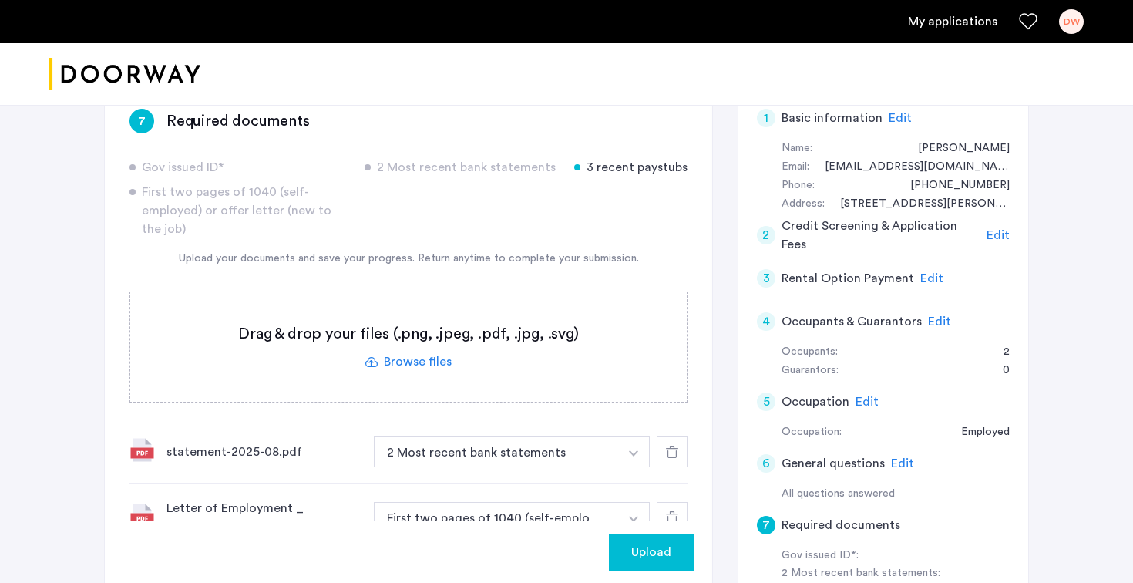
click at [666, 549] on span "Upload" at bounding box center [651, 552] width 40 height 18
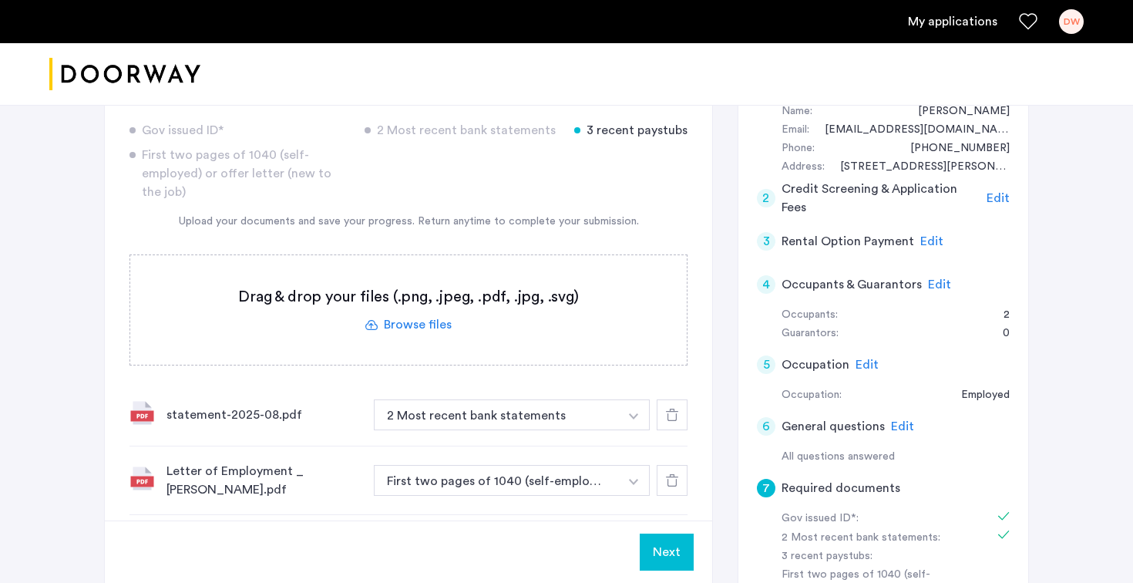
scroll to position [41, 0]
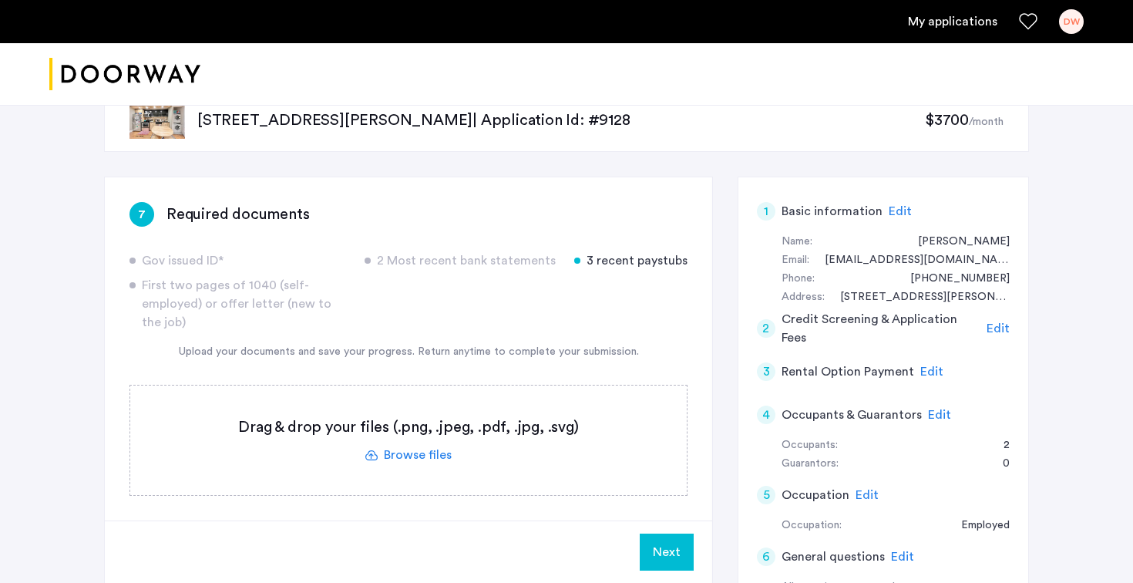
click at [667, 563] on button "Next" at bounding box center [667, 551] width 54 height 37
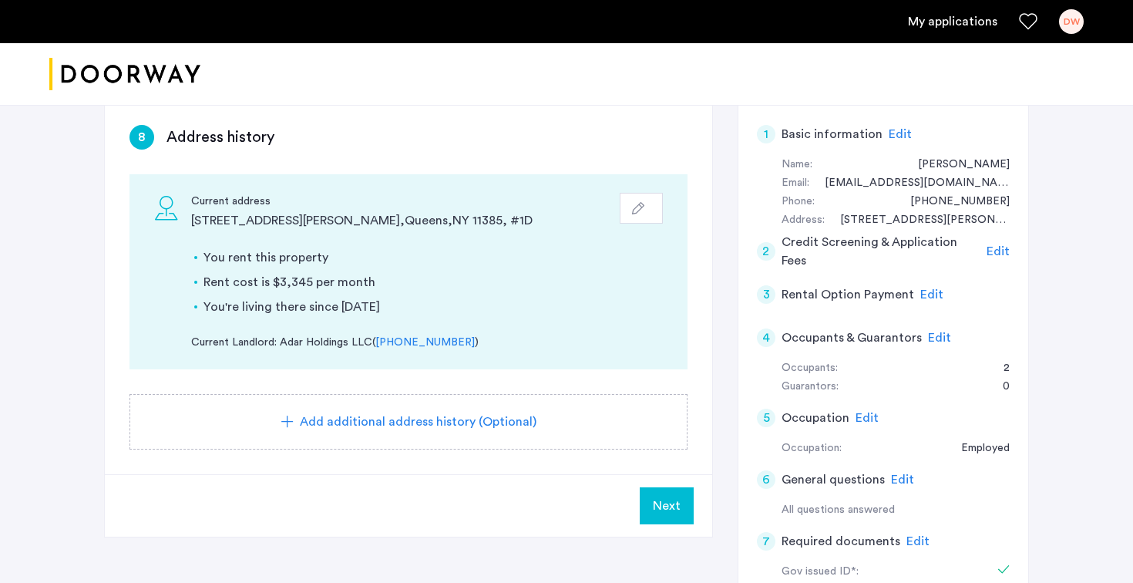
scroll to position [137, 0]
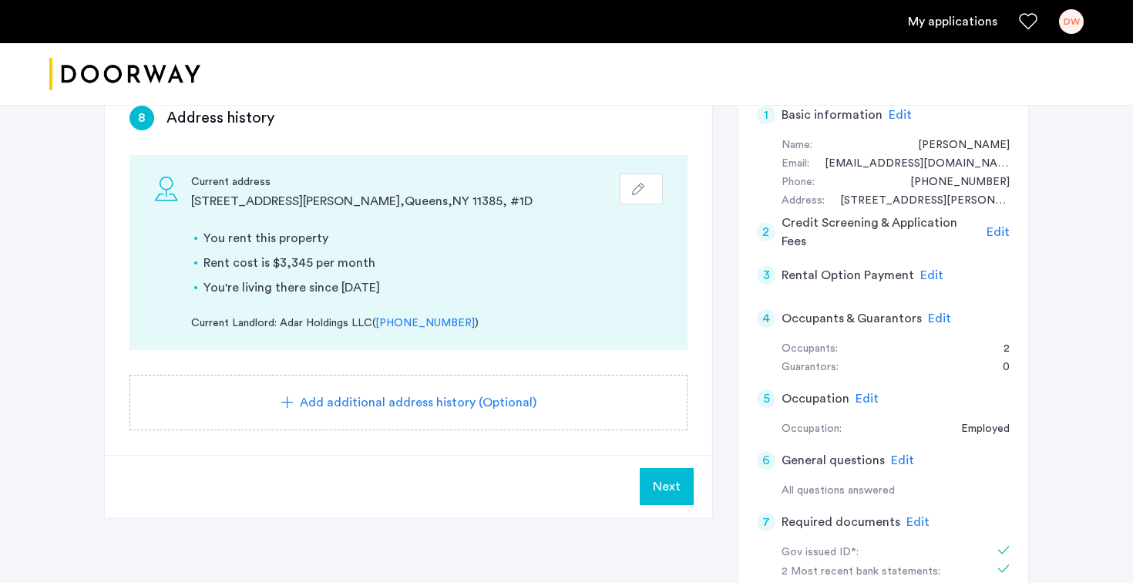
click at [667, 483] on span "Next" at bounding box center [667, 486] width 28 height 18
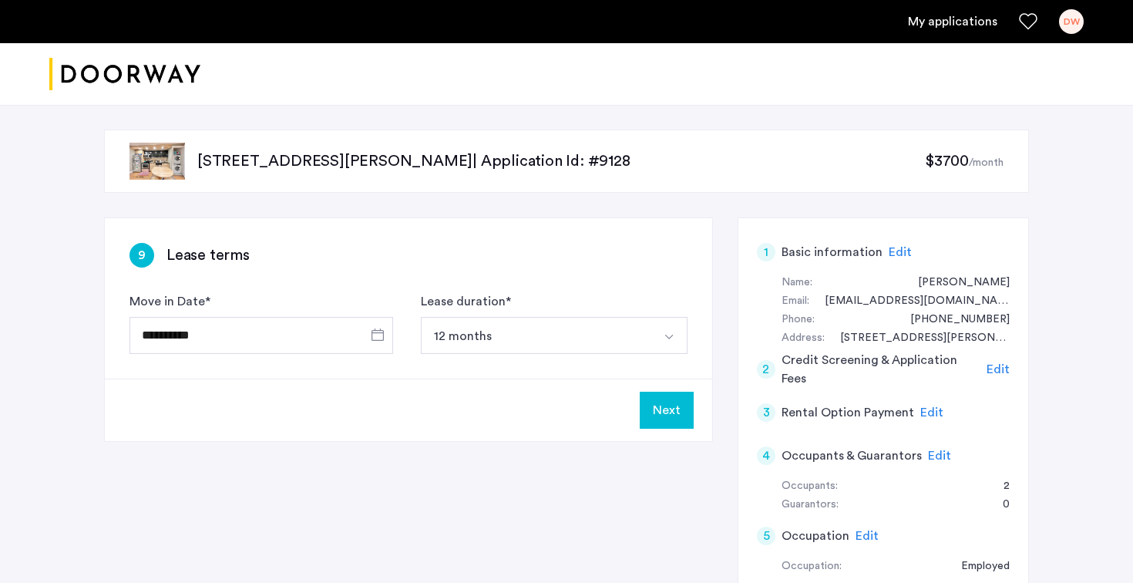
click at [677, 417] on button "Next" at bounding box center [667, 409] width 54 height 37
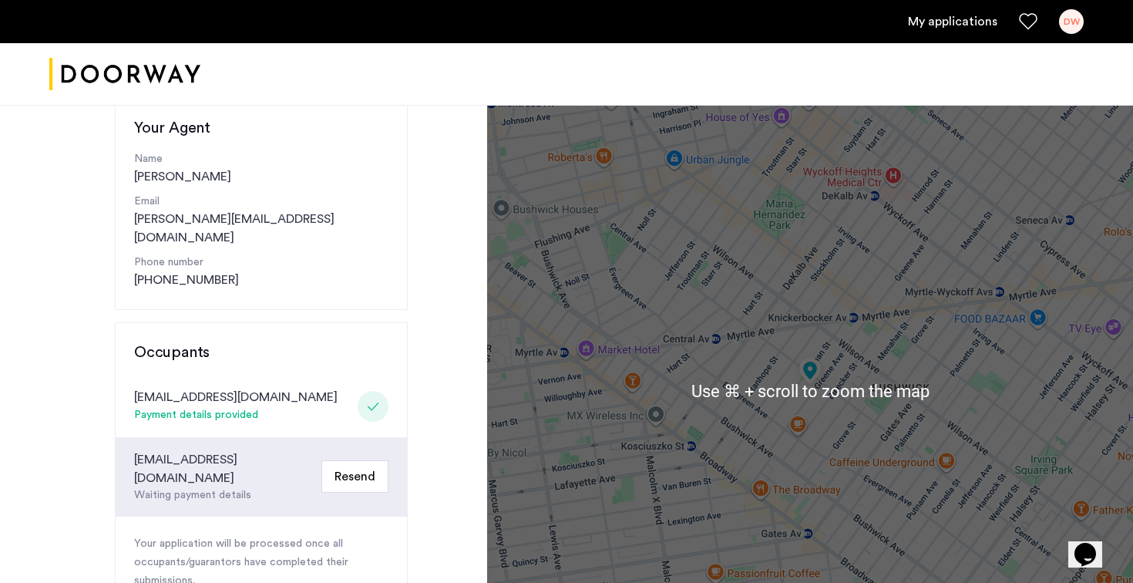
scroll to position [84, 0]
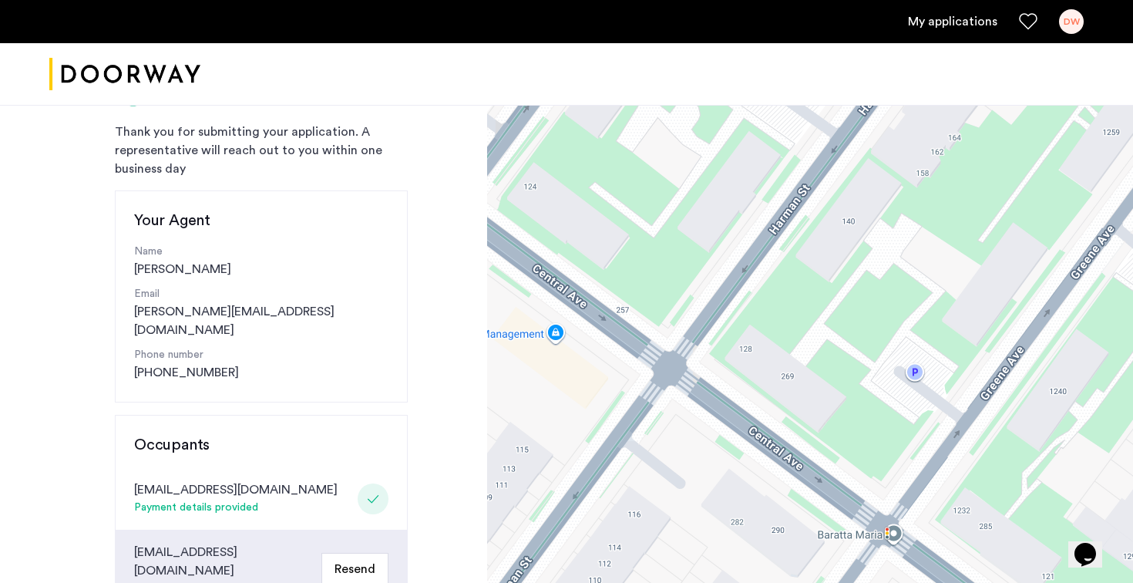
drag, startPoint x: 717, startPoint y: 301, endPoint x: 706, endPoint y: 509, distance: 207.6
click at [706, 509] on div at bounding box center [810, 483] width 646 height 925
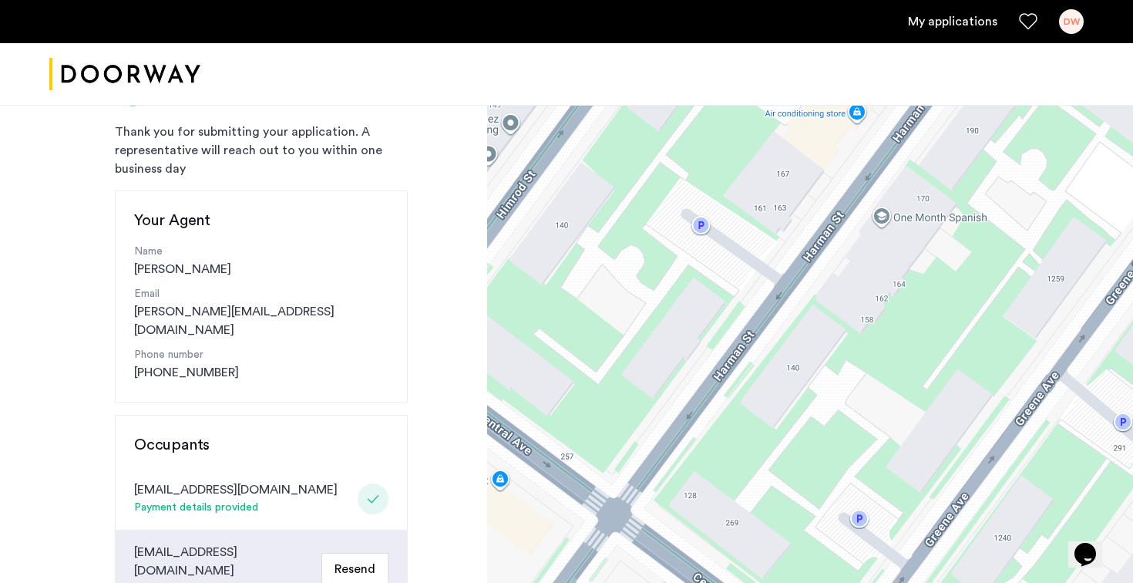
drag, startPoint x: 792, startPoint y: 342, endPoint x: 728, endPoint y: 492, distance: 163.3
click at [728, 493] on div at bounding box center [810, 483] width 646 height 925
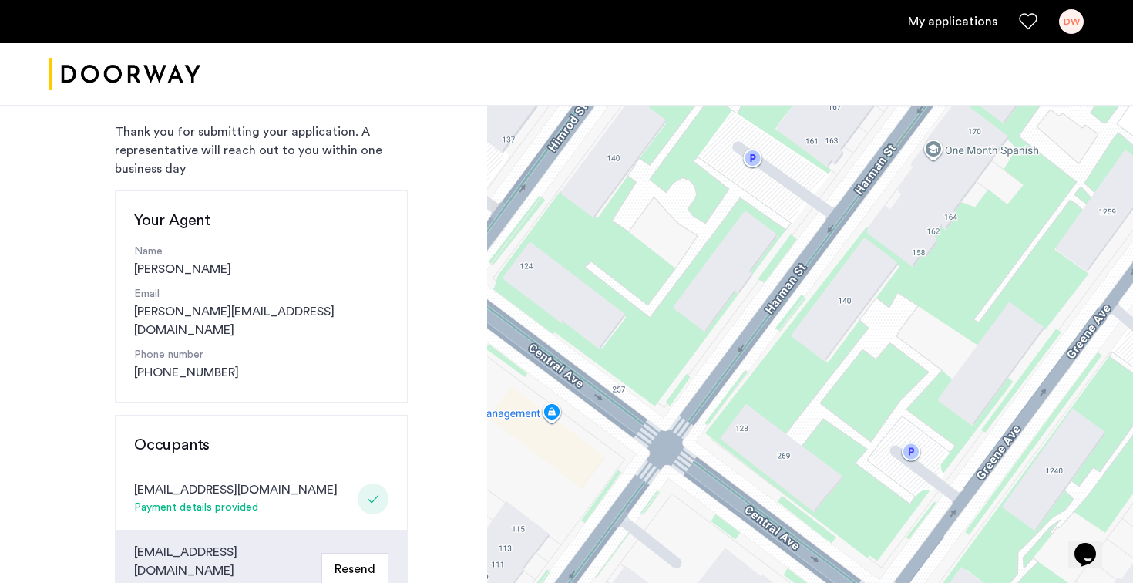
drag, startPoint x: 861, startPoint y: 294, endPoint x: 921, endPoint y: 230, distance: 87.8
click at [921, 230] on div at bounding box center [810, 483] width 646 height 925
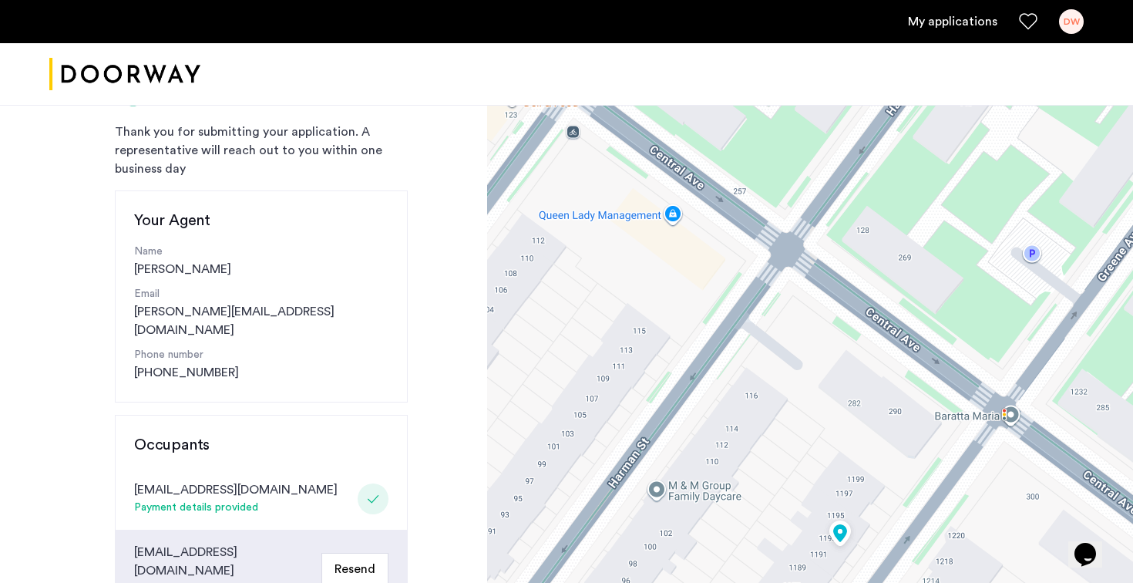
drag, startPoint x: 767, startPoint y: 382, endPoint x: 892, endPoint y: 166, distance: 250.3
click at [893, 166] on div at bounding box center [810, 483] width 646 height 925
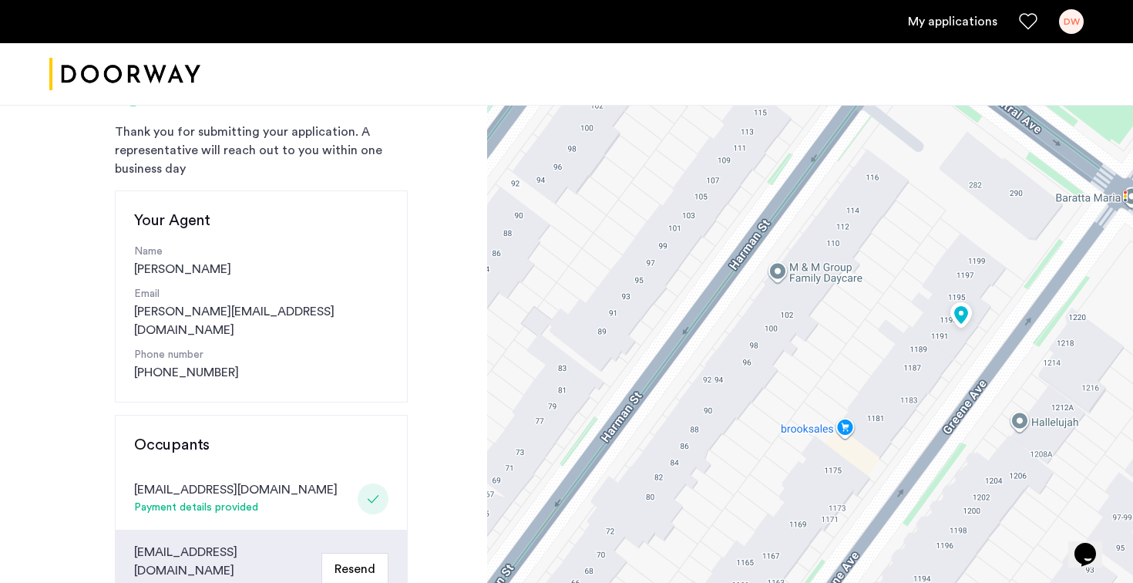
drag, startPoint x: 754, startPoint y: 397, endPoint x: 874, endPoint y: 177, distance: 250.4
click at [874, 177] on div at bounding box center [810, 483] width 646 height 925
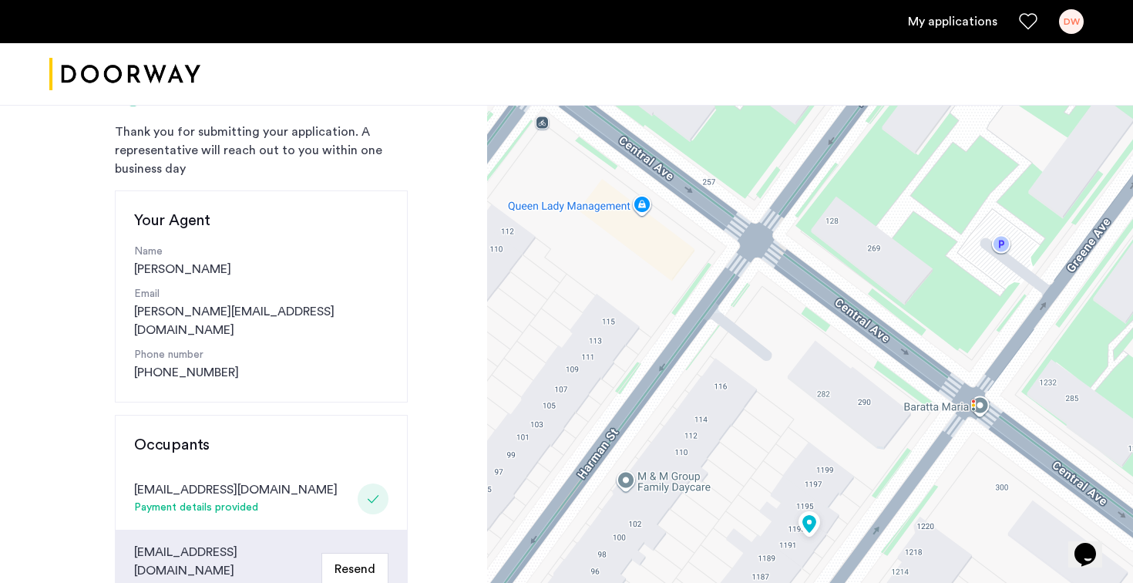
drag, startPoint x: 868, startPoint y: 222, endPoint x: 717, endPoint y: 432, distance: 258.5
click at [717, 432] on div at bounding box center [810, 483] width 646 height 925
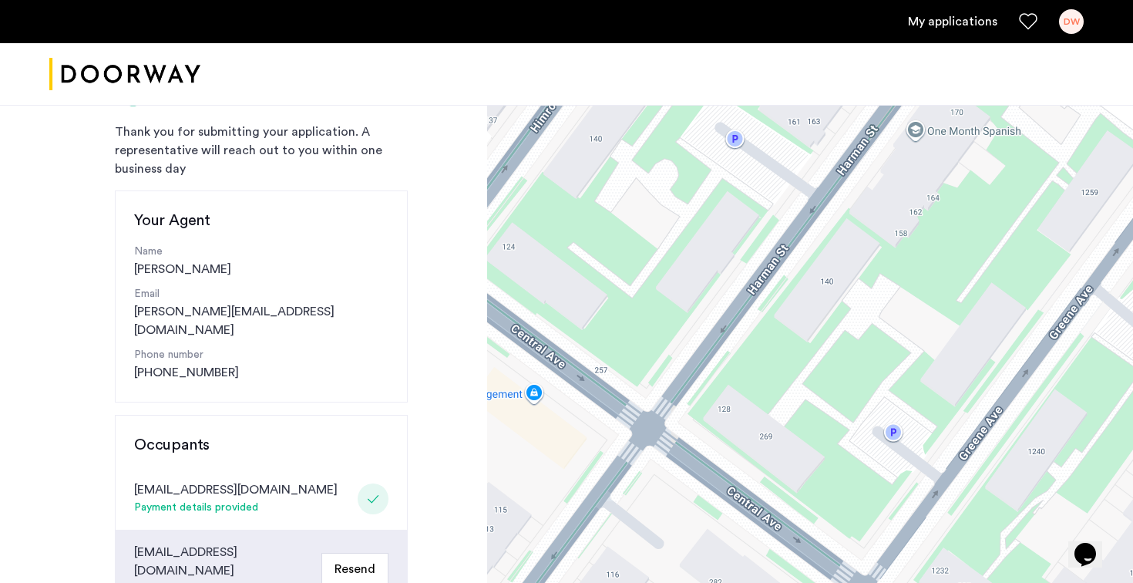
drag, startPoint x: 783, startPoint y: 281, endPoint x: 670, endPoint y: 472, distance: 222.2
click at [670, 474] on div at bounding box center [810, 483] width 646 height 925
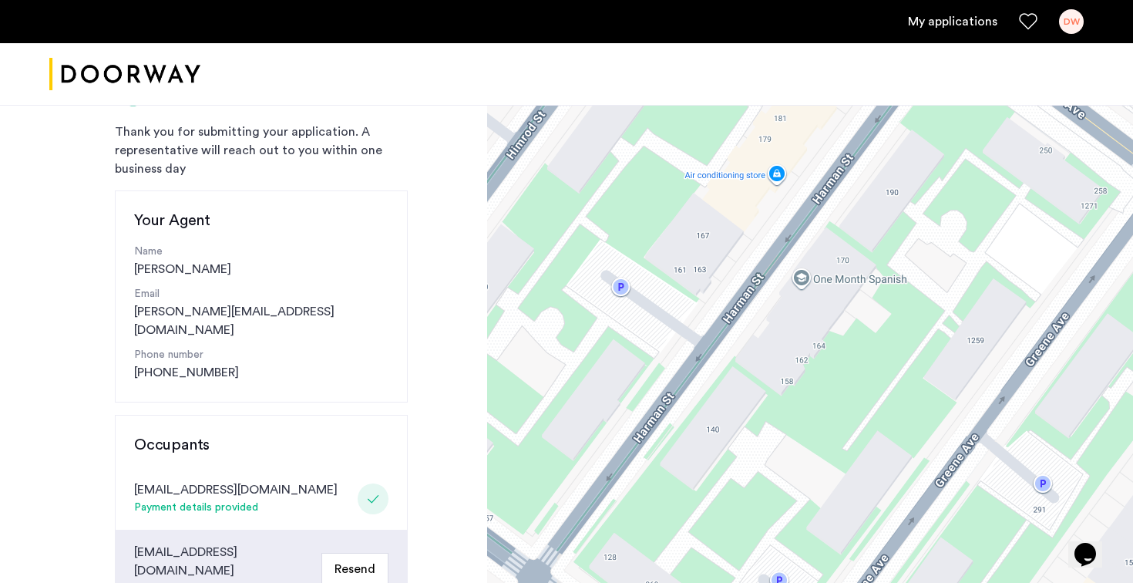
drag, startPoint x: 778, startPoint y: 335, endPoint x: 664, endPoint y: 489, distance: 192.2
click at [664, 490] on div at bounding box center [810, 483] width 646 height 925
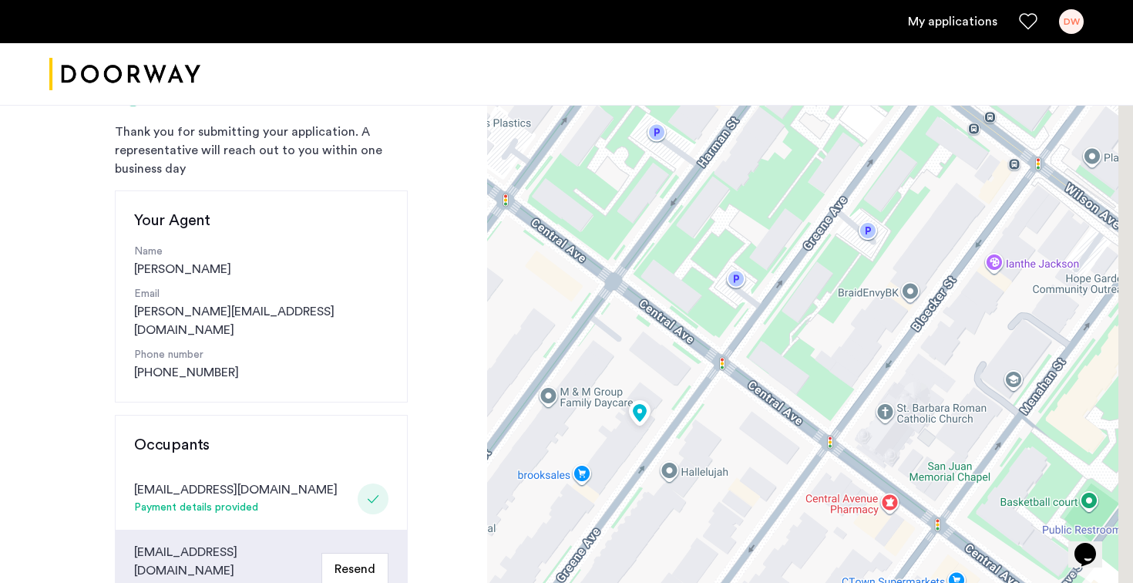
drag, startPoint x: 743, startPoint y: 455, endPoint x: 695, endPoint y: 281, distance: 179.9
click at [695, 281] on div at bounding box center [810, 483] width 646 height 925
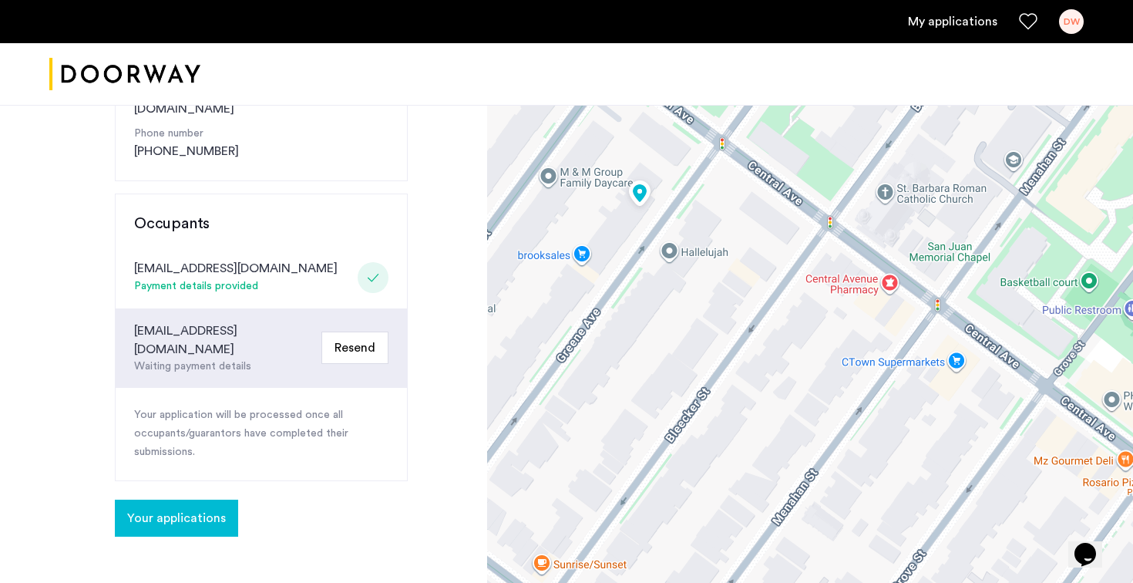
scroll to position [314, 0]
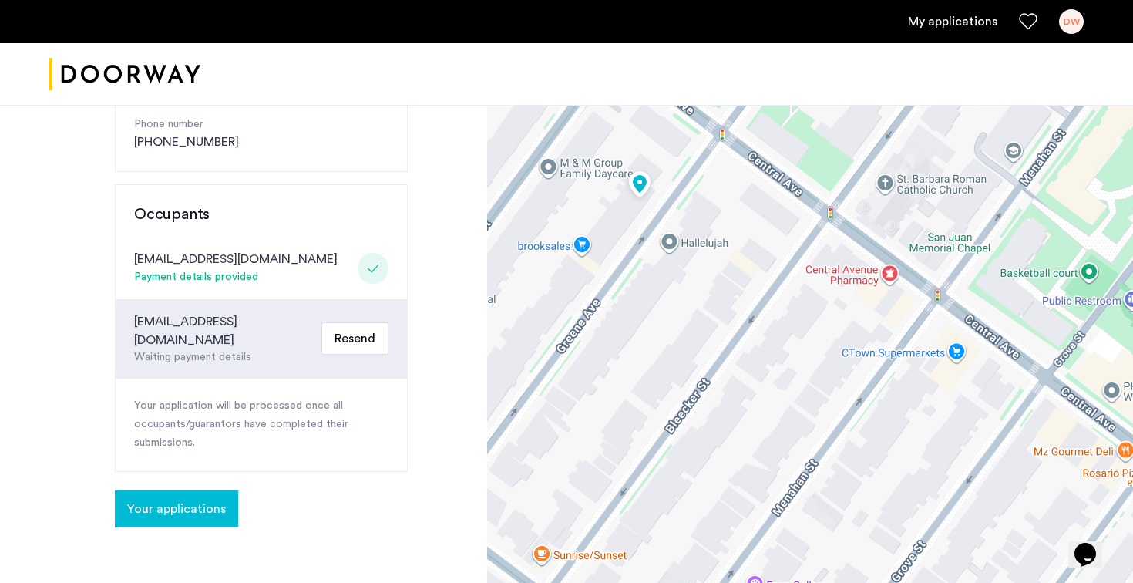
click at [358, 253] on div at bounding box center [373, 268] width 31 height 31
click at [197, 490] on button "Your applications" at bounding box center [176, 508] width 123 height 37
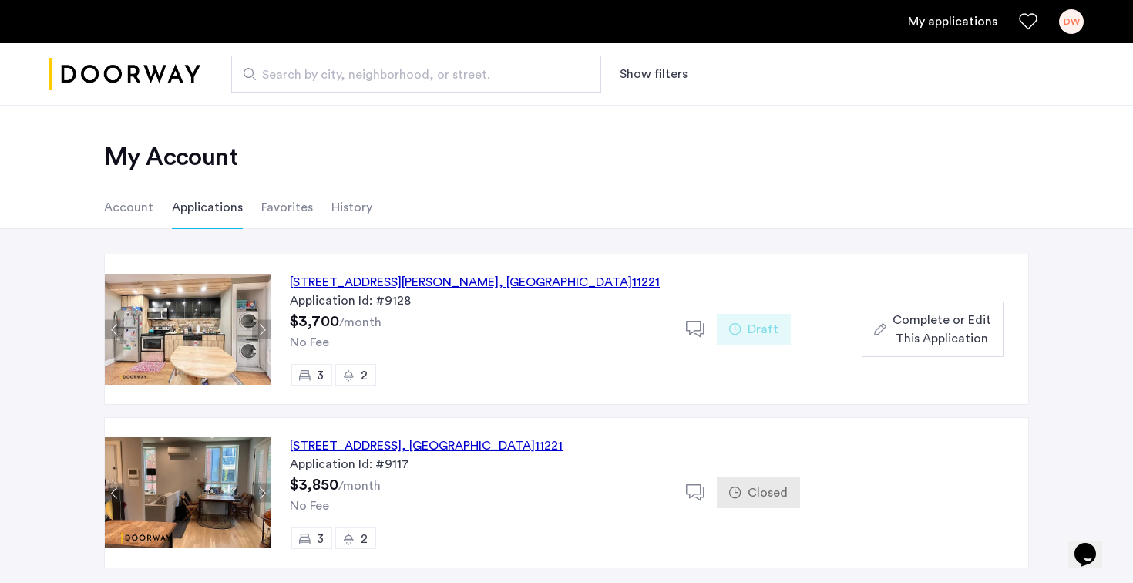
click at [929, 335] on span "Complete or Edit This Application" at bounding box center [941, 329] width 99 height 37
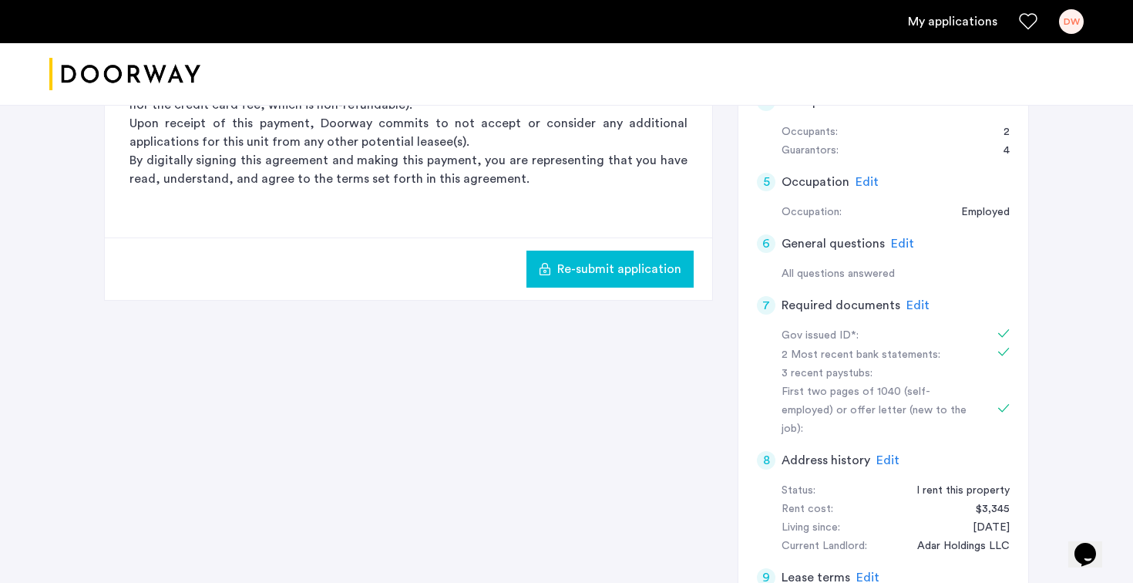
scroll to position [365, 0]
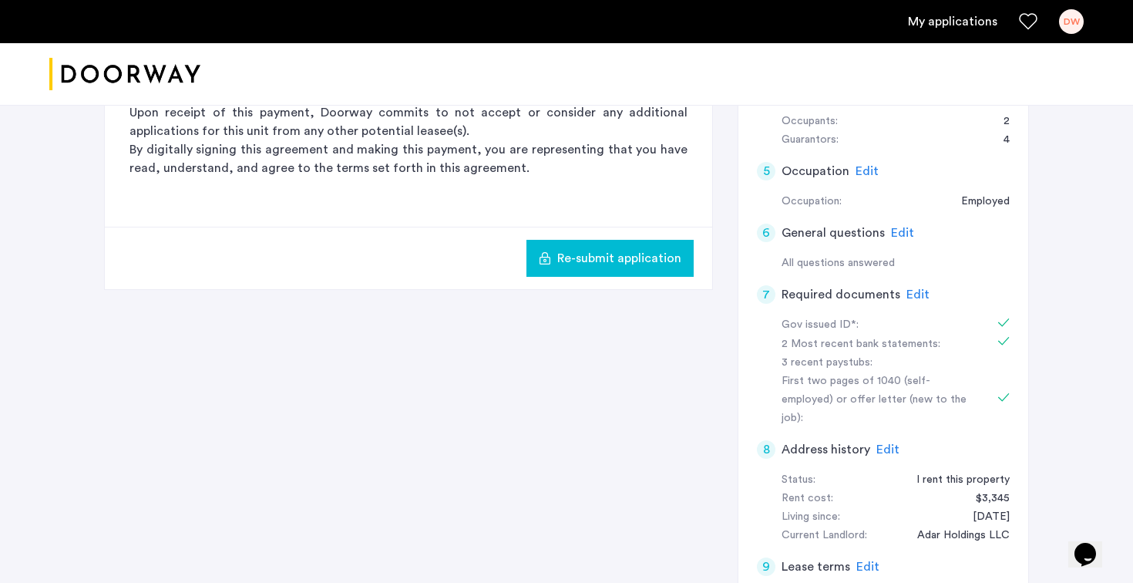
click at [891, 443] on span "Edit" at bounding box center [887, 449] width 23 height 12
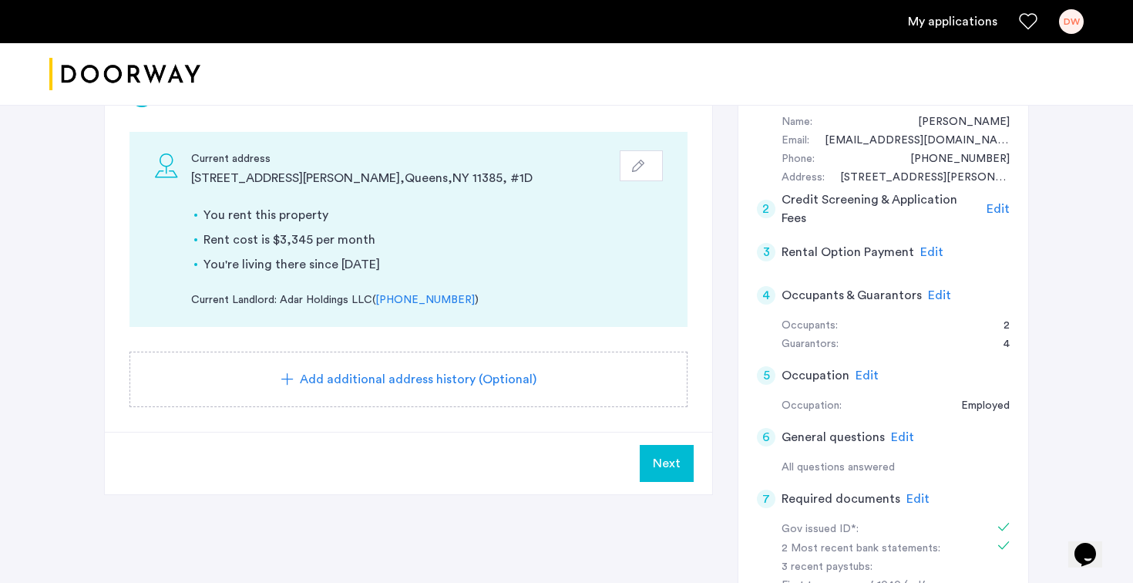
scroll to position [39, 0]
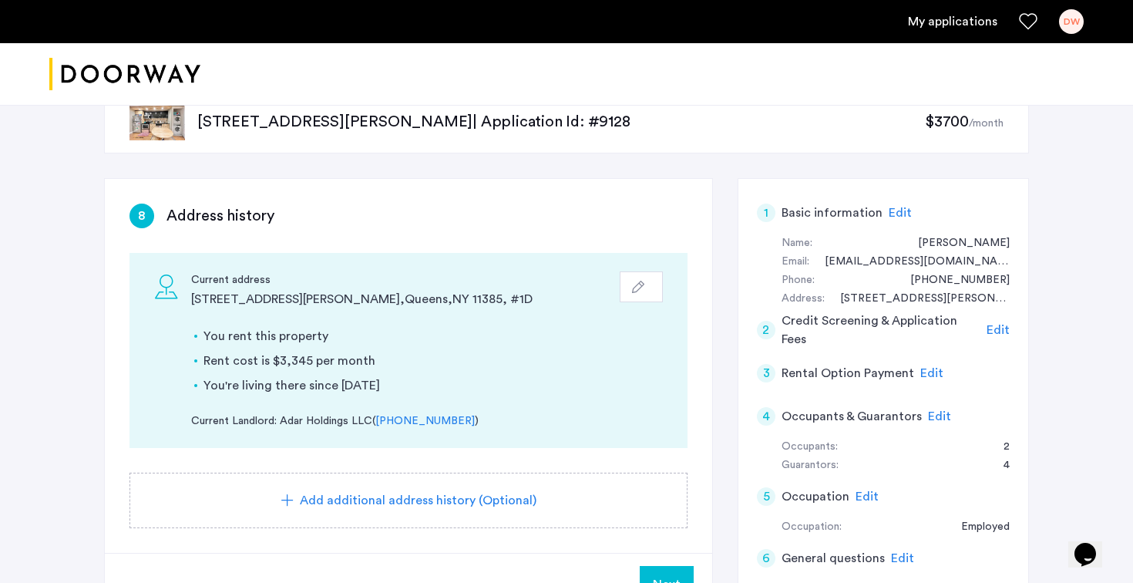
click at [647, 289] on div "button" at bounding box center [641, 287] width 18 height 12
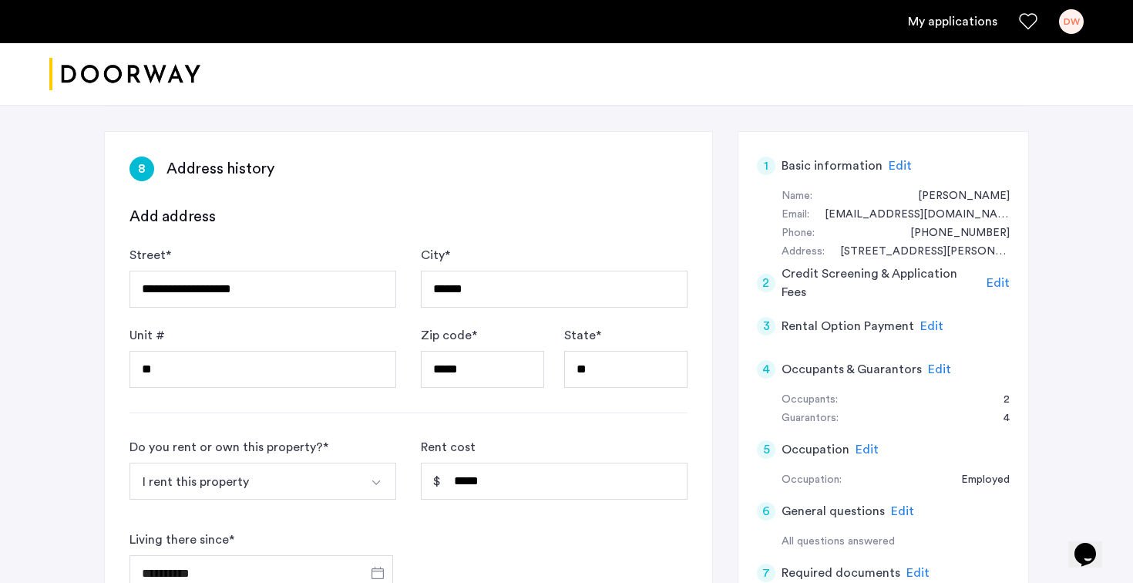
scroll to position [96, 0]
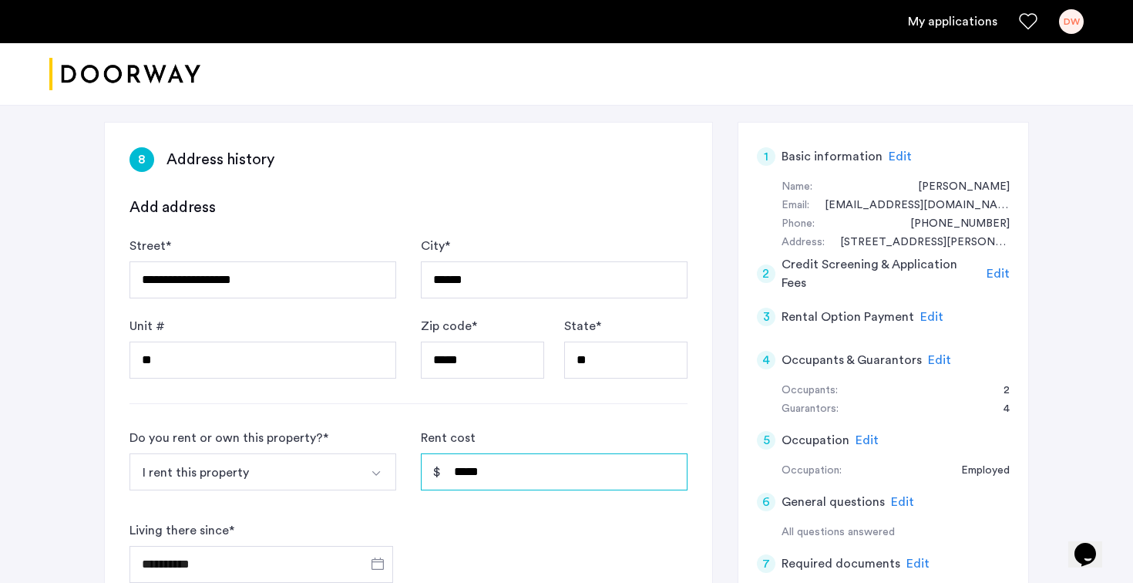
click at [525, 470] on input "*****" at bounding box center [554, 471] width 267 height 37
type input "********"
click at [415, 435] on div "**********" at bounding box center [408, 505] width 558 height 154
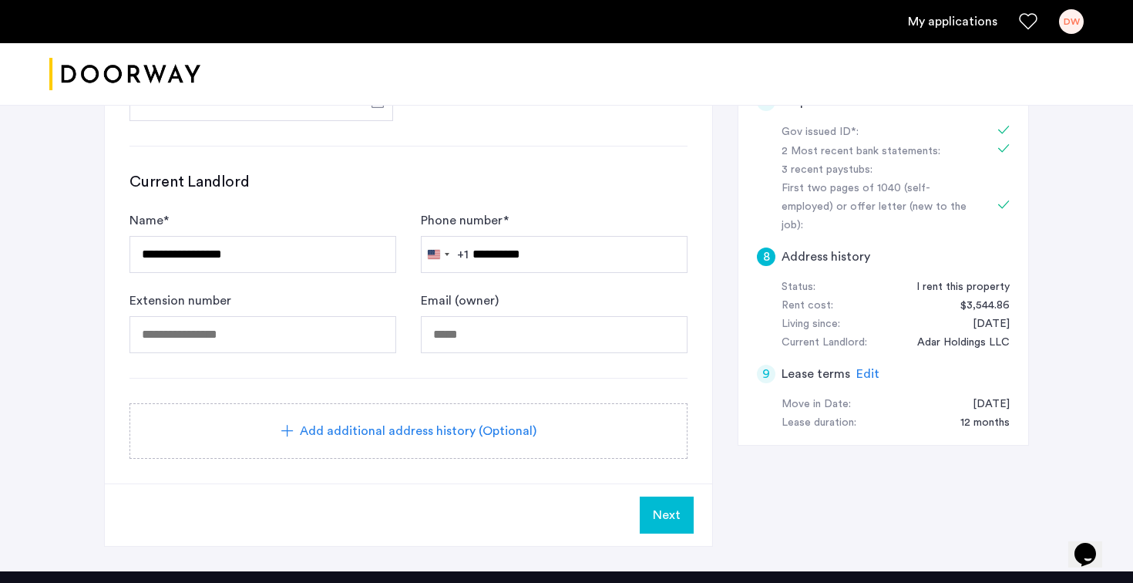
scroll to position [558, 0]
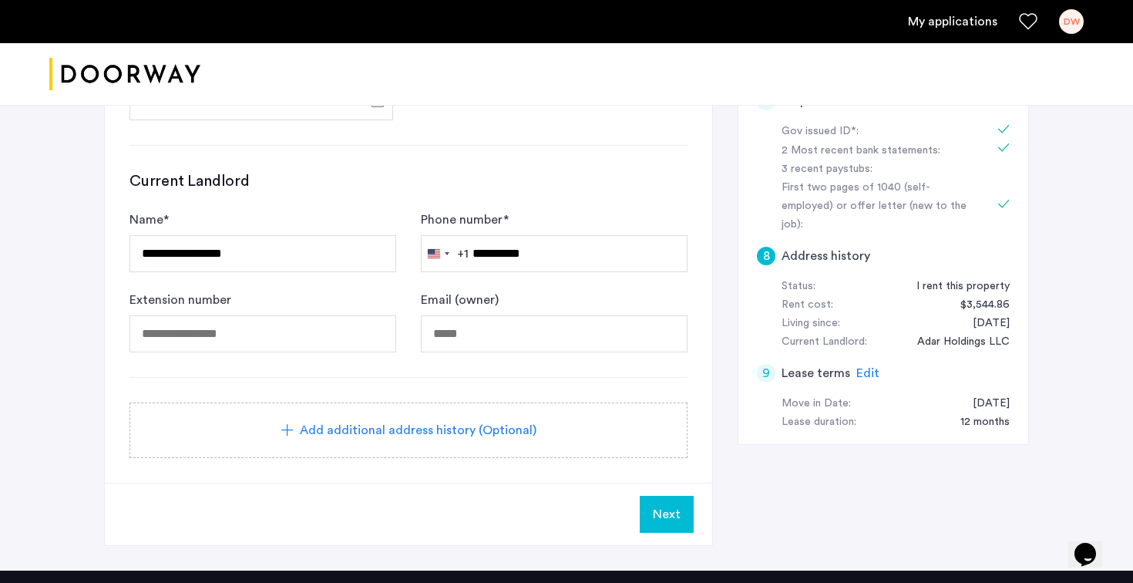
click at [666, 516] on span "Next" at bounding box center [667, 514] width 28 height 18
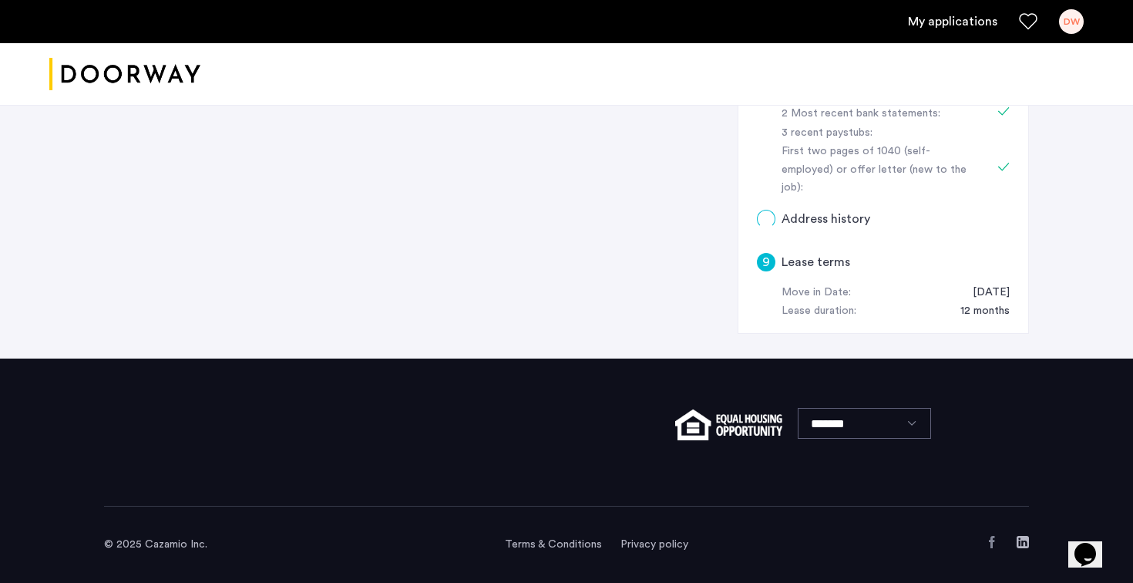
scroll to position [0, 0]
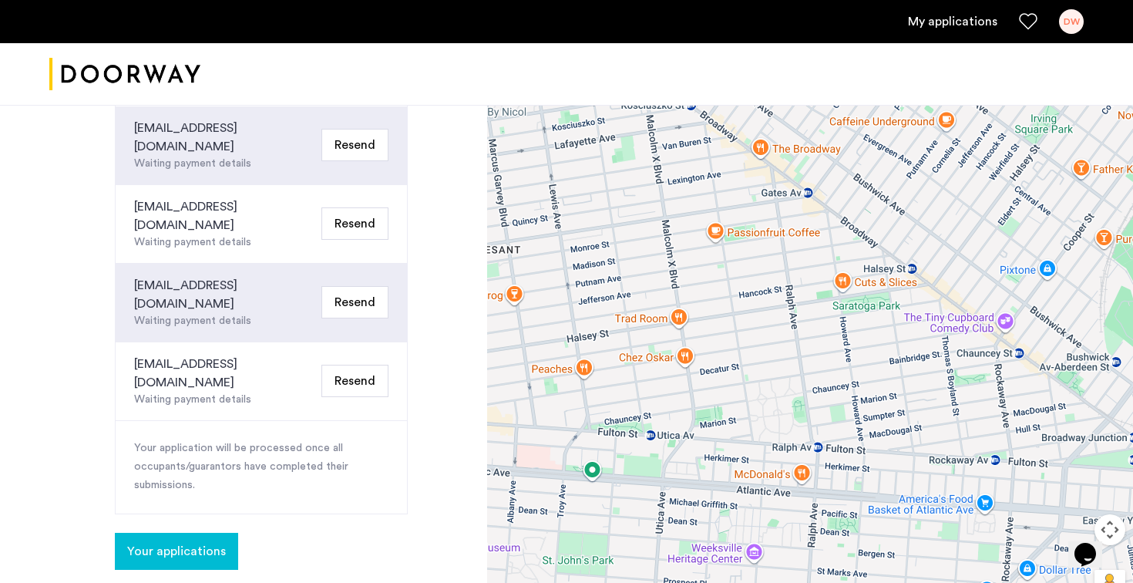
scroll to position [627, 0]
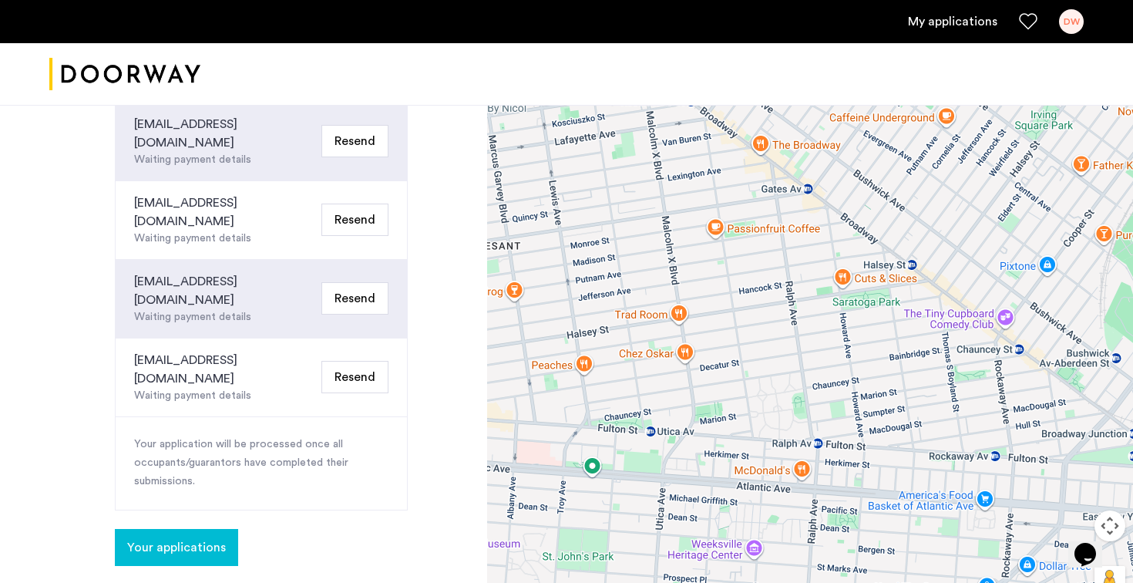
click at [182, 529] on button "Your applications" at bounding box center [176, 547] width 123 height 37
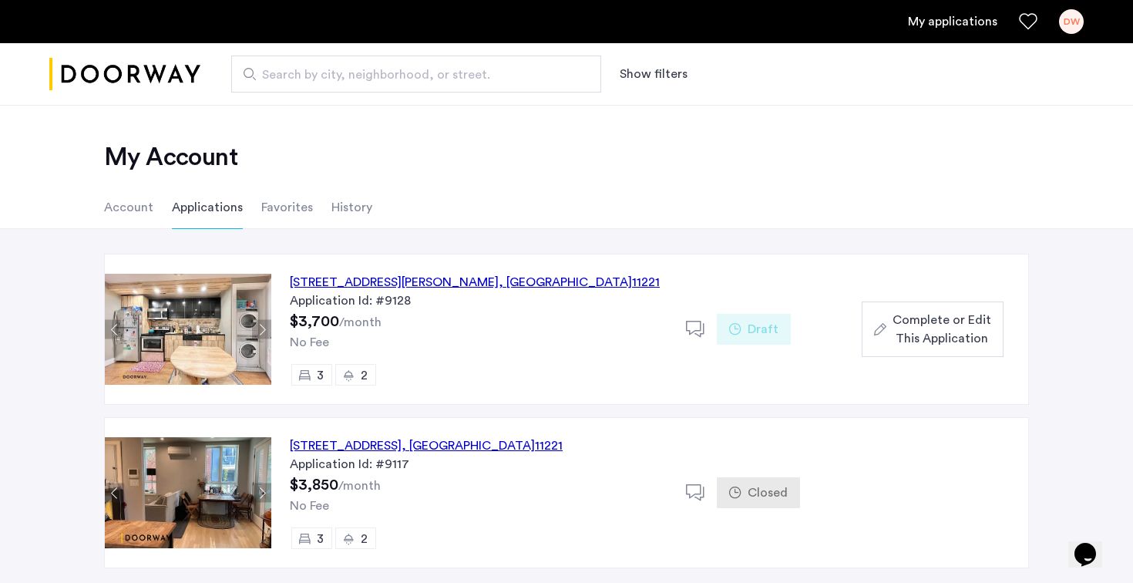
click at [424, 278] on div "[STREET_ADDRESS][PERSON_NAME]" at bounding box center [475, 282] width 370 height 18
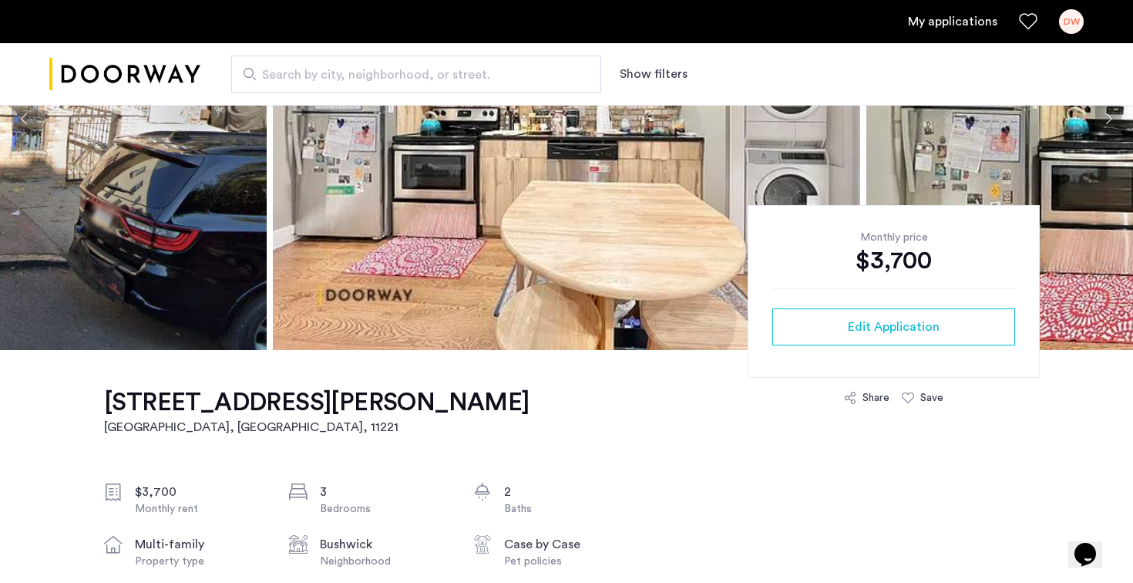
scroll to position [264, 0]
